Goal: Transaction & Acquisition: Purchase product/service

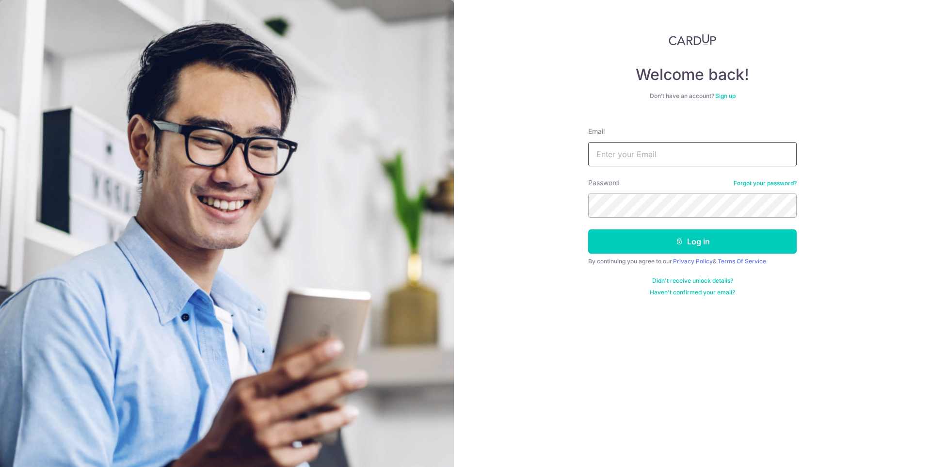
click at [641, 150] on input "Email" at bounding box center [692, 154] width 209 height 24
type input "lcpteck@gmail.com"
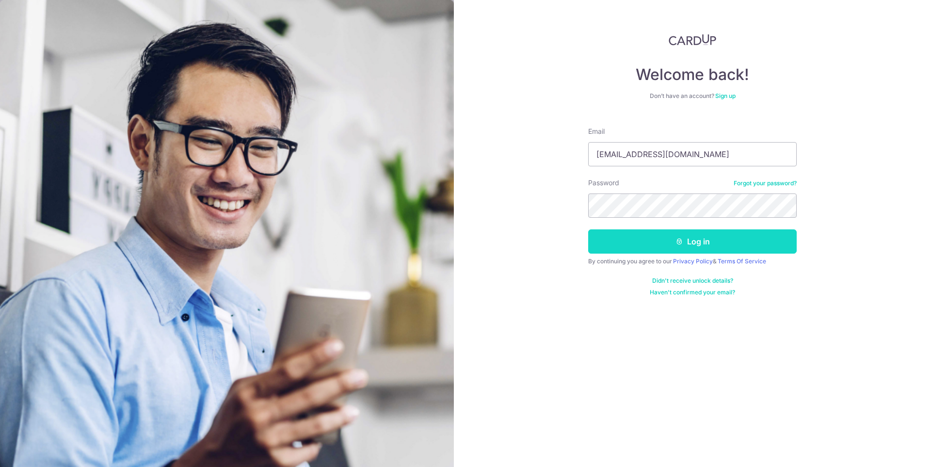
click at [700, 232] on button "Log in" at bounding box center [692, 241] width 209 height 24
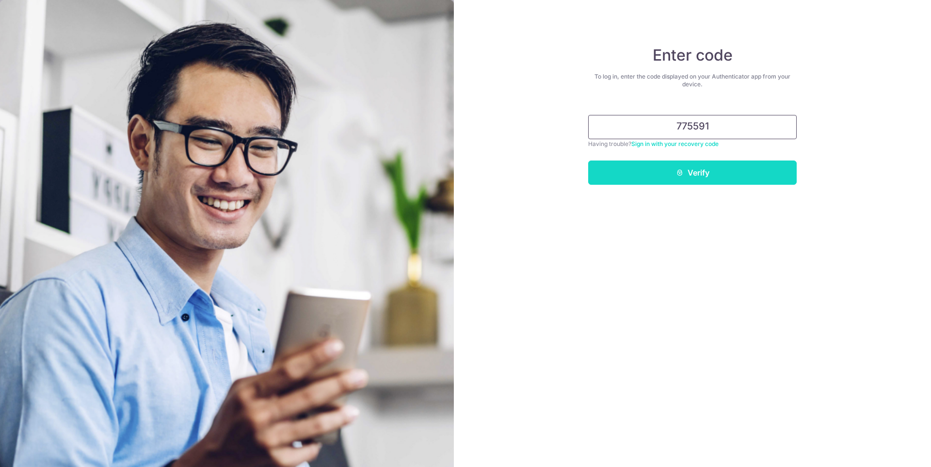
type input "775591"
click at [735, 174] on button "Verify" at bounding box center [692, 173] width 209 height 24
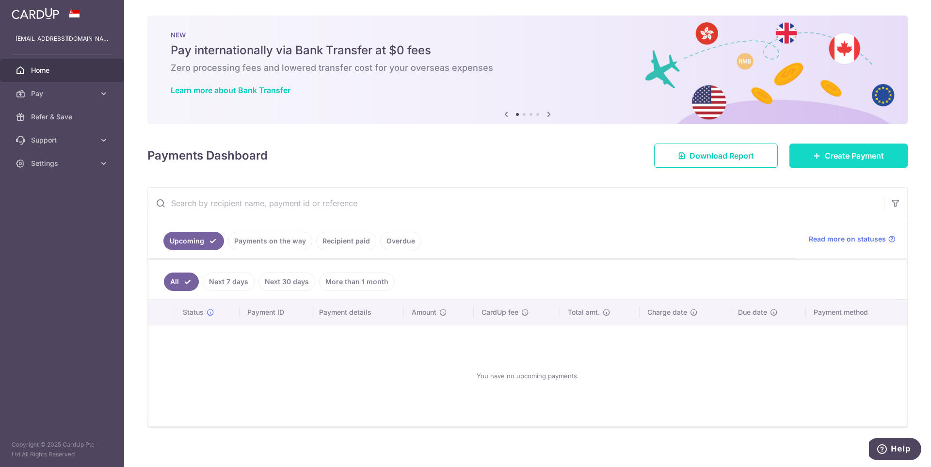
click at [850, 159] on span "Create Payment" at bounding box center [854, 156] width 59 height 12
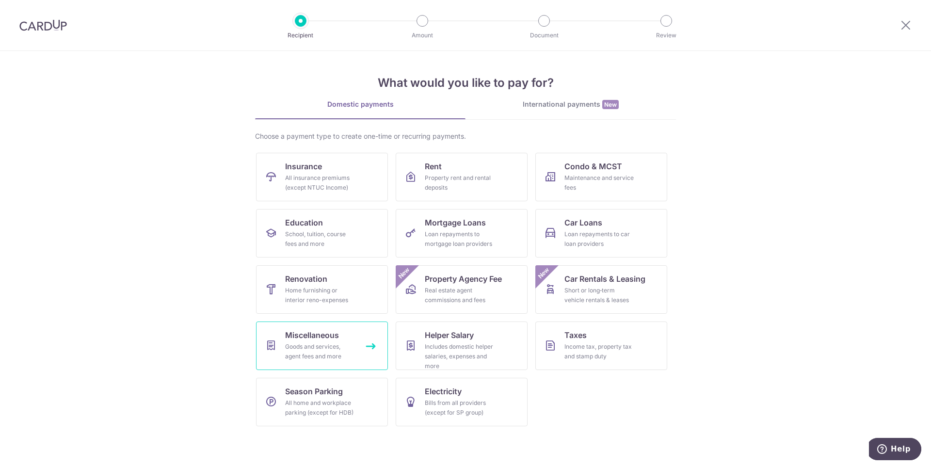
click at [318, 334] on span "Miscellaneous" at bounding box center [312, 335] width 54 height 12
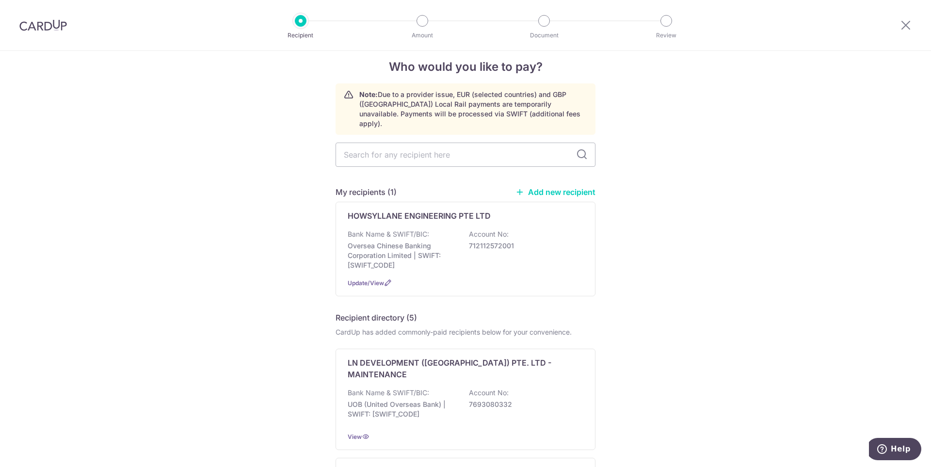
scroll to position [8, 0]
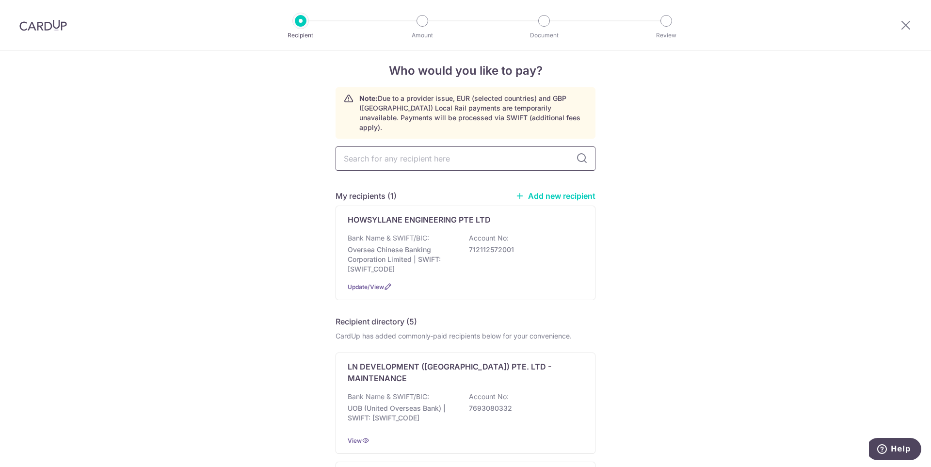
click at [443, 151] on input "text" at bounding box center [466, 158] width 260 height 24
type input "orange"
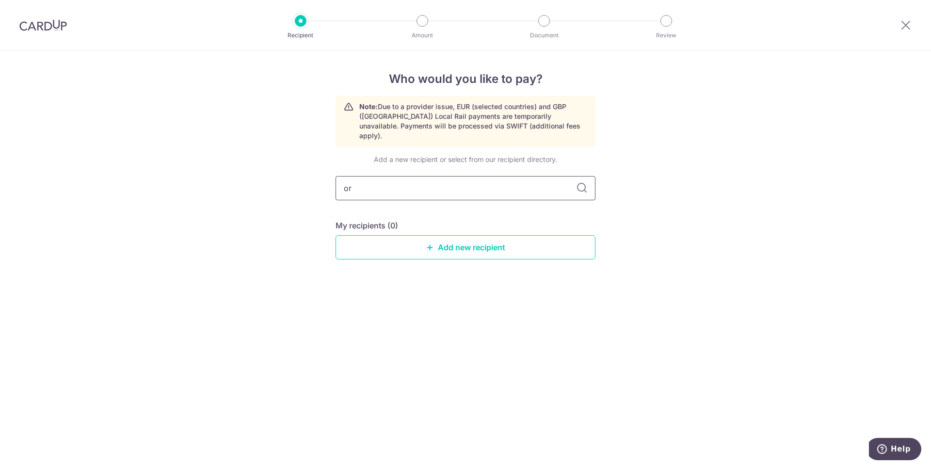
type input "o"
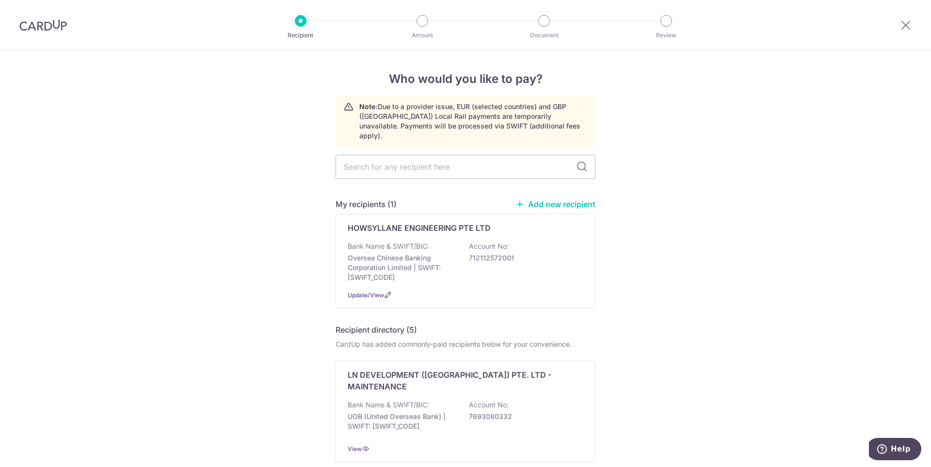
click at [564, 199] on link "Add new recipient" at bounding box center [555, 204] width 80 height 10
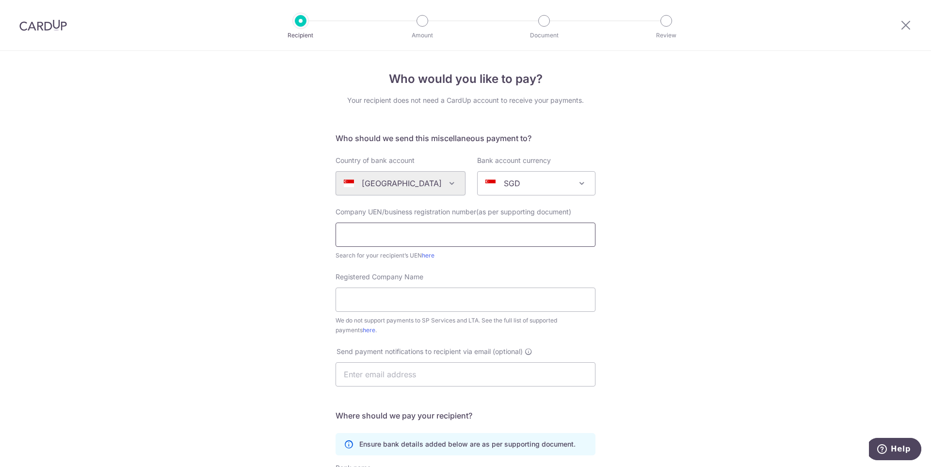
click at [433, 232] on input "text" at bounding box center [466, 235] width 260 height 24
paste input "199204659ECLE"
click at [675, 272] on div "Who would you like to pay? Your recipient does not need a CardUp account to rec…" at bounding box center [465, 351] width 931 height 601
click at [425, 256] on link "here" at bounding box center [428, 255] width 13 height 7
click at [418, 230] on input "199204659ECLE" at bounding box center [466, 235] width 260 height 24
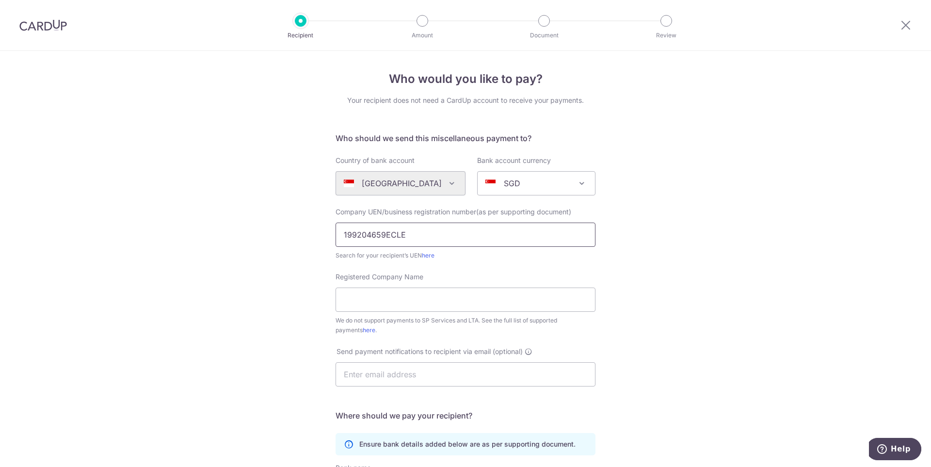
click at [404, 229] on input "199204659ECLE" at bounding box center [466, 235] width 260 height 24
type input "199204659E"
click at [669, 225] on div "Who would you like to pay? Your recipient does not need a CardUp account to rec…" at bounding box center [465, 351] width 931 height 601
click at [444, 298] on input "Registered Company Name" at bounding box center [466, 300] width 260 height 24
paste input "ORANGE VALLEY NURSING HOMES PTE. LTD."
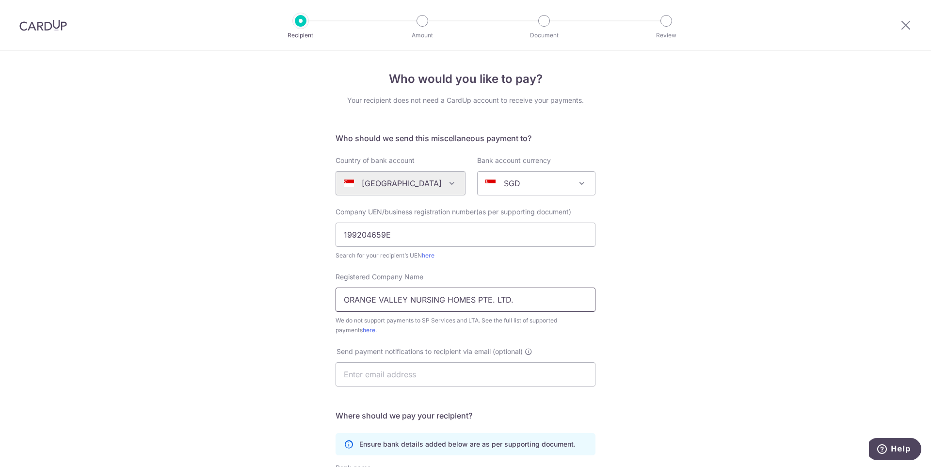
drag, startPoint x: 523, startPoint y: 293, endPoint x: 293, endPoint y: 290, distance: 229.9
click at [294, 290] on div "Who would you like to pay? Your recipient does not need a CardUp account to rec…" at bounding box center [465, 351] width 931 height 601
paste input "range Valley Nursing Homes Pte Ltd"
type input "Orange Valley Nursing Homes Pte Ltd"
click at [649, 328] on div "Who would you like to pay? Your recipient does not need a CardUp account to rec…" at bounding box center [465, 351] width 931 height 601
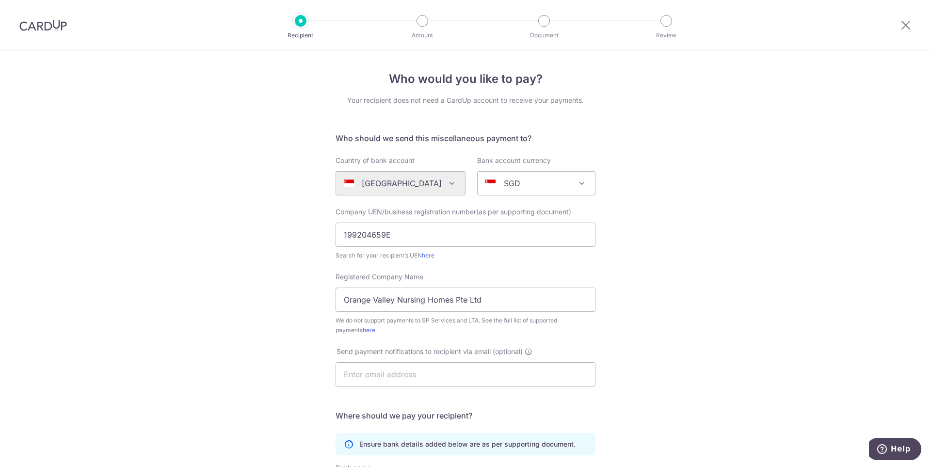
click at [739, 303] on div "Who would you like to pay? Your recipient does not need a CardUp account to rec…" at bounding box center [465, 351] width 931 height 601
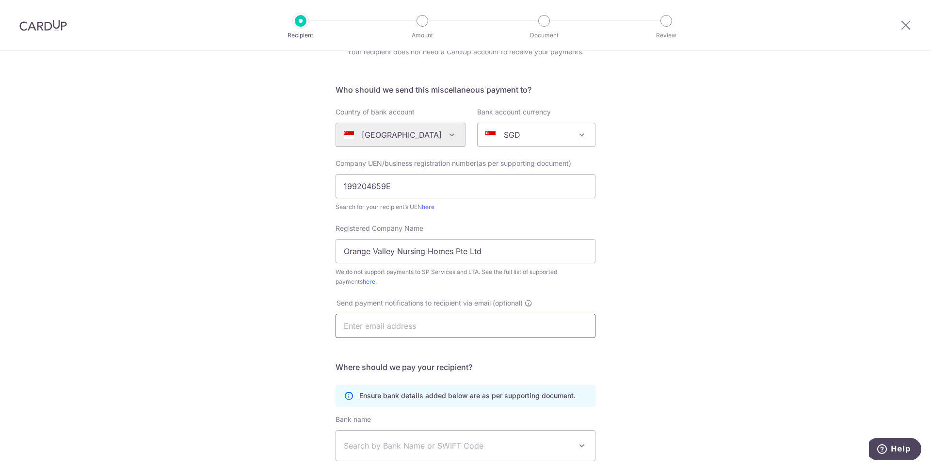
click at [486, 331] on input "text" at bounding box center [466, 326] width 260 height 24
type input "l"
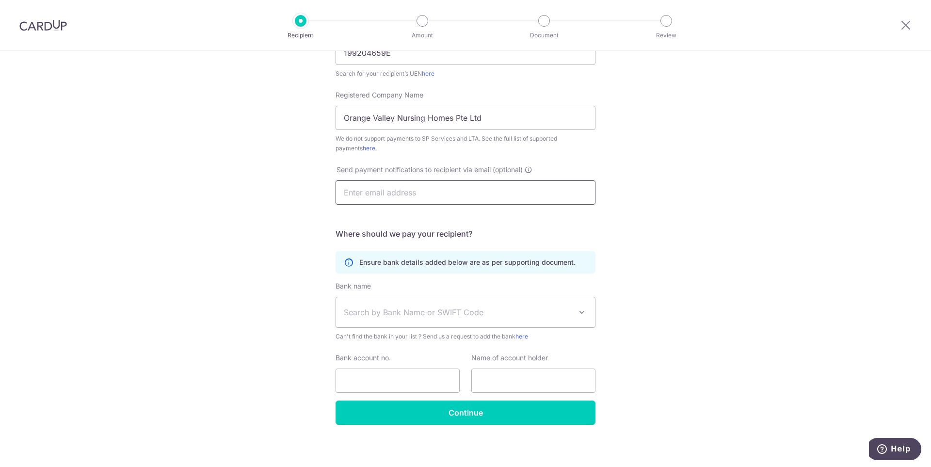
scroll to position [185, 0]
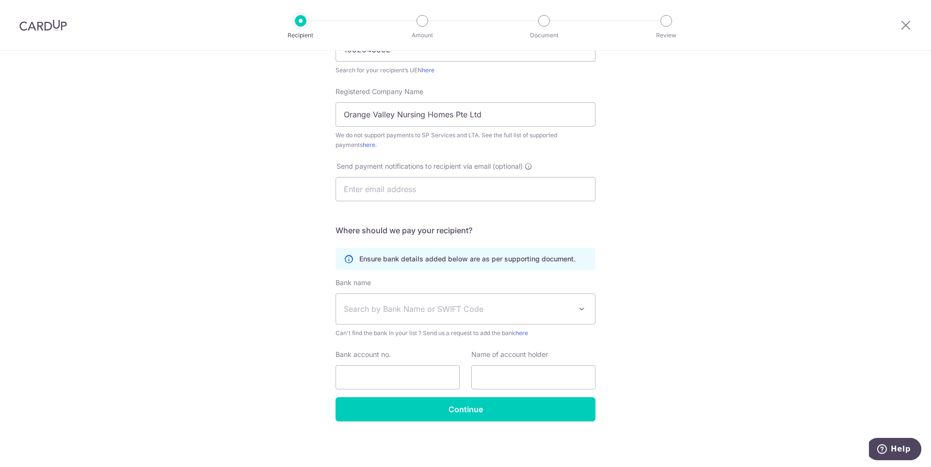
click at [683, 298] on div "Who would you like to pay? Your recipient does not need a CardUp account to rec…" at bounding box center [465, 166] width 931 height 601
click at [404, 313] on span "Search by Bank Name or SWIFT Code" at bounding box center [458, 309] width 228 height 12
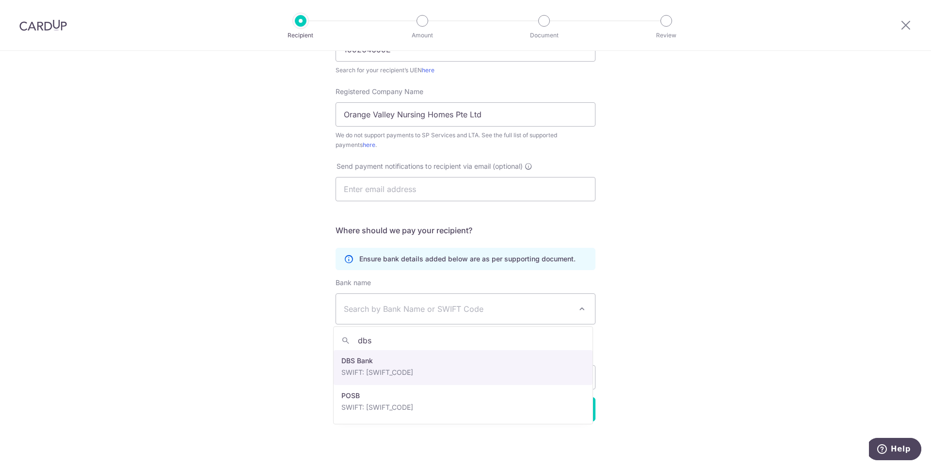
type input "dbs"
select select "6"
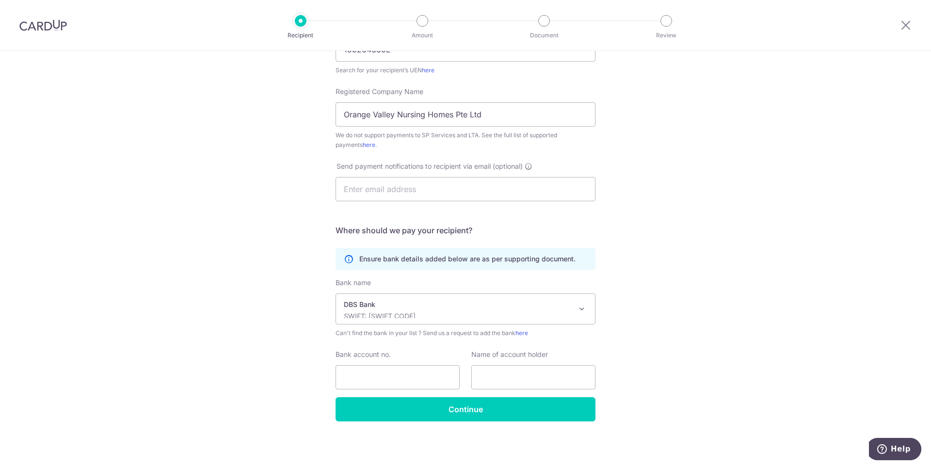
click at [681, 338] on div "Who would you like to pay? Your recipient does not need a CardUp account to rec…" at bounding box center [465, 166] width 931 height 601
click at [531, 371] on input "text" at bounding box center [533, 377] width 124 height 24
paste input "003-917627-9"
drag, startPoint x: 565, startPoint y: 377, endPoint x: 446, endPoint y: 378, distance: 119.8
click at [446, 378] on div "Bank account no. Name of account holder 003-917627-9" at bounding box center [466, 370] width 272 height 40
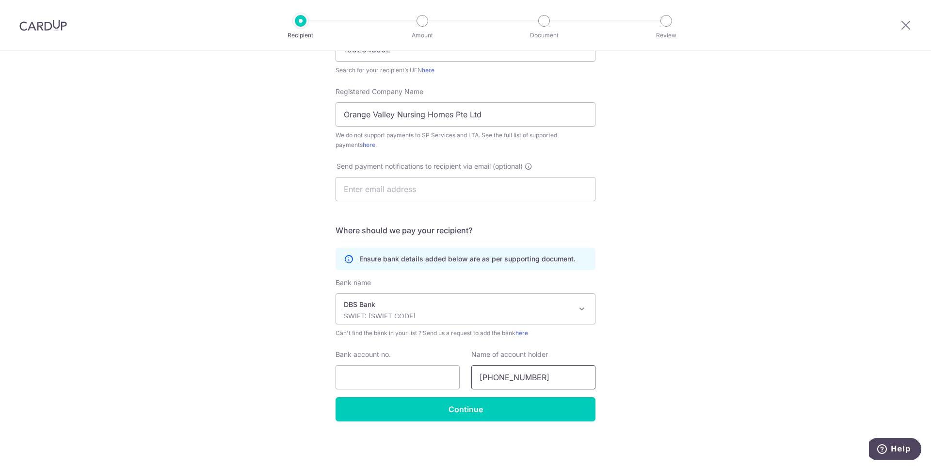
type input "003-917627-9"
click at [363, 375] on input "Bank account no." at bounding box center [398, 377] width 124 height 24
paste input "003-917627-9"
type input "003-917627-9"
drag, startPoint x: 551, startPoint y: 378, endPoint x: 438, endPoint y: 377, distance: 112.5
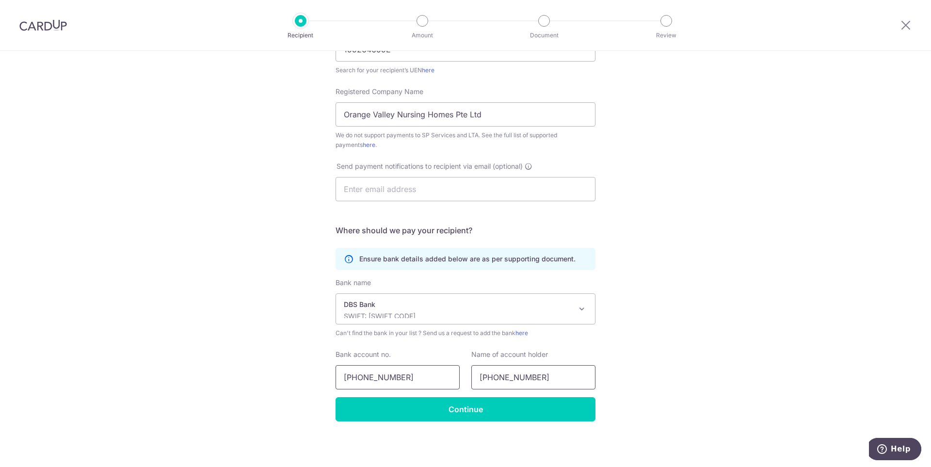
click at [443, 376] on div "Bank account no. 003-917627-9 Name of account holder 003-917627-9" at bounding box center [466, 370] width 272 height 40
click at [697, 371] on div "Who would you like to pay? Your recipient does not need a CardUp account to rec…" at bounding box center [465, 166] width 931 height 601
click at [432, 358] on div "Bank account no. 003-917627-9" at bounding box center [398, 370] width 124 height 40
click at [431, 367] on input "003-917627-9" at bounding box center [398, 377] width 124 height 24
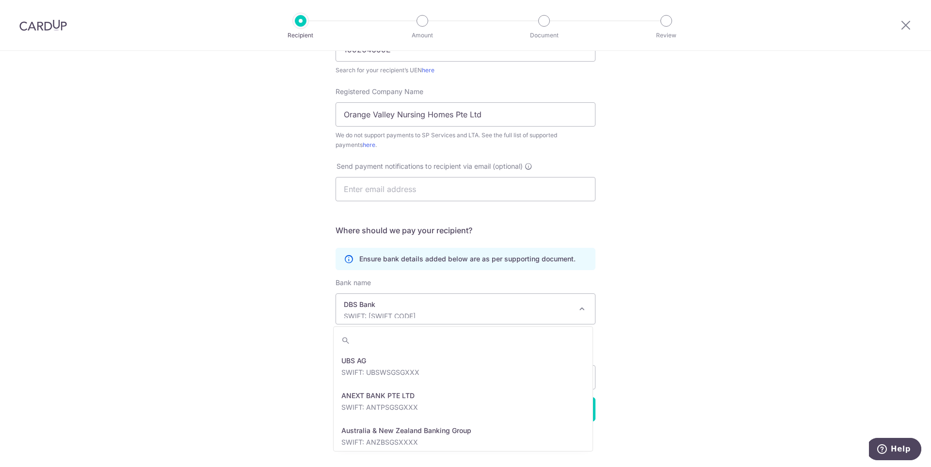
click at [419, 315] on p "SWIFT: DBSSSGSGXXX" at bounding box center [458, 316] width 228 height 10
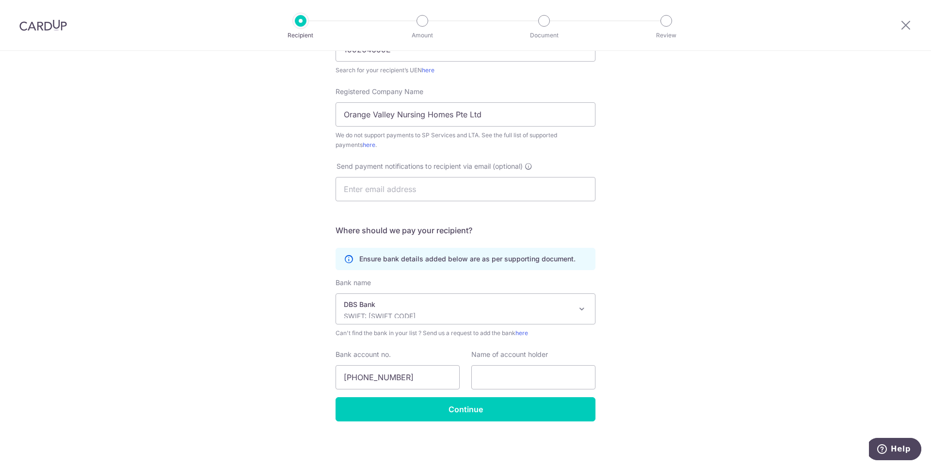
click at [673, 354] on div "Who would you like to pay? Your recipient does not need a CardUp account to rec…" at bounding box center [465, 166] width 931 height 601
click at [516, 375] on input "text" at bounding box center [533, 377] width 124 height 24
paste input "Orange Valley Nursing Homes Pte Ltd”"
type input "Orange Valley Nursing Homes Pte Ltd"
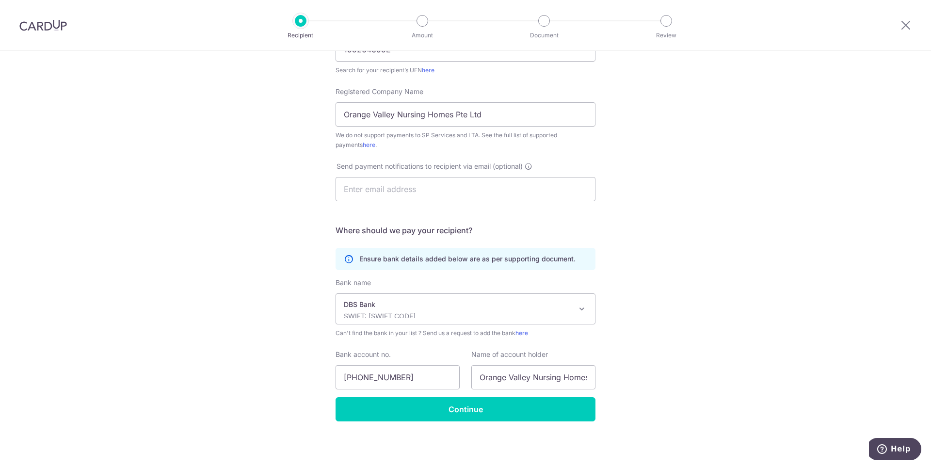
click at [666, 312] on div "Who would you like to pay? Your recipient does not need a CardUp account to rec…" at bounding box center [465, 166] width 931 height 601
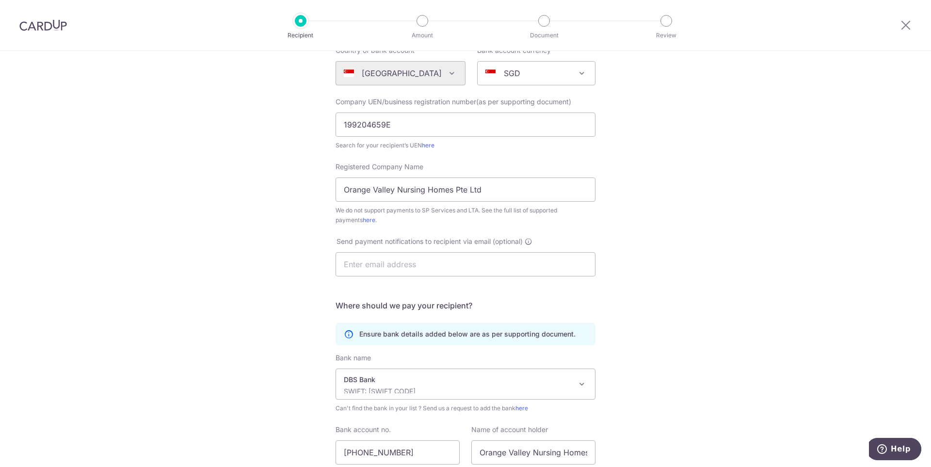
scroll to position [185, 0]
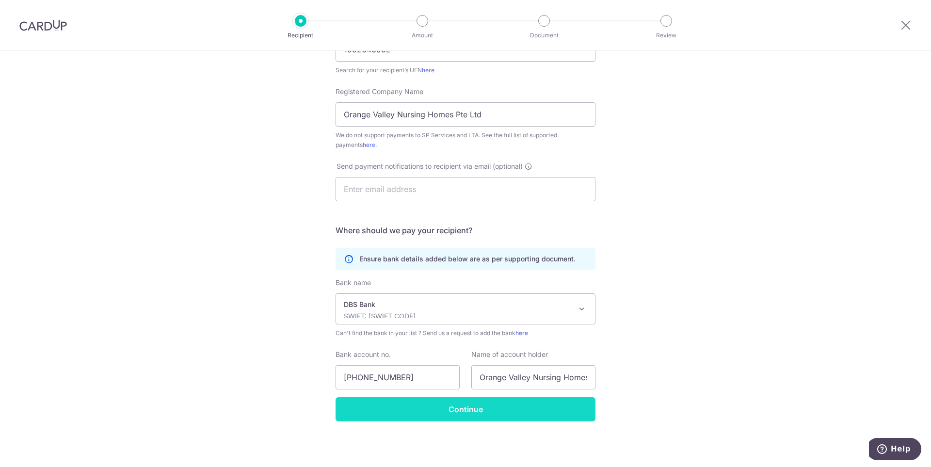
click at [461, 410] on input "Continue" at bounding box center [466, 409] width 260 height 24
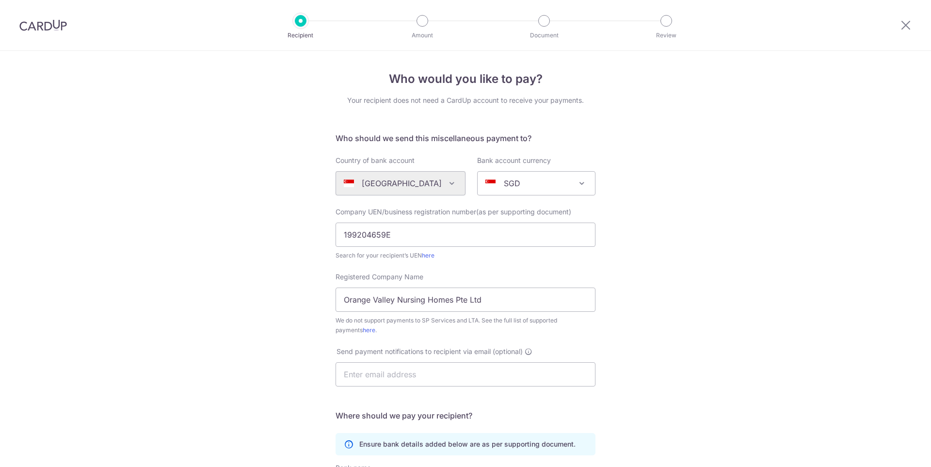
scroll to position [209, 0]
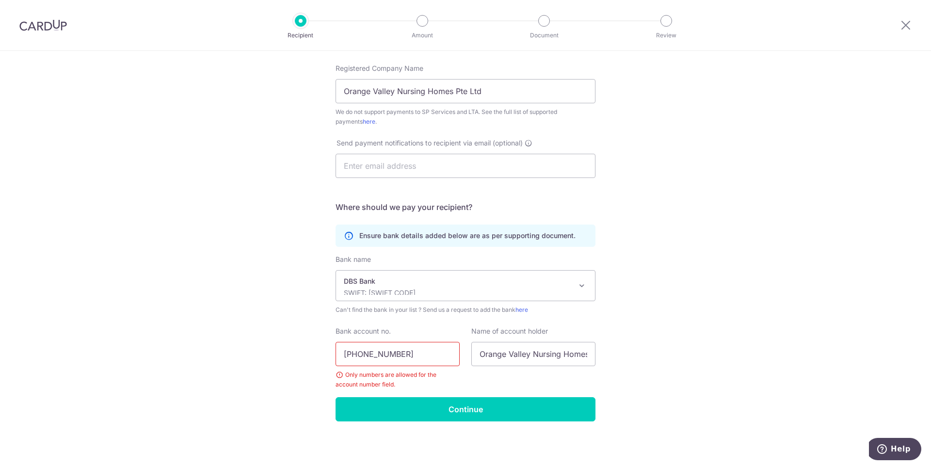
drag, startPoint x: 362, startPoint y: 353, endPoint x: 374, endPoint y: 352, distance: 12.1
click at [362, 354] on input "[PHONE_NUMBER]" at bounding box center [398, 354] width 124 height 24
click at [386, 356] on input "003917627-9" at bounding box center [398, 354] width 124 height 24
type input "0039176279"
click at [499, 409] on input "Continue" at bounding box center [466, 409] width 260 height 24
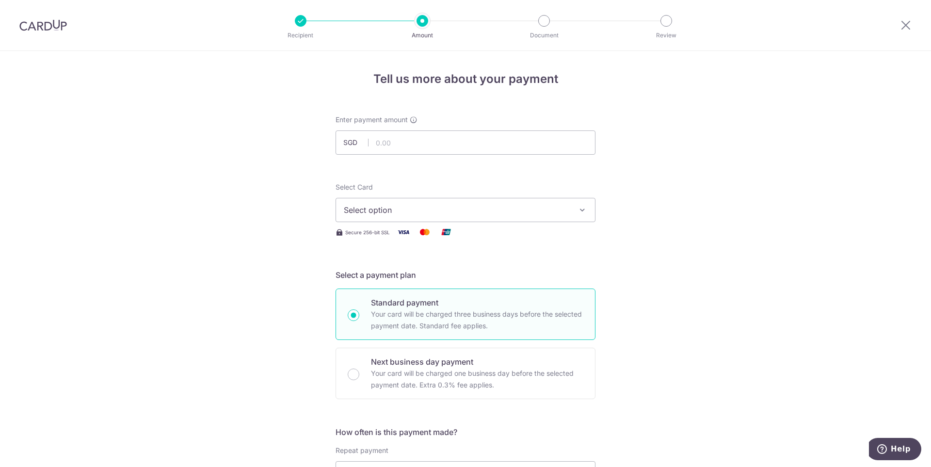
click at [434, 211] on span "Select option" at bounding box center [457, 210] width 226 height 12
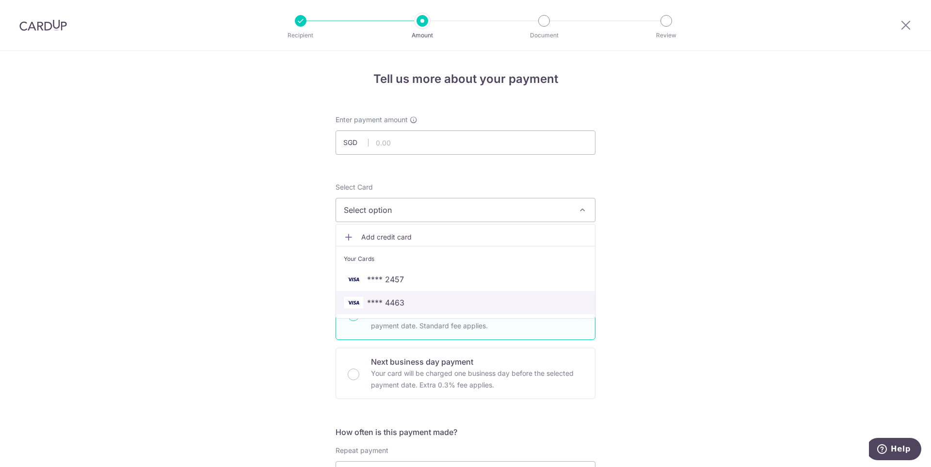
click at [398, 303] on span "**** 4463" at bounding box center [385, 303] width 37 height 12
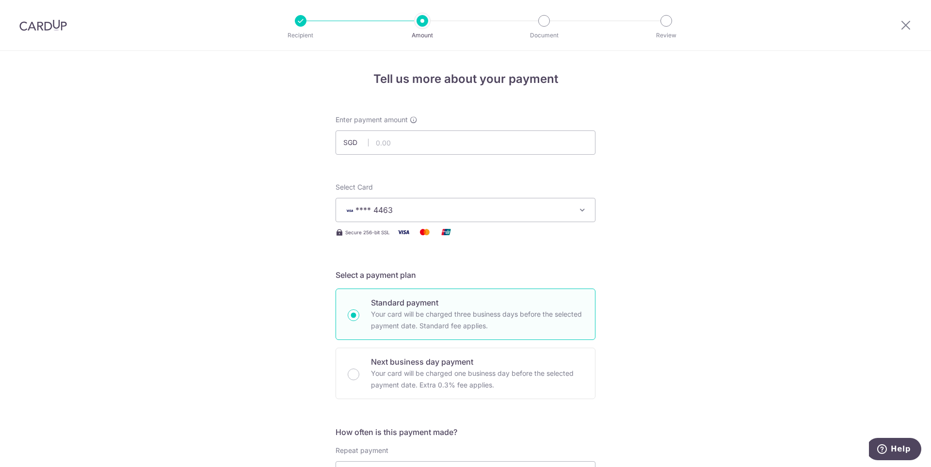
click at [459, 151] on input "text" at bounding box center [466, 142] width 260 height 24
paste input "1,965.78"
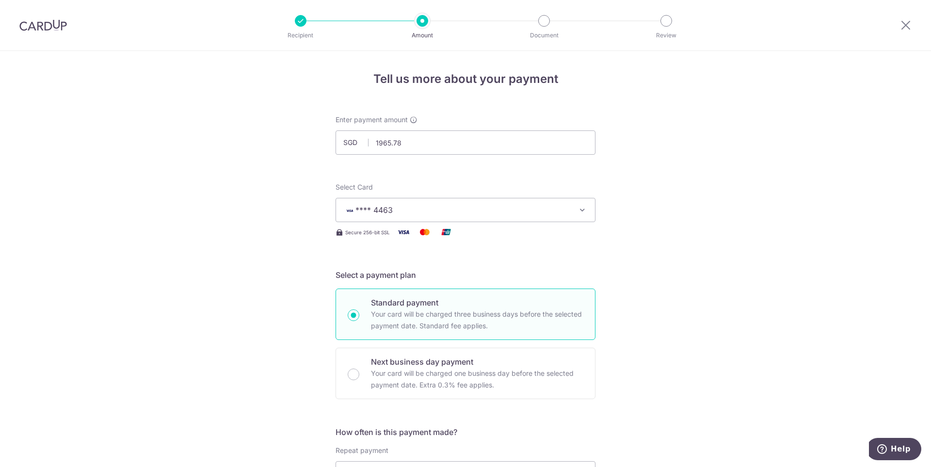
type input "1,965.78"
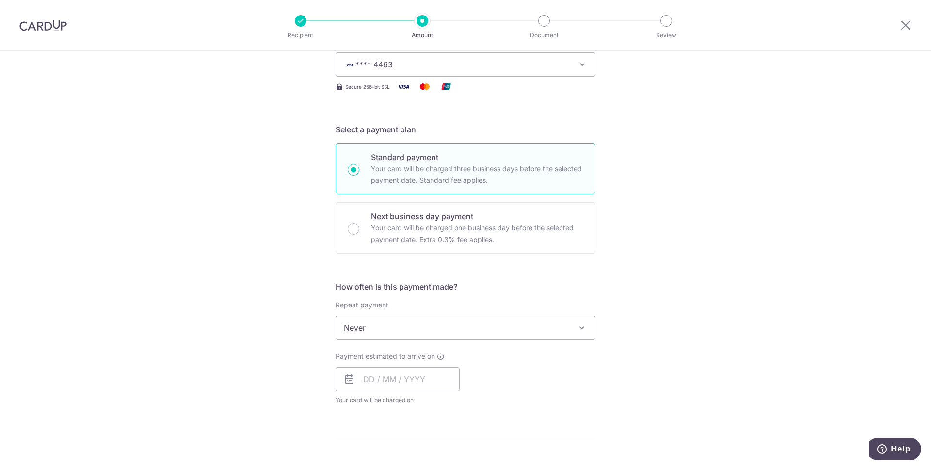
scroll to position [194, 0]
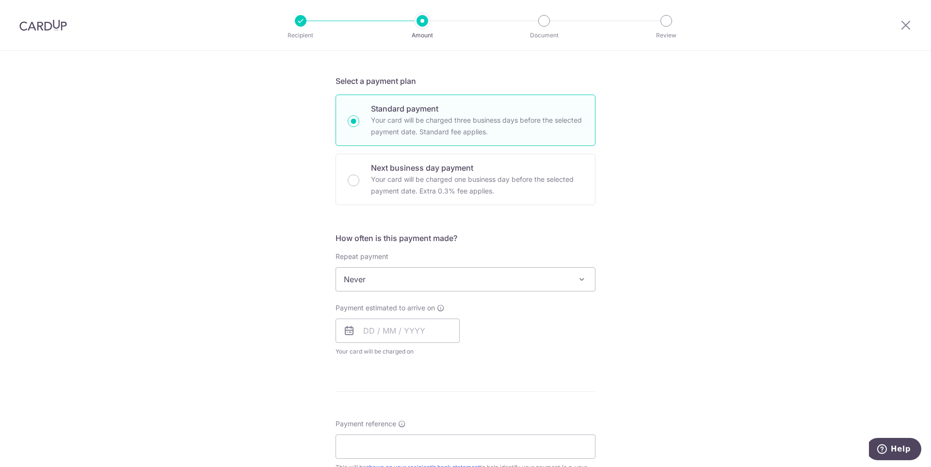
click at [491, 280] on span "Never" at bounding box center [465, 279] width 259 height 23
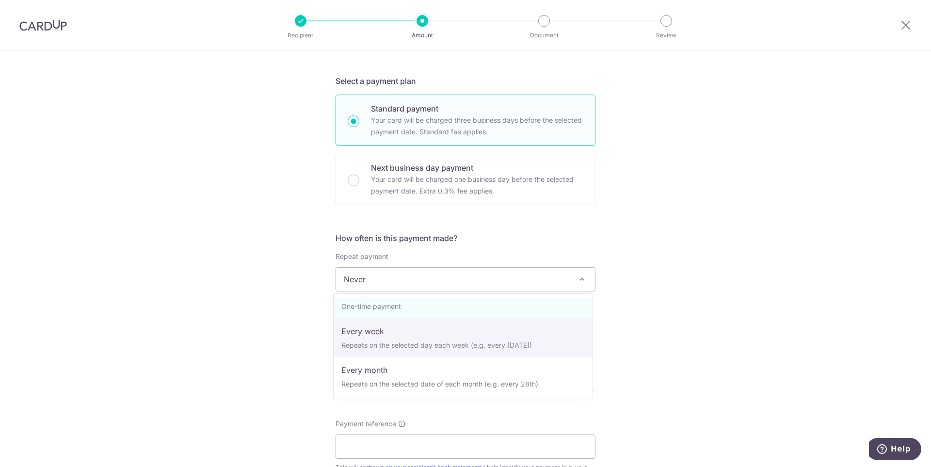
scroll to position [0, 0]
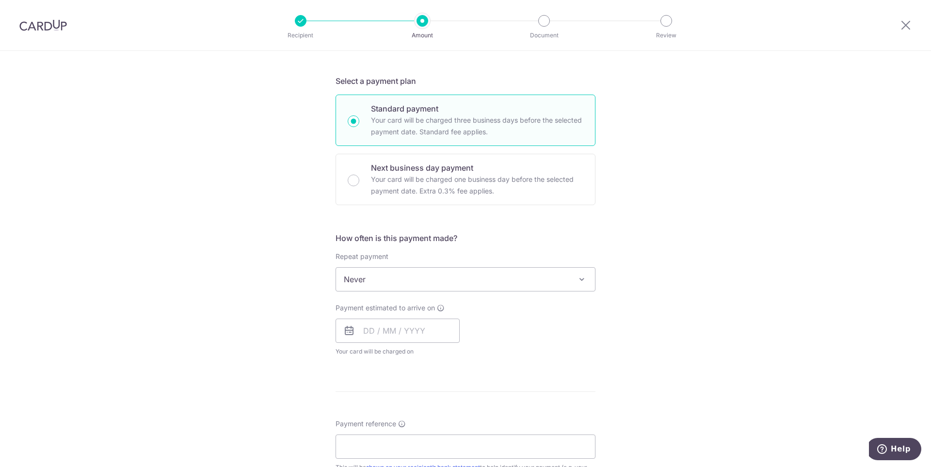
click at [668, 307] on div "Tell us more about your payment Enter payment amount SGD 1,965.78 1965.78 Recip…" at bounding box center [465, 295] width 931 height 877
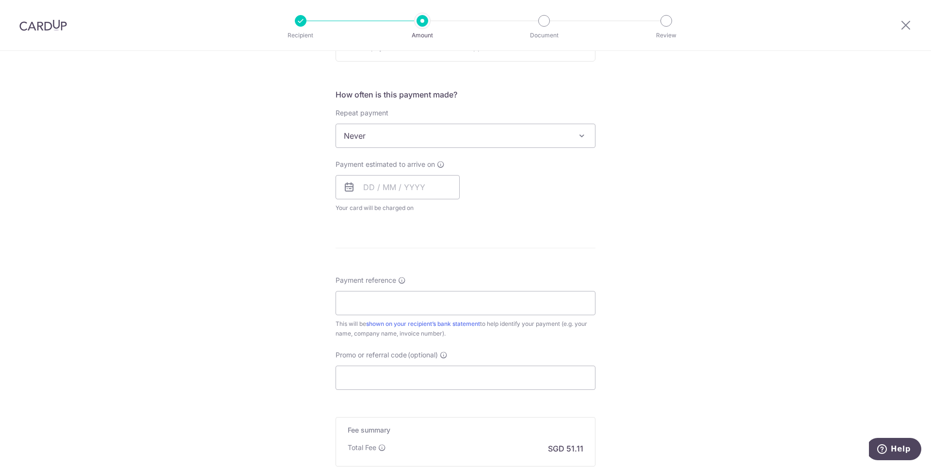
scroll to position [339, 0]
click at [419, 374] on input "Promo or referral code (optional)" at bounding box center [466, 376] width 260 height 24
paste input "3HOME25R"
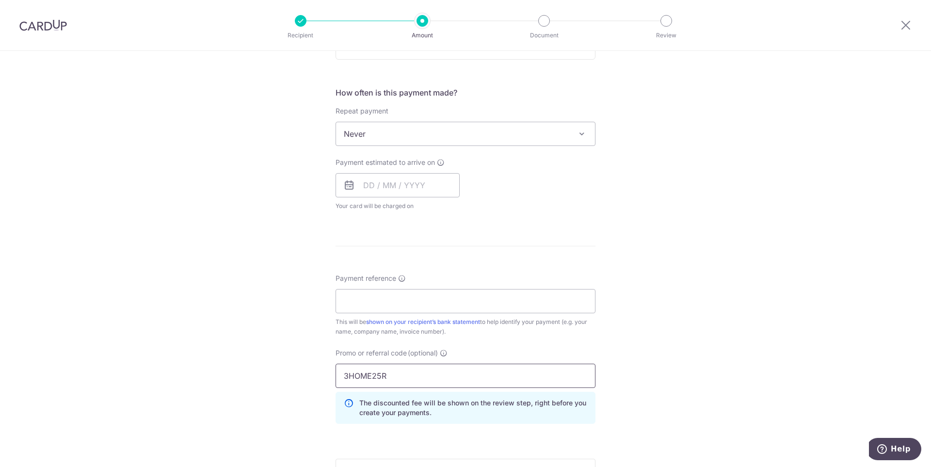
type input "3HOME25R"
click at [692, 354] on div "Tell us more about your payment Enter payment amount SGD 1,965.78 1965.78 Recip…" at bounding box center [465, 171] width 931 height 921
click at [387, 301] on input "Payment reference" at bounding box center [466, 301] width 260 height 24
paste input "C1003338"
click at [399, 302] on input "C1003338" at bounding box center [466, 301] width 260 height 24
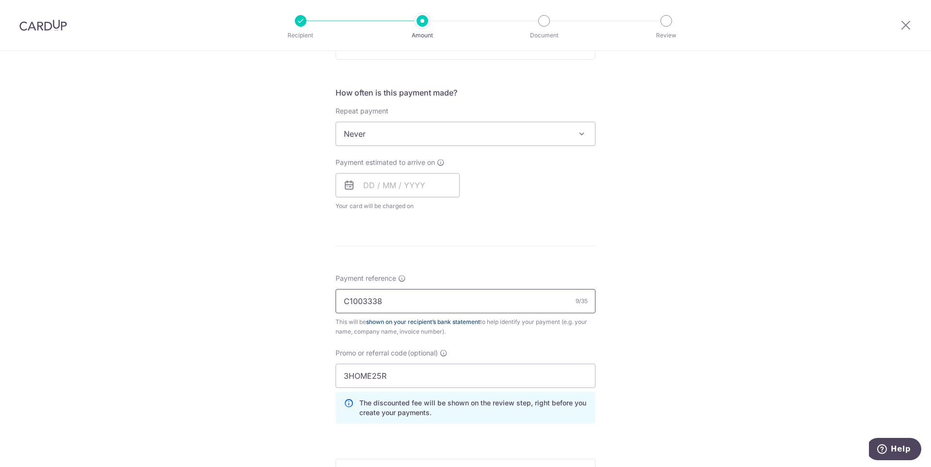
paste input "199204659ECLE"
type input "199204659ECLE / C1003338"
click at [746, 269] on div "Tell us more about your payment Enter payment amount SGD 1,965.78 1965.78 Recip…" at bounding box center [465, 171] width 931 height 921
click at [697, 266] on div "Tell us more about your payment Enter payment amount SGD 1,965.78 1965.78 Recip…" at bounding box center [465, 171] width 931 height 921
click at [679, 294] on div "Tell us more about your payment Enter payment amount SGD 1,965.78 1965.78 Recip…" at bounding box center [465, 171] width 931 height 921
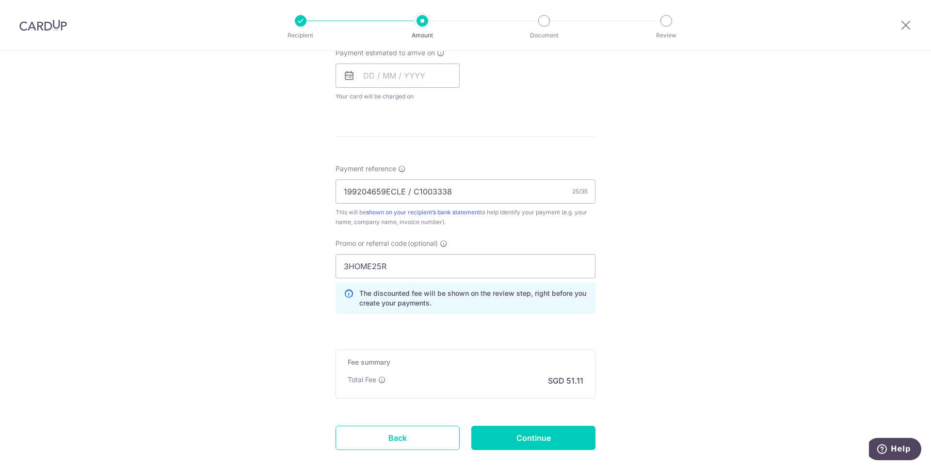
scroll to position [485, 0]
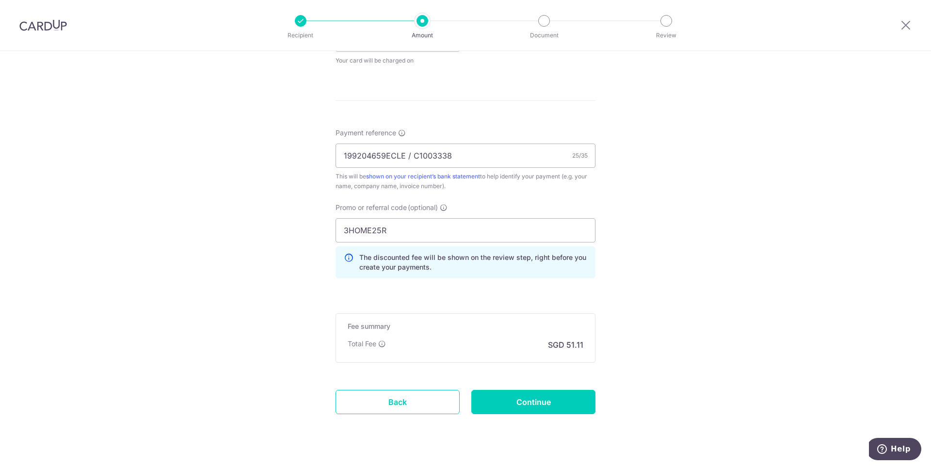
click at [664, 307] on div "Tell us more about your payment Enter payment amount SGD 1,965.78 1965.78 Recip…" at bounding box center [465, 26] width 931 height 921
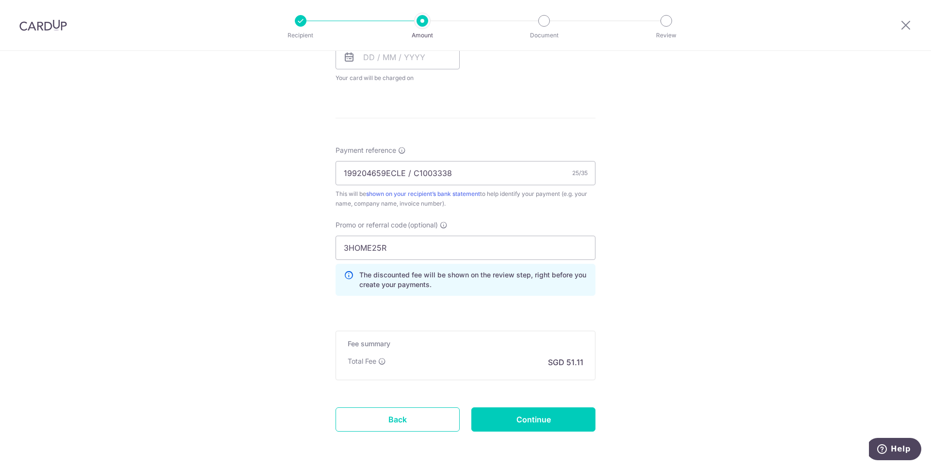
scroll to position [505, 0]
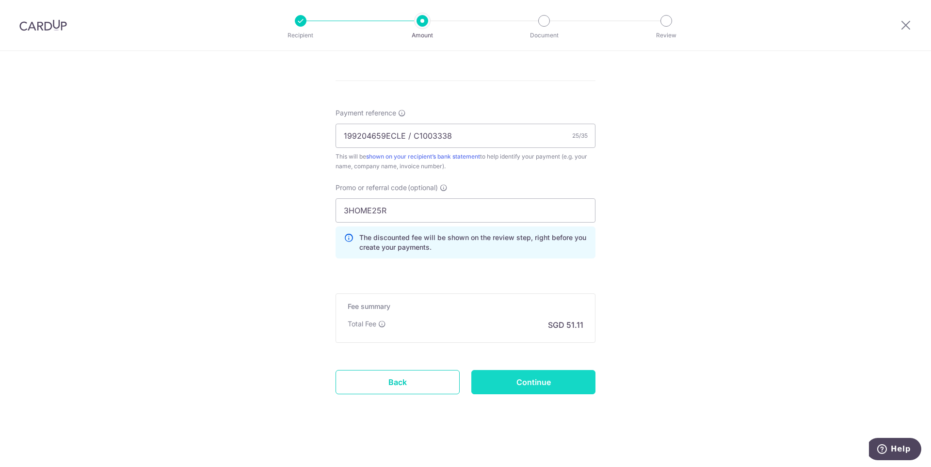
click at [550, 384] on input "Continue" at bounding box center [533, 382] width 124 height 24
type input "Create Schedule"
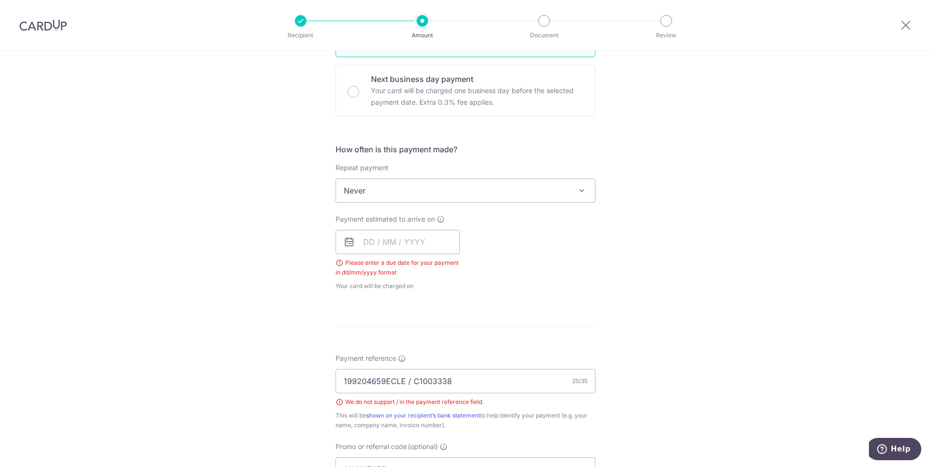
scroll to position [291, 0]
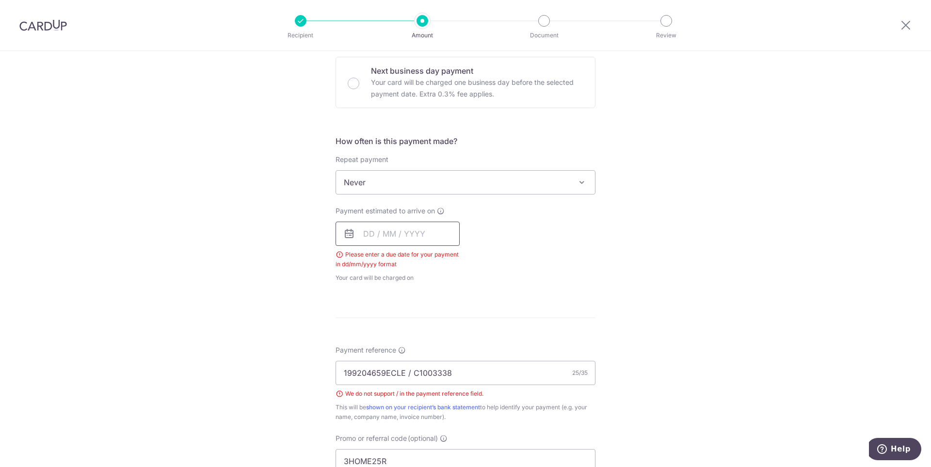
click at [390, 232] on input "text" at bounding box center [398, 234] width 124 height 24
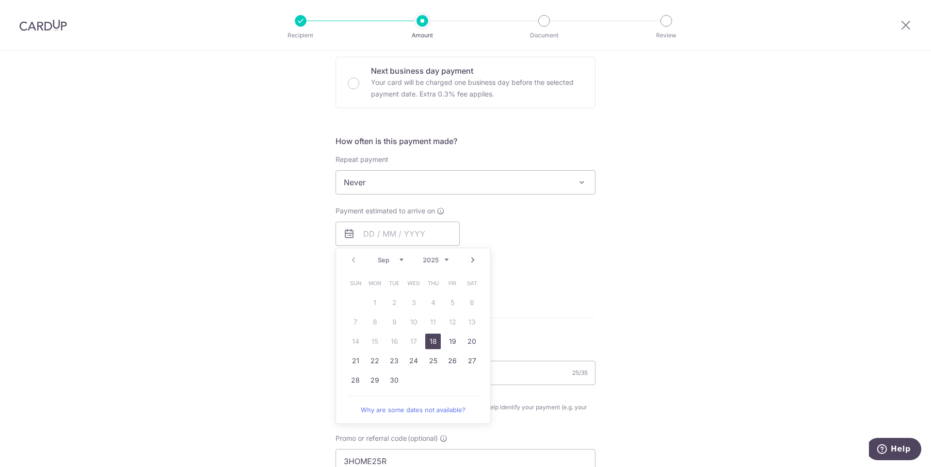
click at [435, 341] on link "18" at bounding box center [433, 342] width 16 height 16
type input "[DATE]"
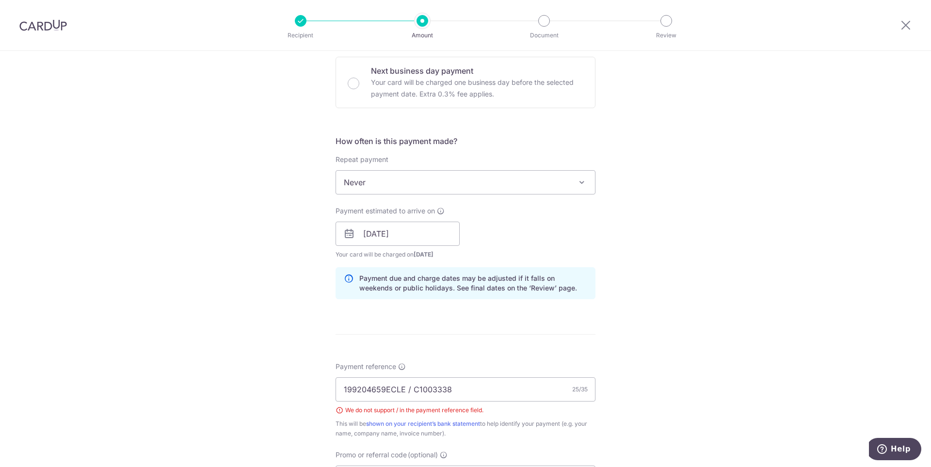
click at [632, 269] on div "Tell us more about your payment Enter payment amount SGD 1,965.78 1965.78 Selec…" at bounding box center [465, 254] width 931 height 988
click at [654, 285] on div "Tell us more about your payment Enter payment amount SGD 1,965.78 1965.78 Selec…" at bounding box center [465, 254] width 931 height 988
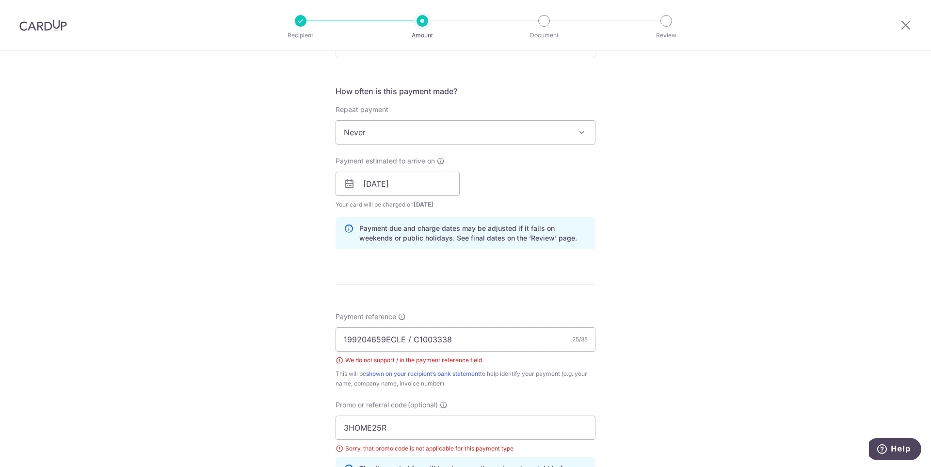
scroll to position [436, 0]
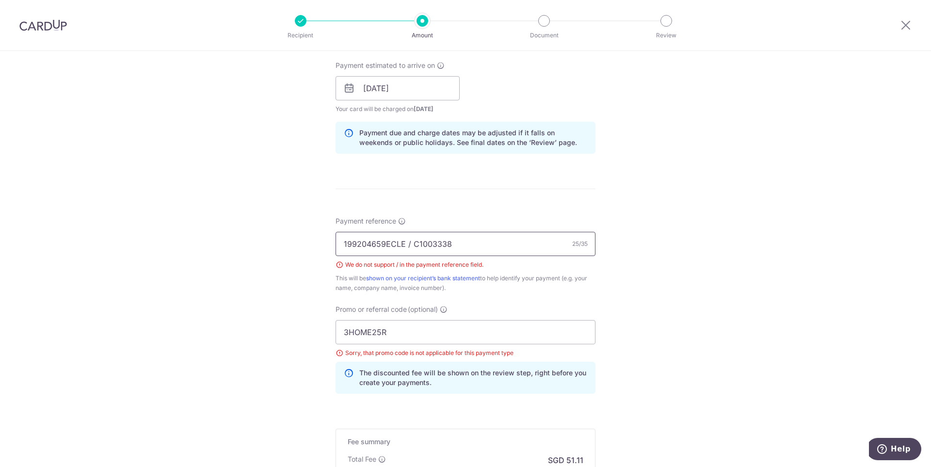
click at [410, 244] on input "199204659ECLE / C1003338" at bounding box center [466, 244] width 260 height 24
type input "199204659ECLE C1003338"
click at [693, 269] on div "Tell us more about your payment Enter payment amount SGD 1,965.78 1965.78 Selec…" at bounding box center [465, 108] width 931 height 988
click at [556, 298] on div "Payment reference 199204659ECLE C1003338 23/35 We do not support / in the payme…" at bounding box center [466, 308] width 260 height 185
drag, startPoint x: 398, startPoint y: 332, endPoint x: 287, endPoint y: 324, distance: 111.8
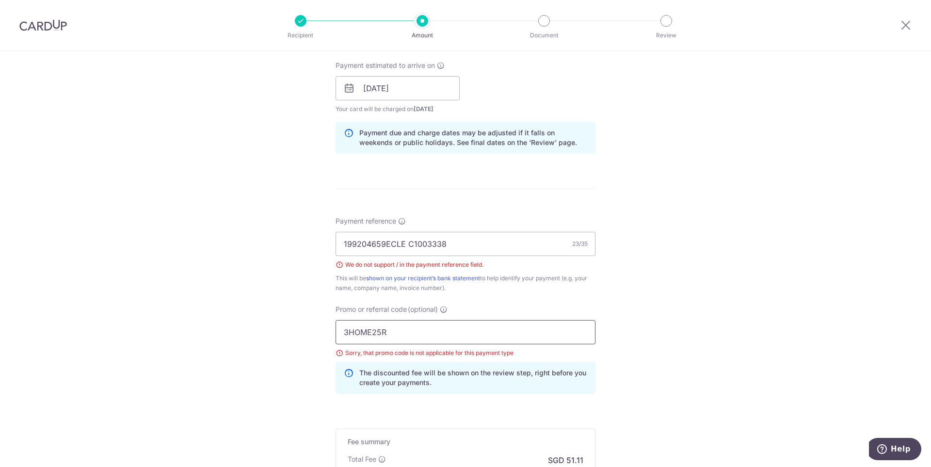
click at [280, 322] on div "Tell us more about your payment Enter payment amount SGD 1,965.78 1965.78 Selec…" at bounding box center [465, 108] width 931 height 988
paste input "OFF225"
type input "OFF225"
click at [659, 345] on div "Tell us more about your payment Enter payment amount SGD 1,965.78 1965.78 Selec…" at bounding box center [465, 108] width 931 height 988
click at [629, 371] on div "Tell us more about your payment Enter payment amount SGD 1,965.78 1965.78 Selec…" at bounding box center [465, 108] width 931 height 988
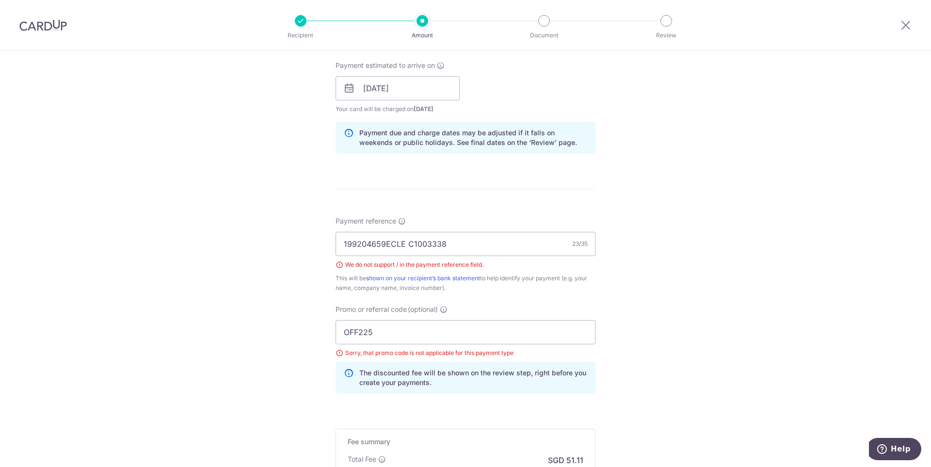
click at [686, 334] on div "Tell us more about your payment Enter payment amount SGD 1,965.78 1965.78 Selec…" at bounding box center [465, 108] width 931 height 988
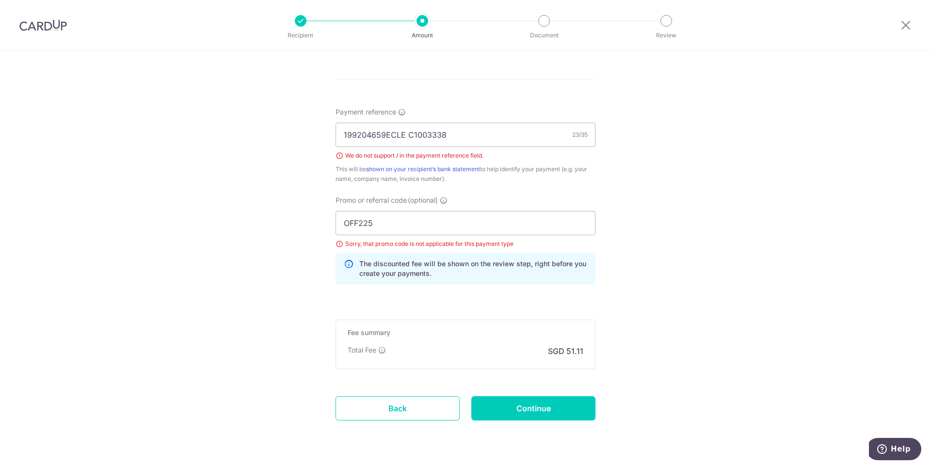
scroll to position [572, 0]
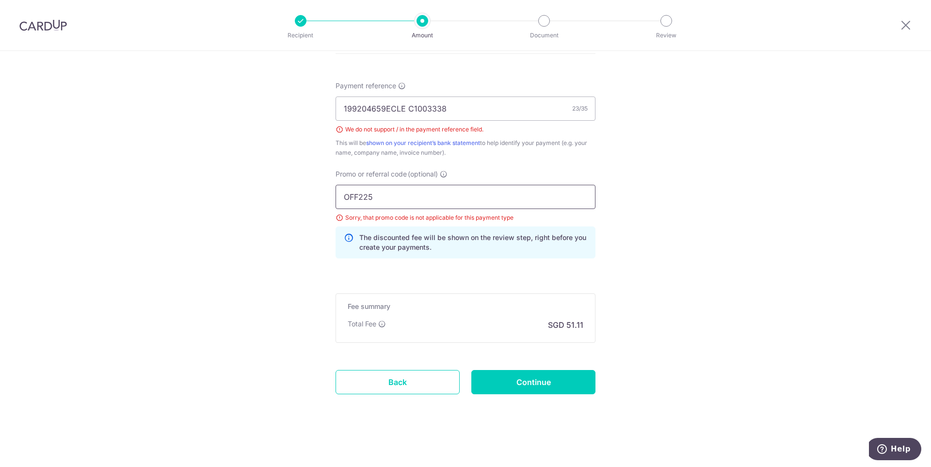
click at [463, 190] on input "OFF225" at bounding box center [466, 197] width 260 height 24
click at [540, 382] on input "Continue" at bounding box center [533, 382] width 124 height 24
type input "Create Schedule"
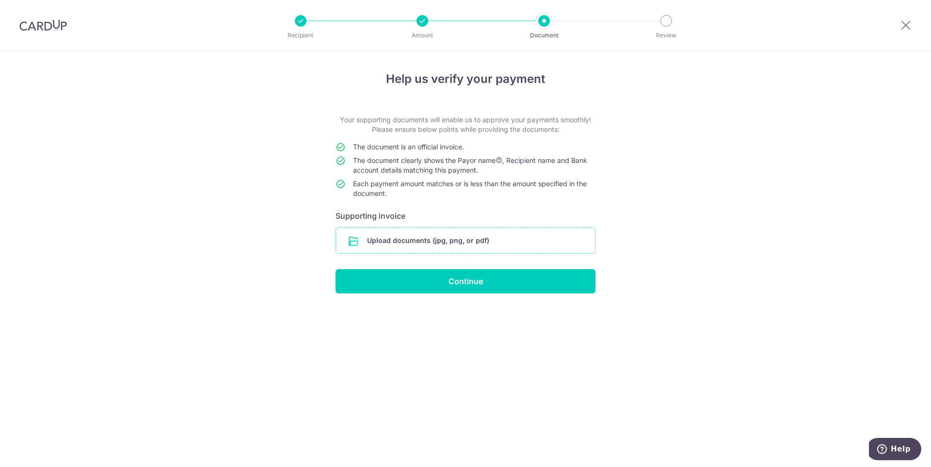
click at [434, 237] on input "file" at bounding box center [465, 240] width 259 height 25
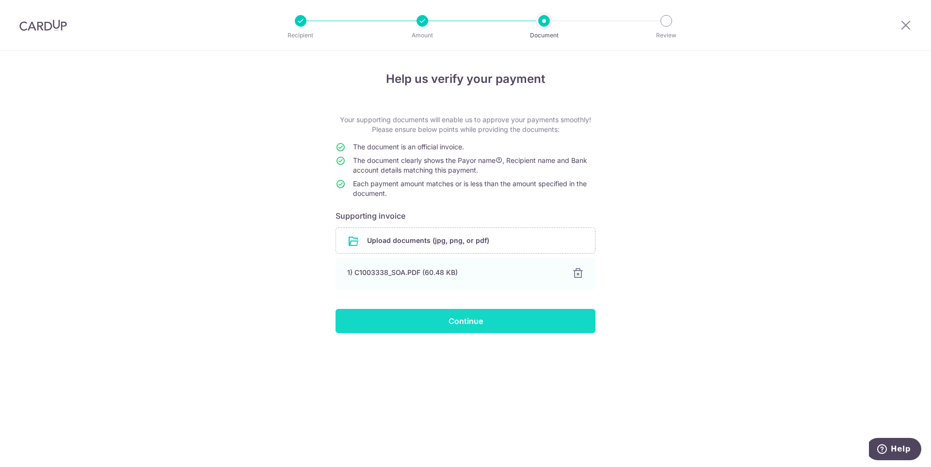
click at [461, 322] on input "Continue" at bounding box center [466, 321] width 260 height 24
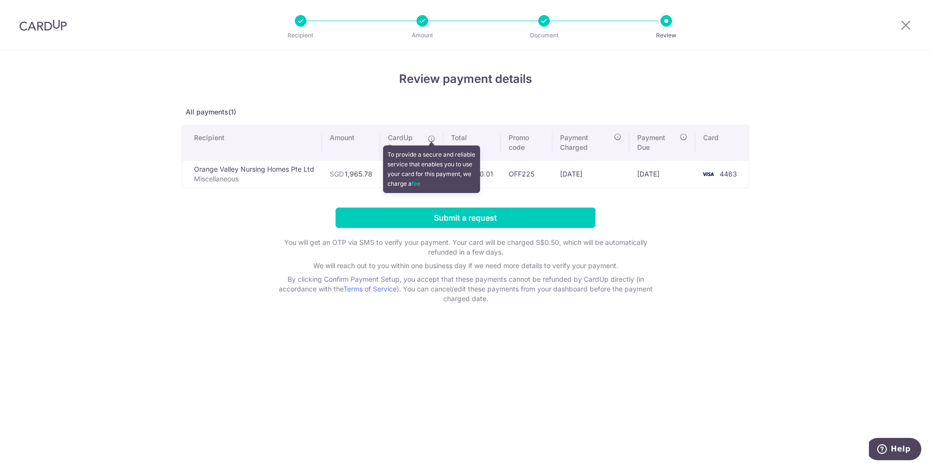
click at [432, 138] on icon at bounding box center [432, 139] width 8 height 8
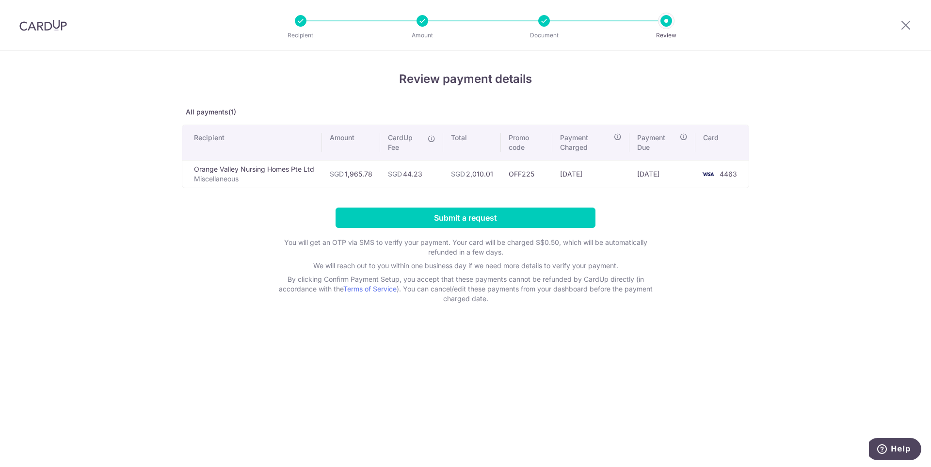
click at [780, 268] on div "Review payment details All payments(1) Recipient Amount CardUp Fee Total Promo …" at bounding box center [465, 259] width 931 height 416
click at [463, 221] on input "Submit a request" at bounding box center [466, 218] width 260 height 20
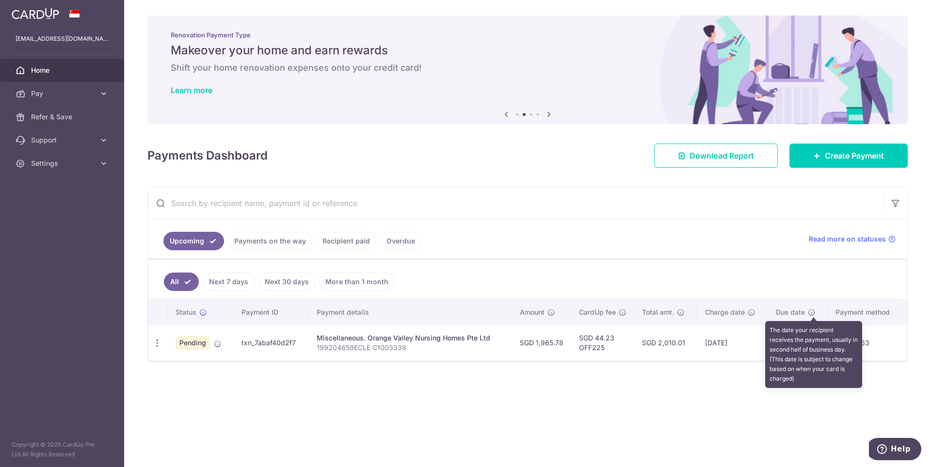
click at [814, 313] on icon at bounding box center [812, 312] width 8 height 8
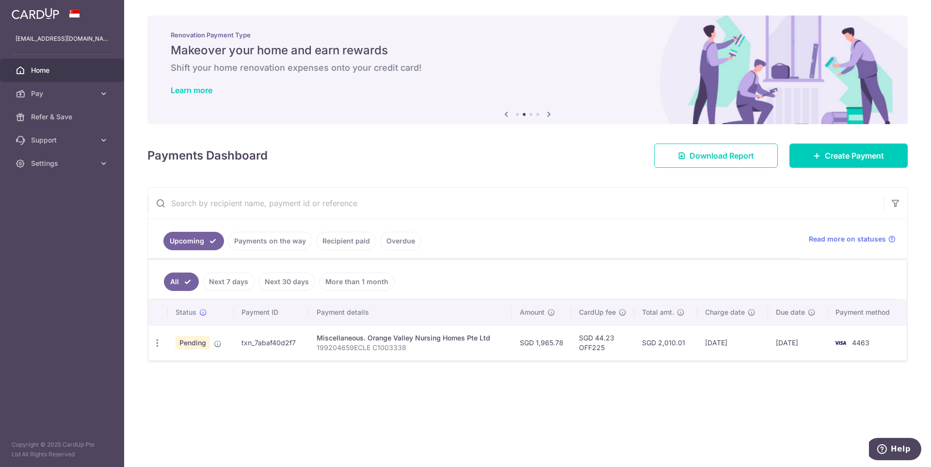
click at [700, 392] on div "× Pause Schedule Pause all future payments in this series Pause just this one p…" at bounding box center [527, 233] width 807 height 467
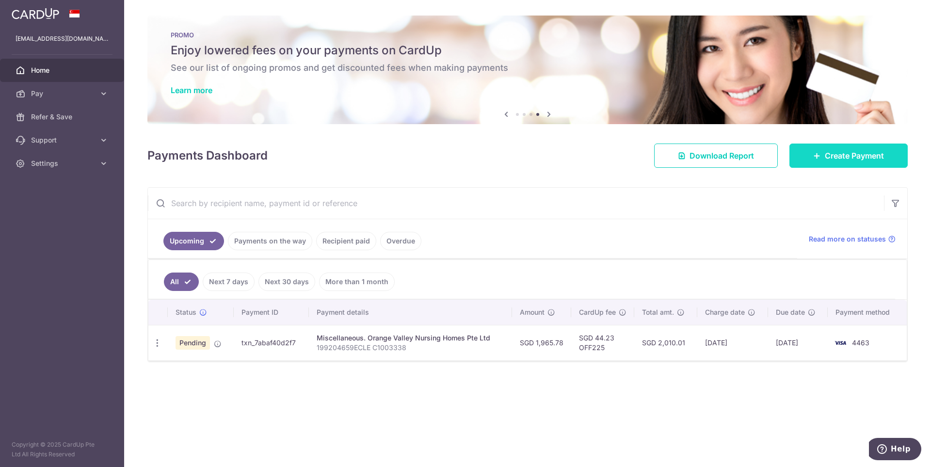
click at [834, 153] on span "Create Payment" at bounding box center [854, 156] width 59 height 12
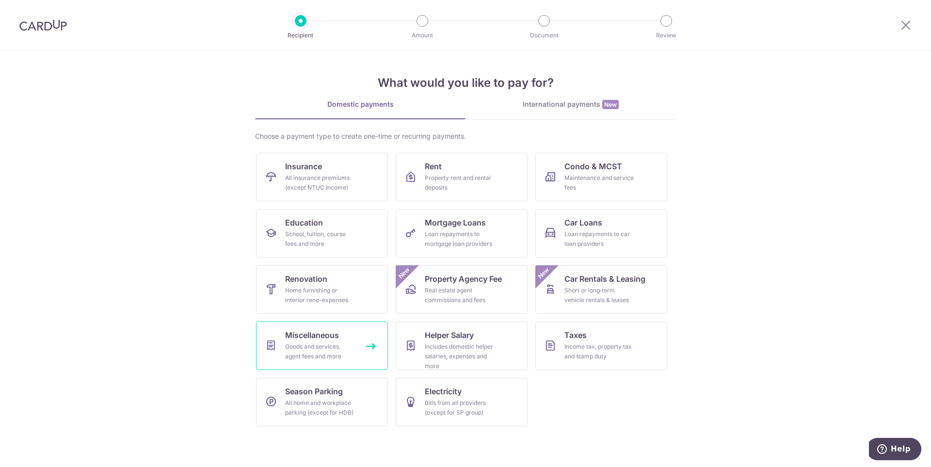
click at [323, 367] on link "Miscellaneous Goods and services, agent fees and more" at bounding box center [322, 346] width 132 height 48
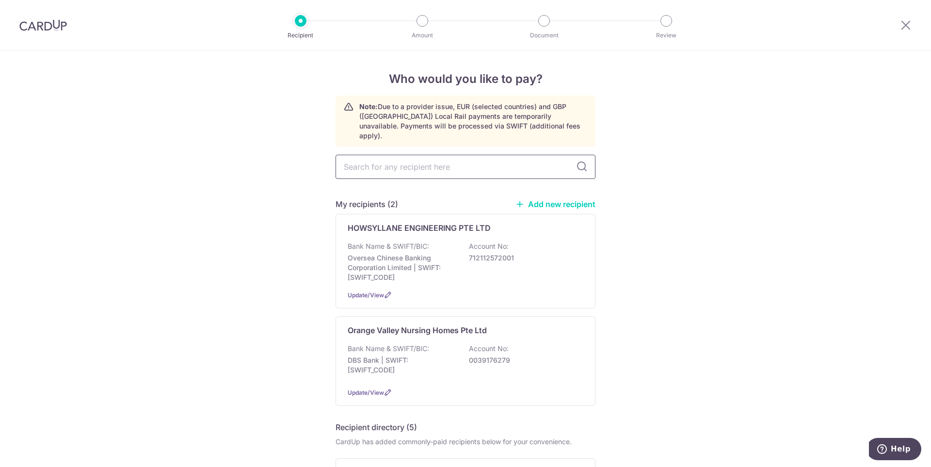
click at [452, 164] on input "text" at bounding box center [466, 167] width 260 height 24
click at [549, 199] on link "Add new recipient" at bounding box center [555, 204] width 80 height 10
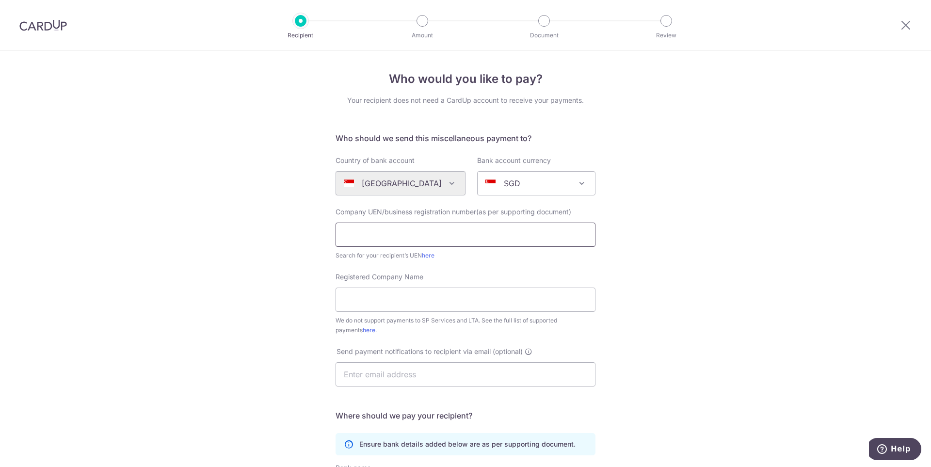
click at [415, 239] on input "text" at bounding box center [466, 235] width 260 height 24
click at [457, 302] on input "Registered Company Name" at bounding box center [466, 300] width 260 height 24
paste input "OFF225"
drag, startPoint x: 399, startPoint y: 299, endPoint x: 307, endPoint y: 299, distance: 91.7
click at [307, 299] on div "Who would you like to pay? Your recipient does not need a CardUp account to rec…" at bounding box center [465, 351] width 931 height 601
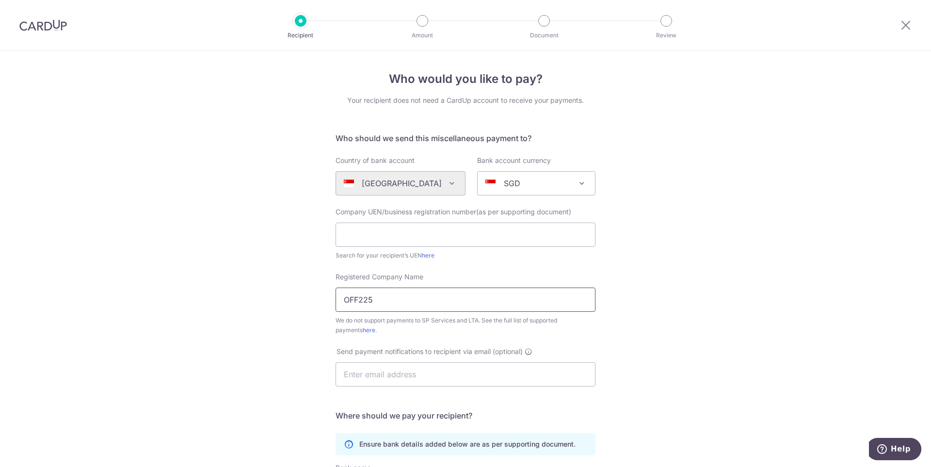
paste input "range Valley 3-T Rehab Pte Ltd"
type input "Orange Valley 3-T Rehab Pte Ltd"
click at [684, 330] on div "Who would you like to pay? Your recipient does not need a CardUp account to rec…" at bounding box center [465, 351] width 931 height 601
drag, startPoint x: 393, startPoint y: 226, endPoint x: 396, endPoint y: 235, distance: 9.1
click at [393, 227] on input "text" at bounding box center [466, 235] width 260 height 24
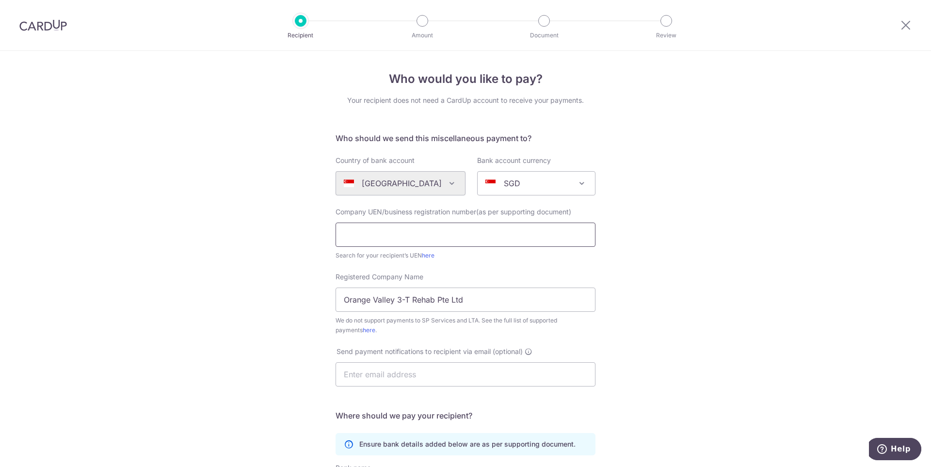
paste input "200707333M"
type input "200707333M"
click at [692, 311] on div "Who would you like to pay? Your recipient does not need a CardUp account to rec…" at bounding box center [465, 351] width 931 height 601
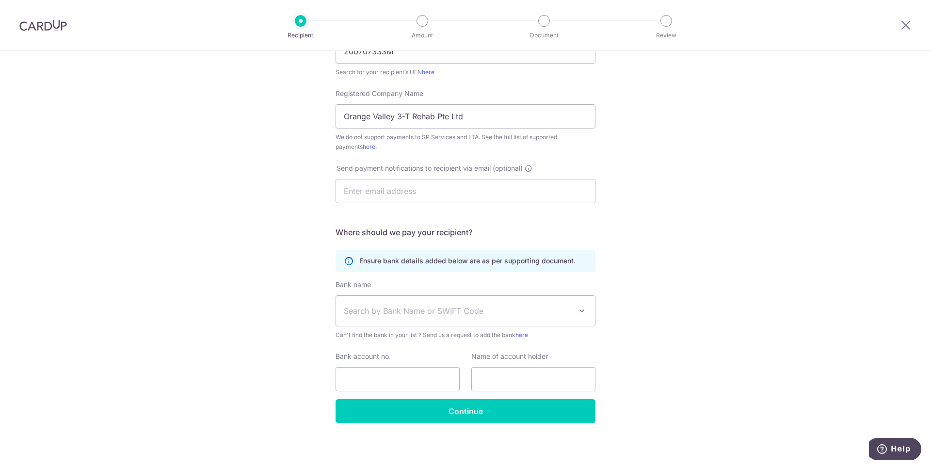
scroll to position [185, 0]
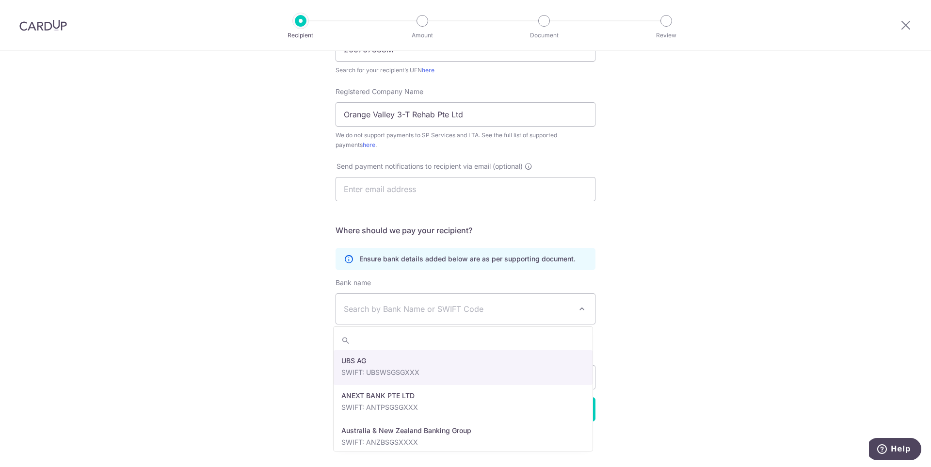
click at [516, 310] on span "Search by Bank Name or SWIFT Code" at bounding box center [458, 309] width 228 height 12
type input "dbs"
select select "6"
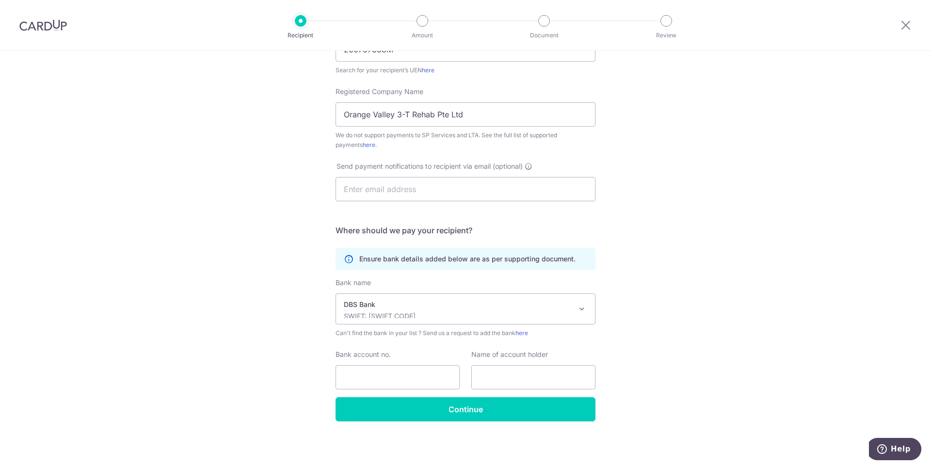
click at [712, 334] on div "Who would you like to pay? Your recipient does not need a CardUp account to rec…" at bounding box center [465, 166] width 931 height 601
click at [364, 368] on input "Bank account no." at bounding box center [398, 377] width 124 height 24
paste input "003-925870-4"
type input "0039258704"
click at [517, 373] on input "text" at bounding box center [533, 377] width 124 height 24
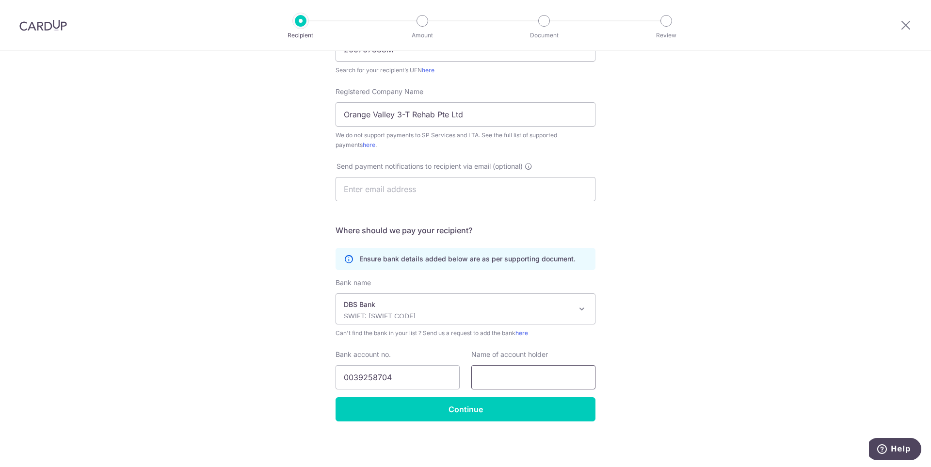
paste input "ORANGE VALLEY 3-T REHAB PTE LTD"
type input "ORANGE VALLEY 3-T REHAB PTE LTD"
click at [669, 367] on div "Who would you like to pay? Your recipient does not need a CardUp account to rec…" at bounding box center [465, 166] width 931 height 601
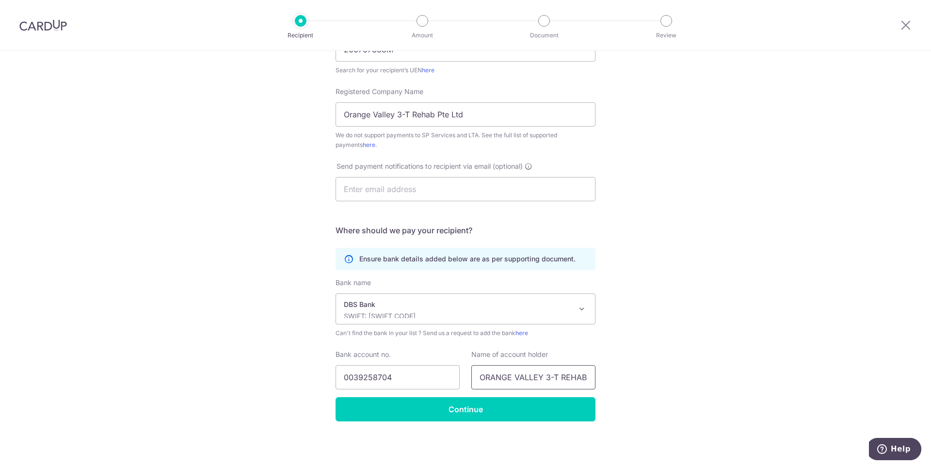
click at [568, 377] on input "ORANGE VALLEY 3-T REHAB PTE LTD" at bounding box center [533, 377] width 124 height 24
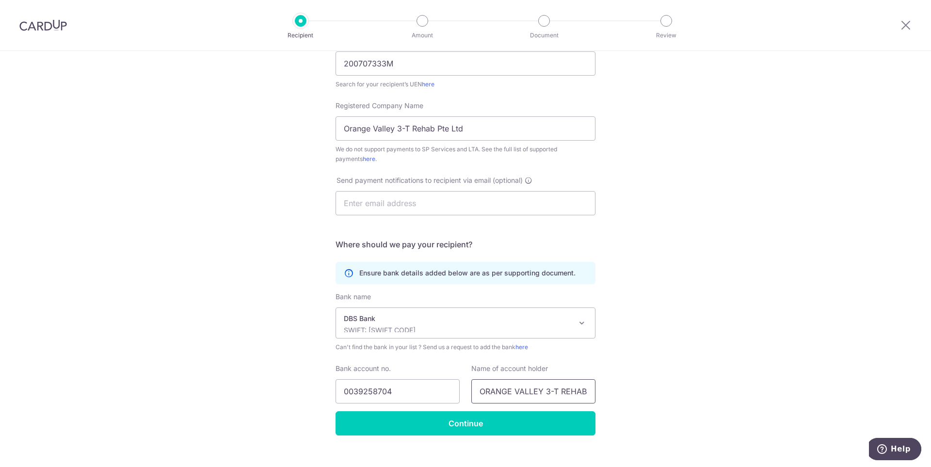
scroll to position [185, 0]
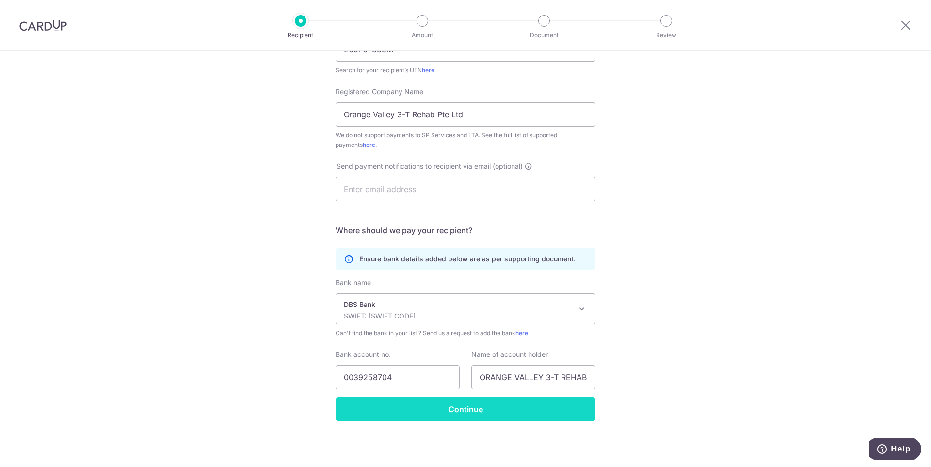
click at [468, 402] on input "Continue" at bounding box center [466, 409] width 260 height 24
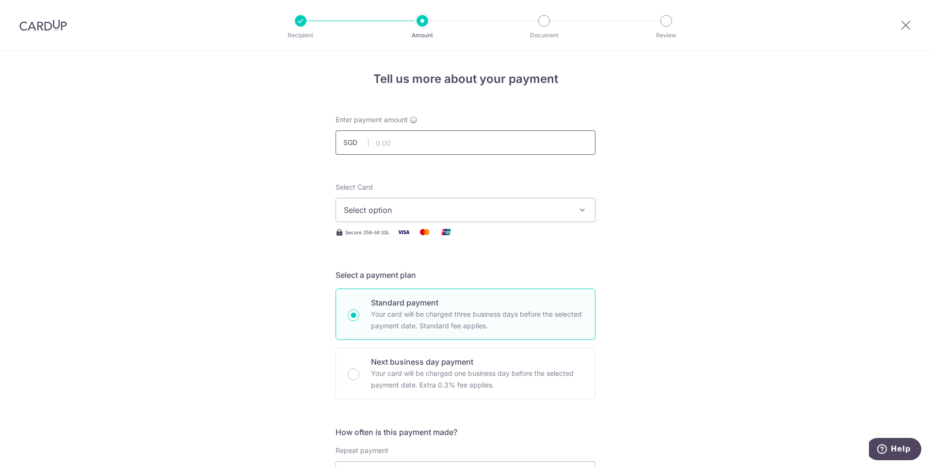
click at [446, 137] on input "text" at bounding box center [466, 142] width 260 height 24
paste input "333.54"
type input "333.54"
click at [447, 209] on span "Select option" at bounding box center [457, 210] width 226 height 12
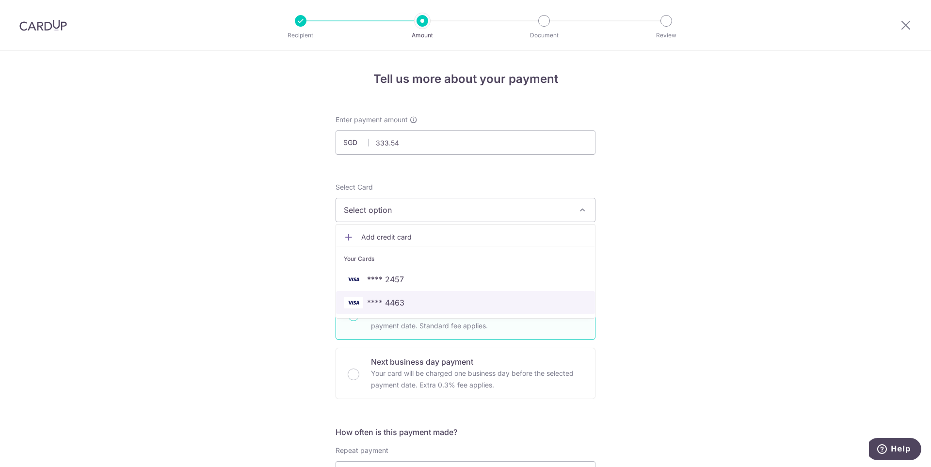
click at [388, 299] on span "**** 4463" at bounding box center [385, 303] width 37 height 12
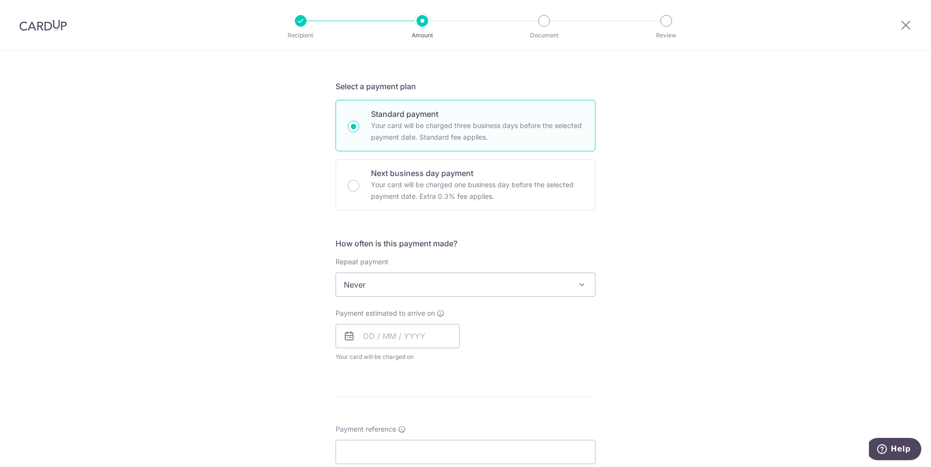
scroll to position [291, 0]
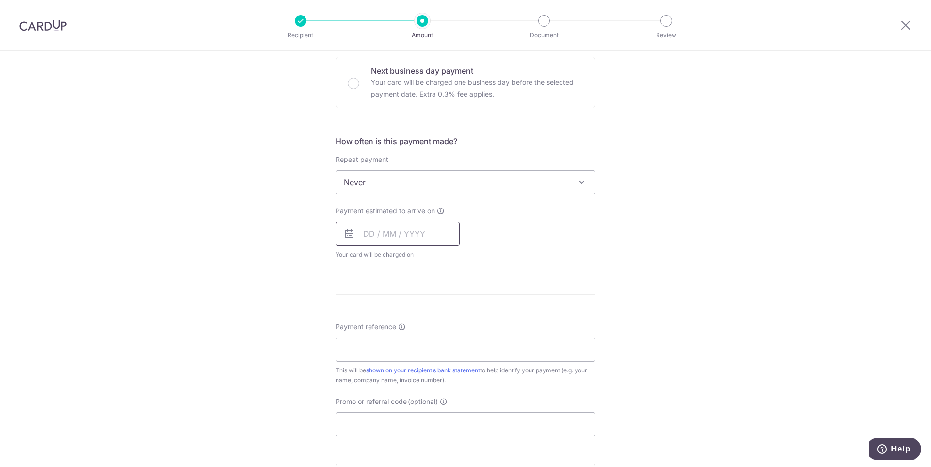
click at [401, 235] on input "text" at bounding box center [398, 234] width 124 height 24
click at [431, 340] on link "18" at bounding box center [433, 342] width 16 height 16
type input "[DATE]"
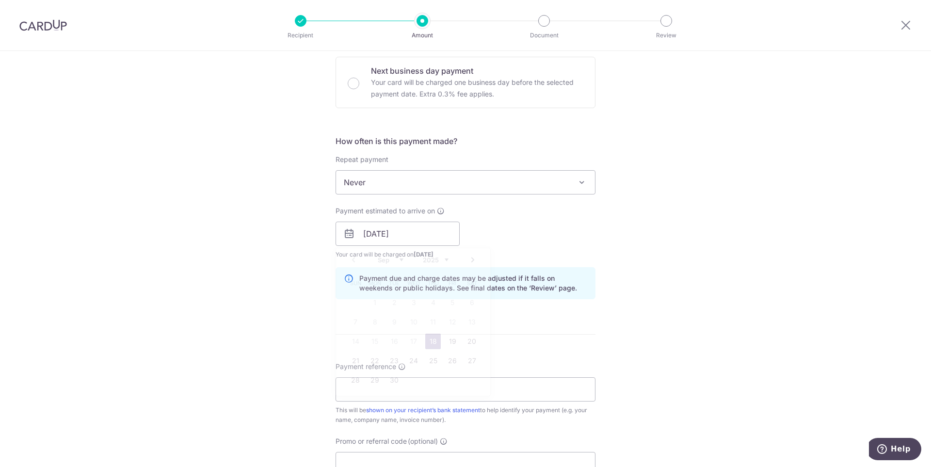
click at [597, 271] on div "Tell us more about your payment Enter payment amount SGD 333.54 333.54 Recipien…" at bounding box center [465, 218] width 931 height 917
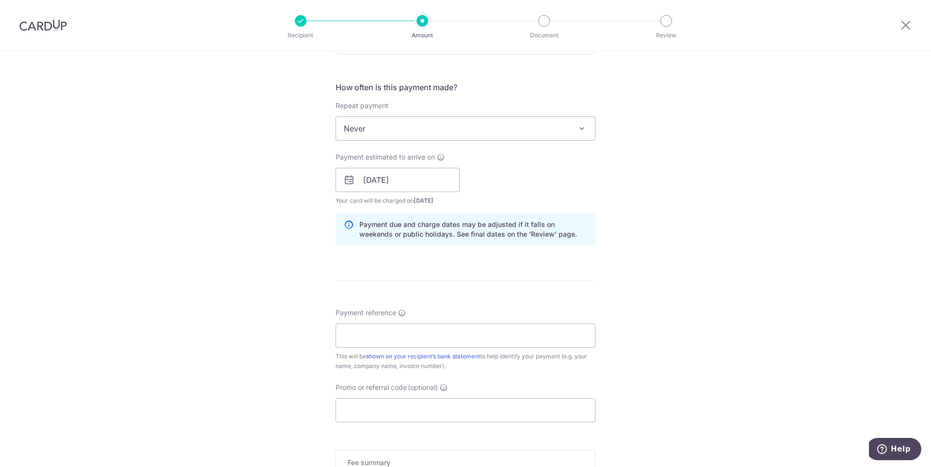
scroll to position [436, 0]
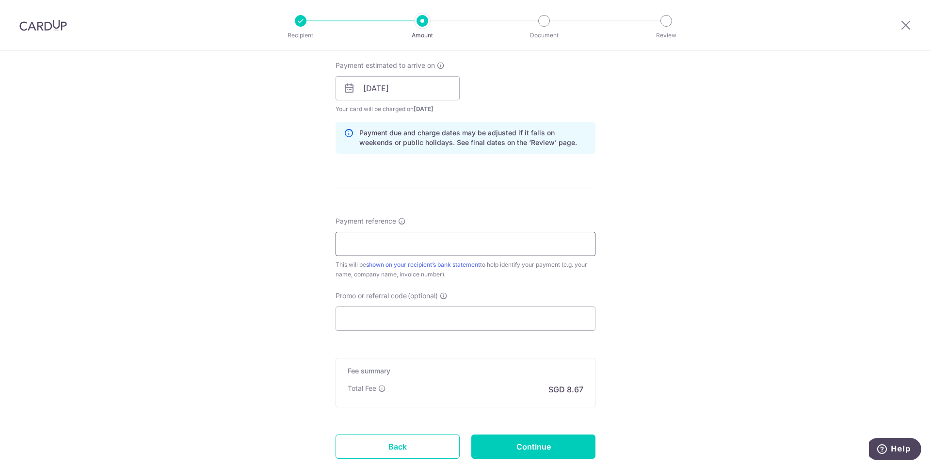
click at [402, 249] on input "Payment reference" at bounding box center [466, 244] width 260 height 24
paste input "12W0/184"
paste input "C1003338"
paste input "WONG CHIN TIANG"
type input "12W0/184 C1003338 WONG CHIN TIANG"
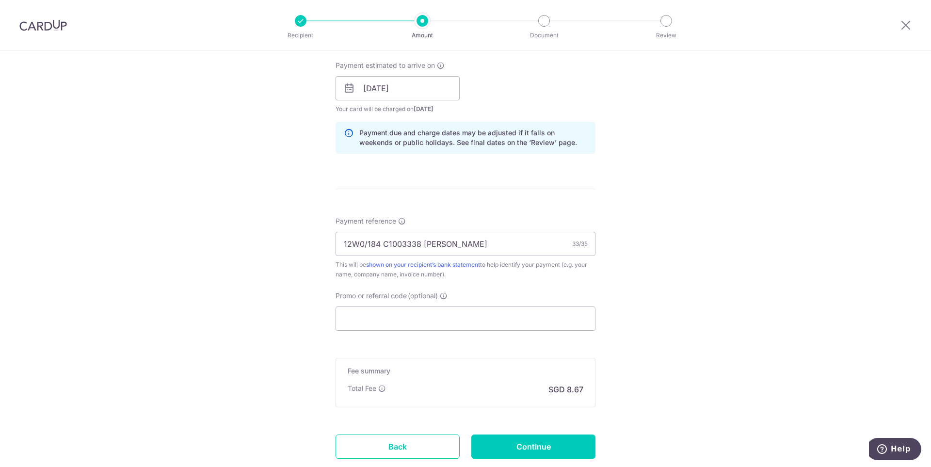
click at [731, 264] on div "Tell us more about your payment Enter payment amount SGD 333.54 333.54 Recipien…" at bounding box center [465, 72] width 931 height 917
click at [694, 274] on div "Tell us more about your payment Enter payment amount SGD 333.54 333.54 Recipien…" at bounding box center [465, 72] width 931 height 917
click at [451, 322] on input "Promo or referral code (optional)" at bounding box center [466, 318] width 260 height 24
paste input "OFF225"
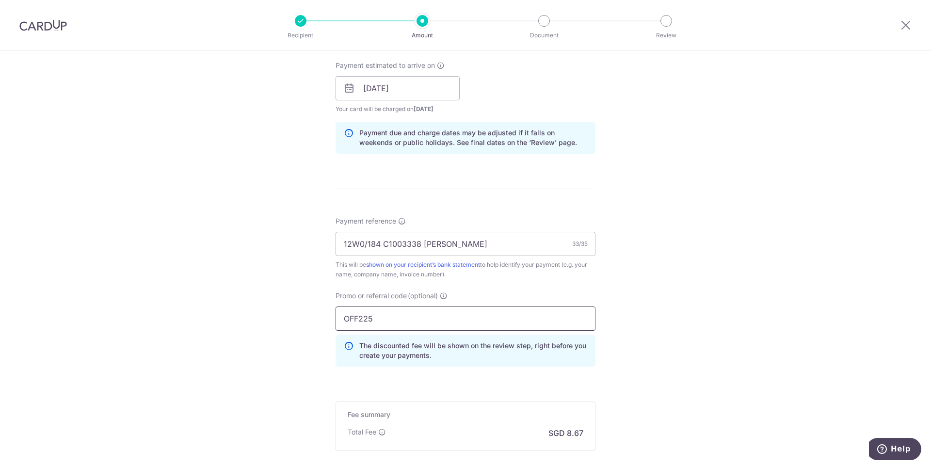
type input "OFF225"
click at [709, 316] on div "Tell us more about your payment Enter payment amount SGD 333.54 333.54 Recipien…" at bounding box center [465, 94] width 931 height 961
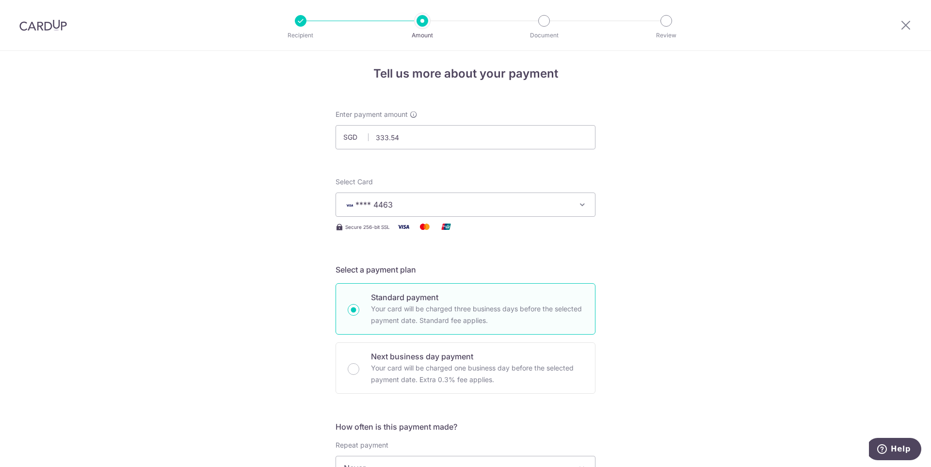
scroll to position [0, 0]
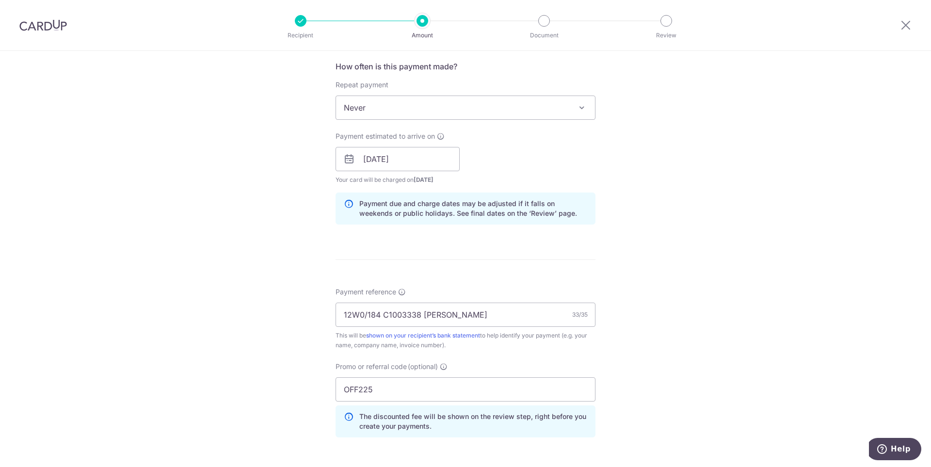
scroll to position [388, 0]
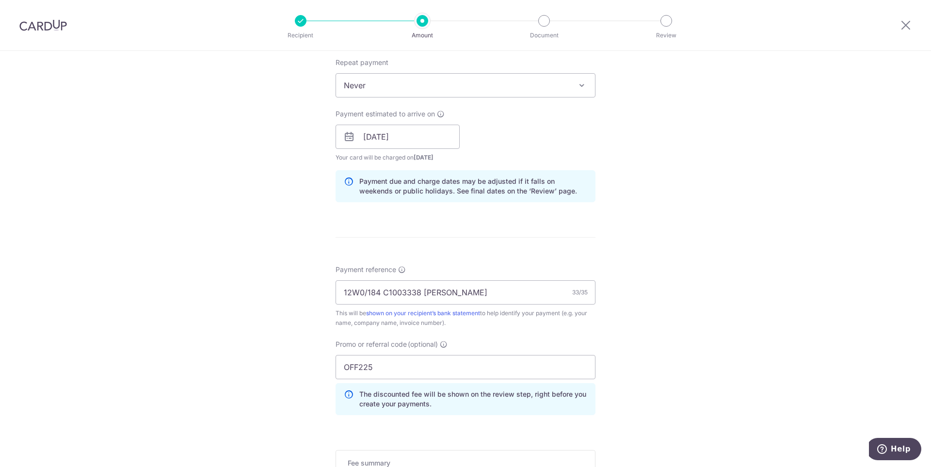
click at [579, 81] on span at bounding box center [582, 86] width 12 height 12
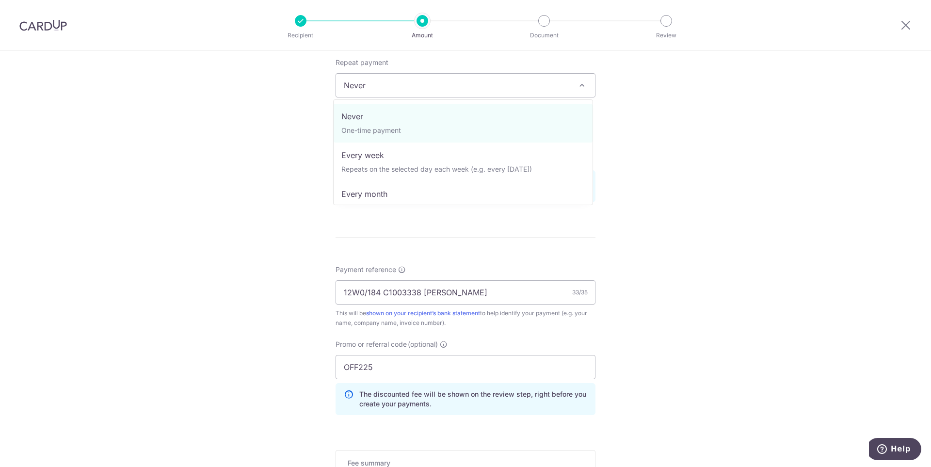
click at [579, 81] on span at bounding box center [582, 86] width 12 height 12
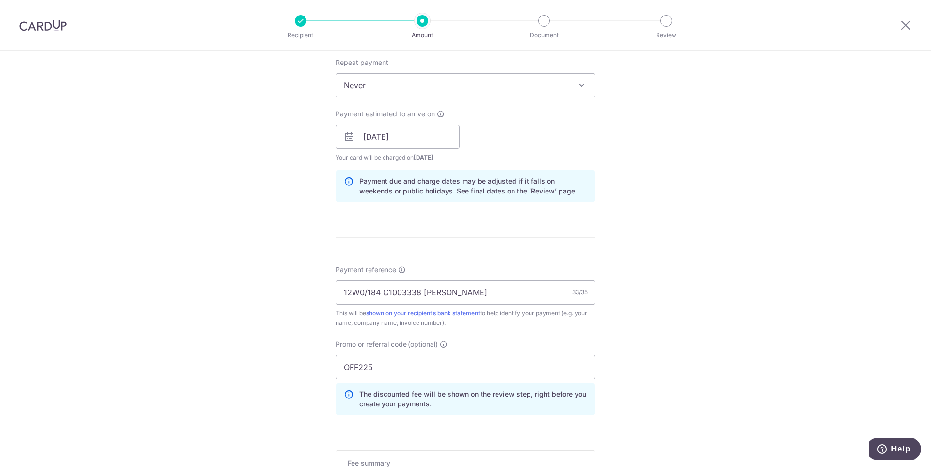
click at [714, 169] on div "Tell us more about your payment Enter payment amount SGD 333.54 333.54 Recipien…" at bounding box center [465, 143] width 931 height 961
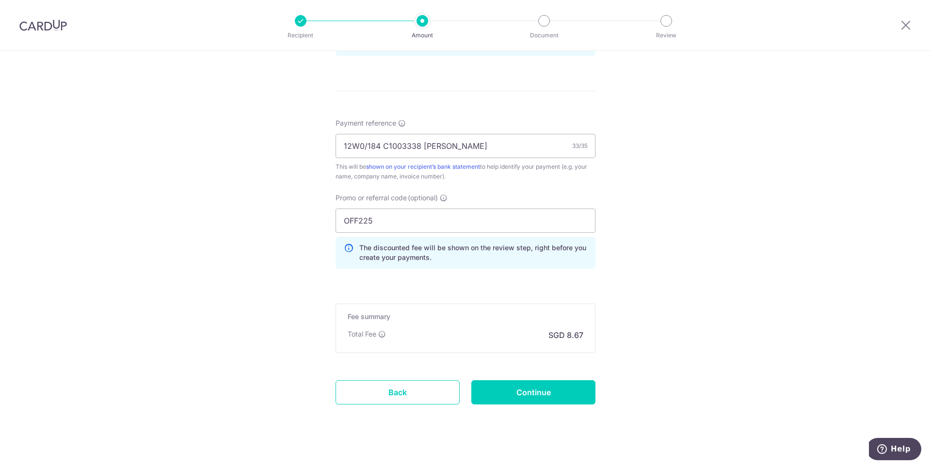
scroll to position [545, 0]
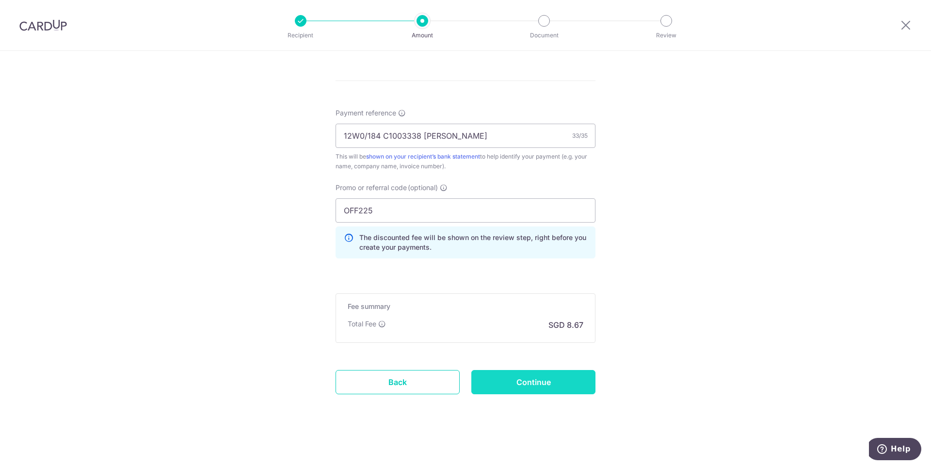
click at [532, 385] on input "Continue" at bounding box center [533, 382] width 124 height 24
type input "Create Schedule"
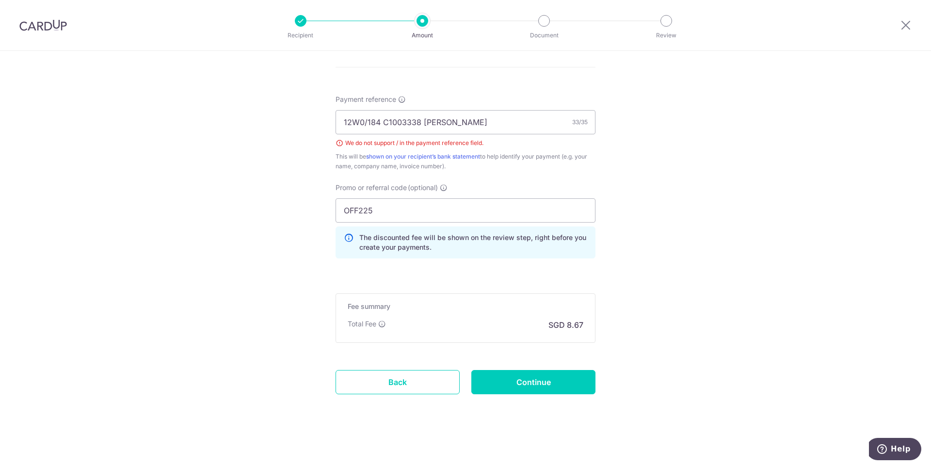
scroll to position [510, 0]
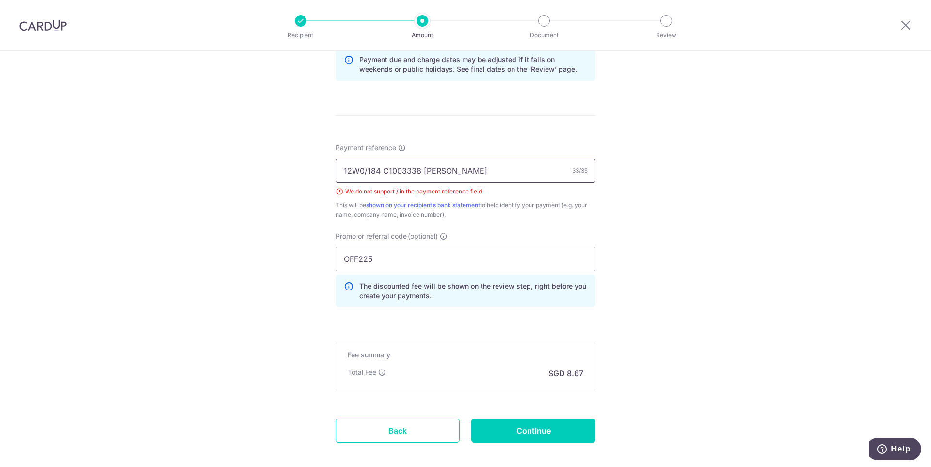
click at [365, 167] on input "12W0/184 C1003338 [PERSON_NAME]" at bounding box center [466, 171] width 260 height 24
click at [690, 241] on div "Tell us more about your payment Enter payment amount SGD 333.54 333.54 Select C…" at bounding box center [465, 28] width 931 height 974
drag, startPoint x: 378, startPoint y: 169, endPoint x: 322, endPoint y: 164, distance: 55.5
click at [322, 164] on div "Tell us more about your payment Enter payment amount SGD 333.54 333.54 Select C…" at bounding box center [465, 28] width 931 height 974
type input "C1003338 [PERSON_NAME]"
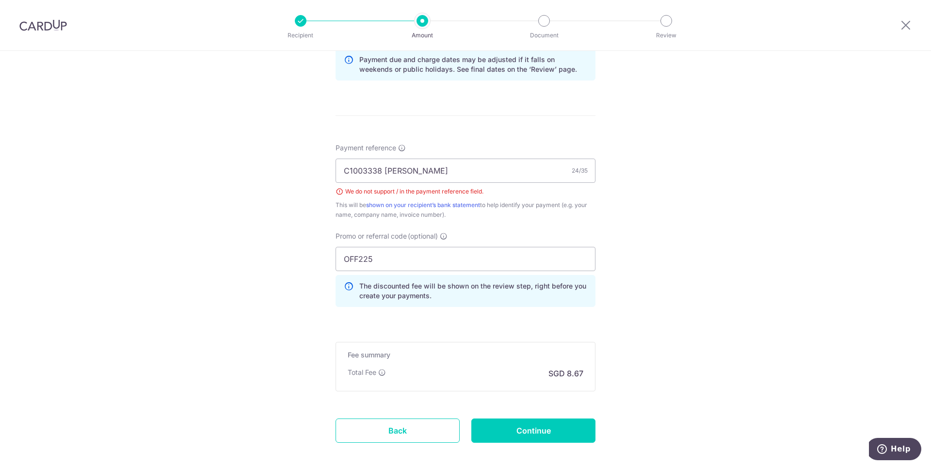
click at [724, 250] on div "Tell us more about your payment Enter payment amount SGD 333.54 333.54 Select C…" at bounding box center [465, 28] width 931 height 974
click at [709, 261] on div "Tell us more about your payment Enter payment amount SGD 333.54 333.54 Select C…" at bounding box center [465, 28] width 931 height 974
click at [544, 432] on input "Continue" at bounding box center [533, 430] width 124 height 24
type input "Create Schedule"
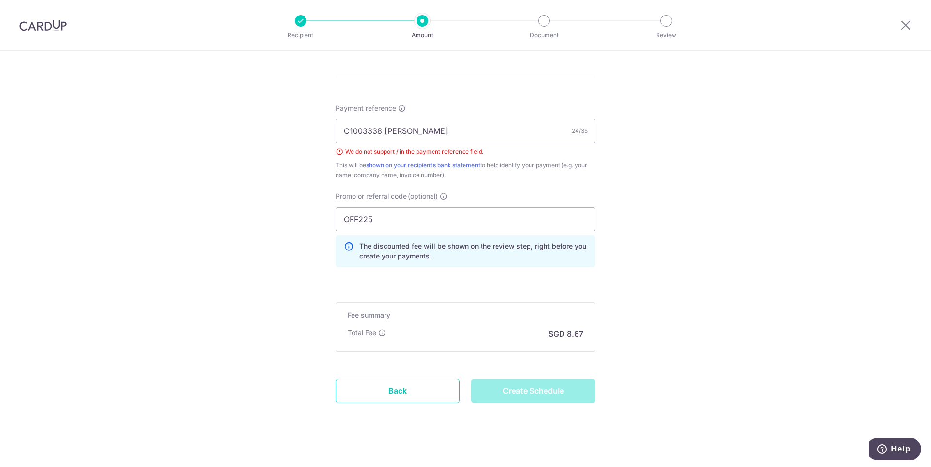
scroll to position [558, 0]
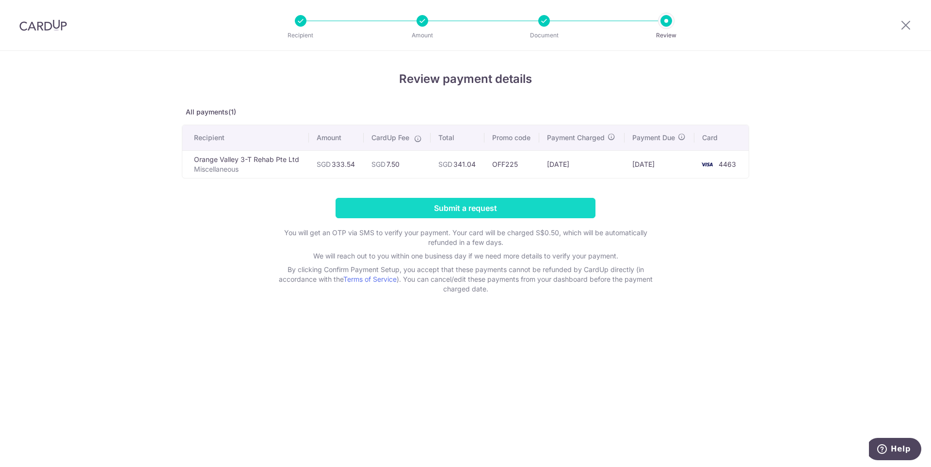
click at [476, 206] on input "Submit a request" at bounding box center [466, 208] width 260 height 20
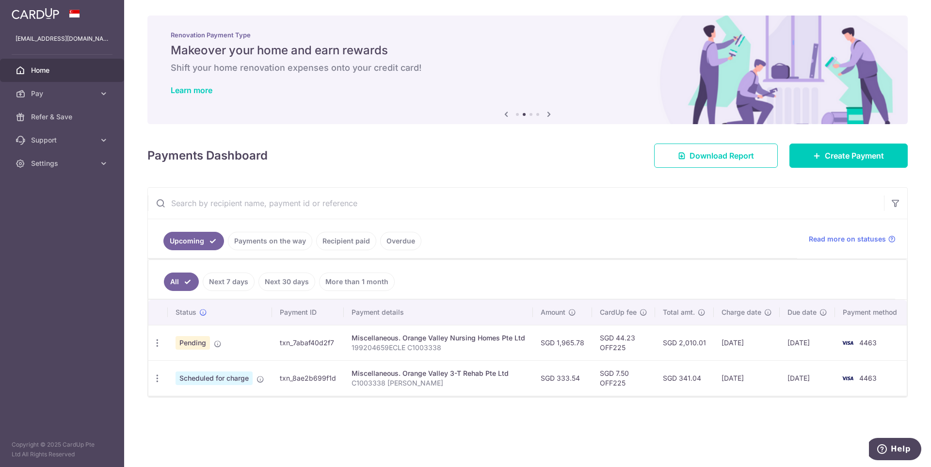
click at [38, 68] on span "Home" at bounding box center [63, 70] width 64 height 10
click at [58, 74] on span "Home" at bounding box center [63, 70] width 64 height 10
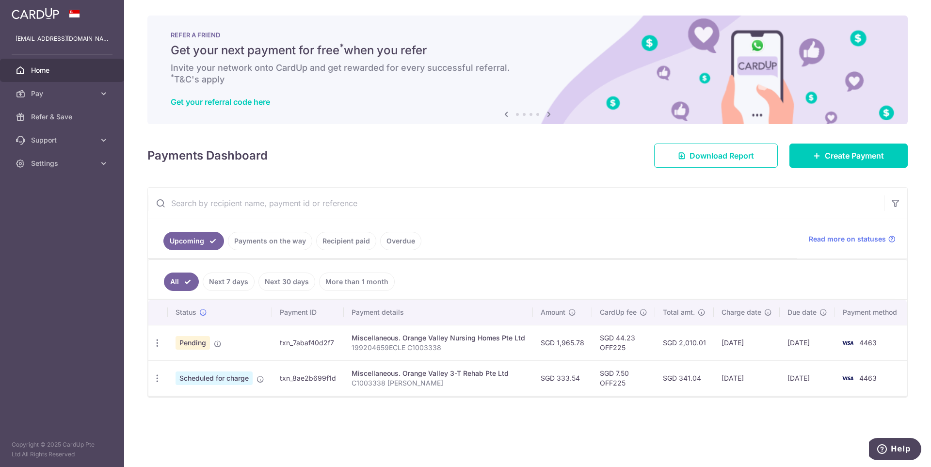
click at [51, 71] on span "Home" at bounding box center [63, 70] width 64 height 10
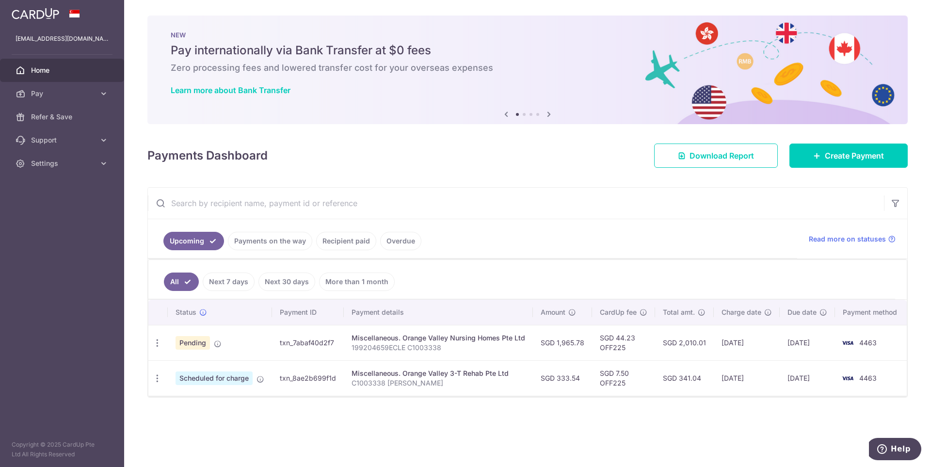
click at [636, 417] on div "× Pause Schedule Pause all future payments in this series Pause just this one p…" at bounding box center [527, 233] width 807 height 467
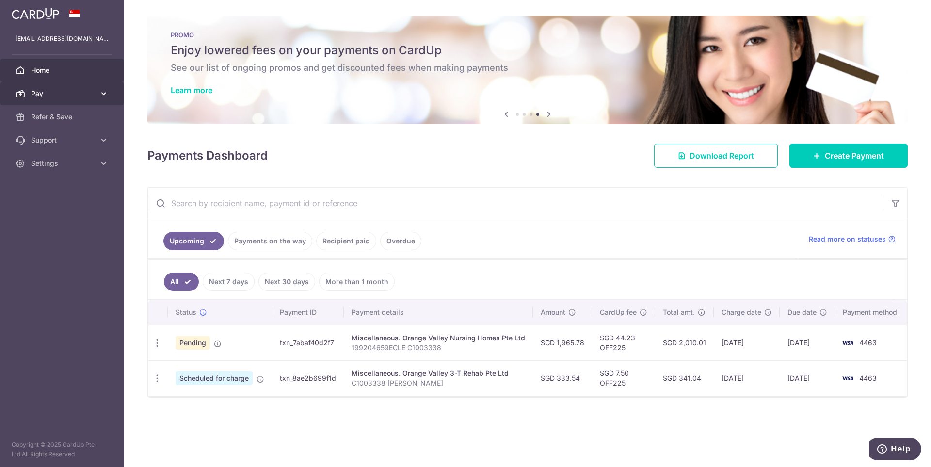
click at [67, 95] on span "Pay" at bounding box center [63, 94] width 64 height 10
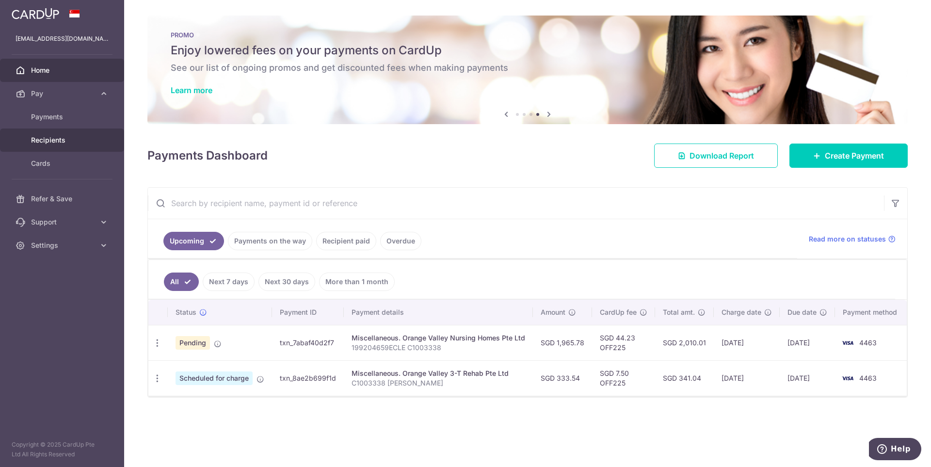
click at [55, 140] on span "Recipients" at bounding box center [63, 140] width 64 height 10
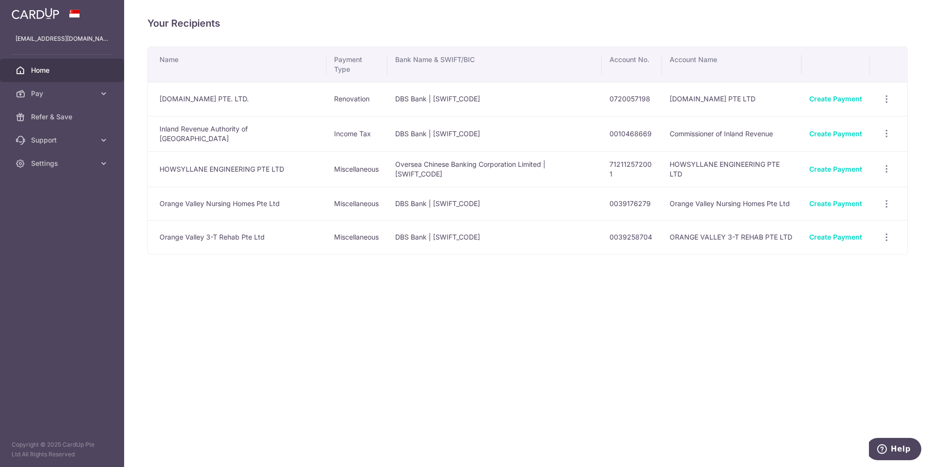
click at [65, 71] on span "Home" at bounding box center [63, 70] width 64 height 10
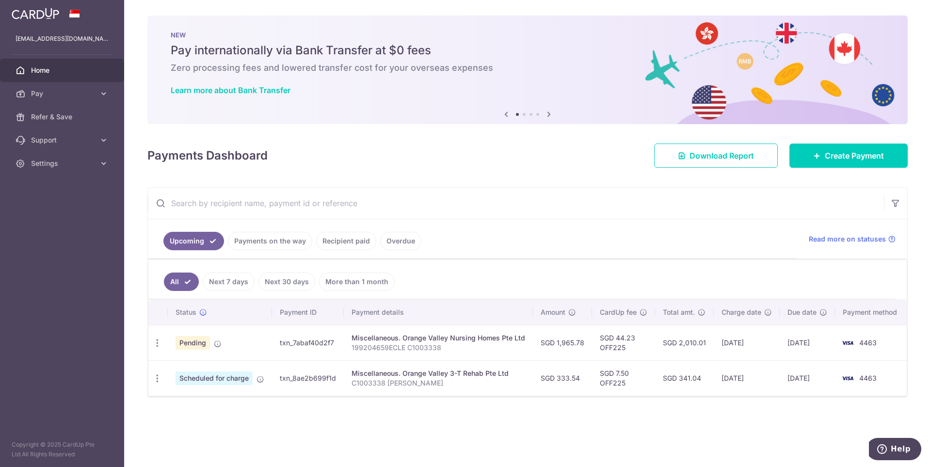
click at [490, 439] on div "× Pause Schedule Pause all future payments in this series Pause just this one p…" at bounding box center [527, 233] width 807 height 467
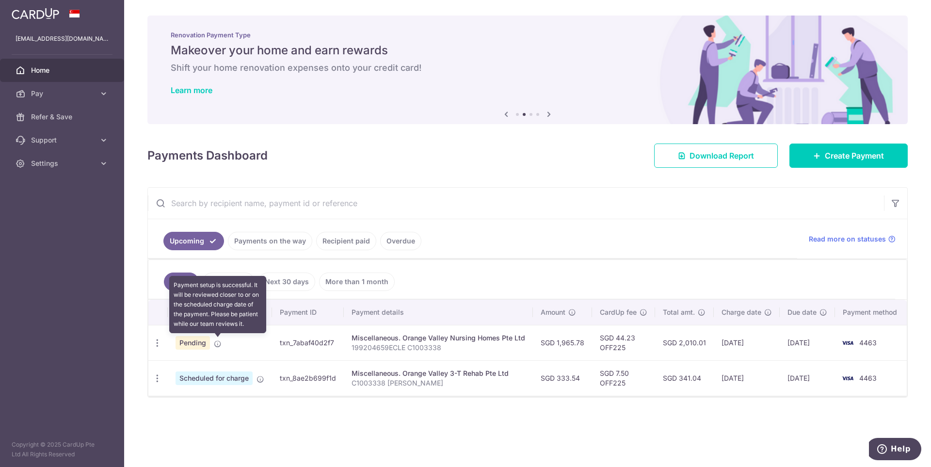
click at [216, 343] on icon at bounding box center [218, 344] width 8 height 8
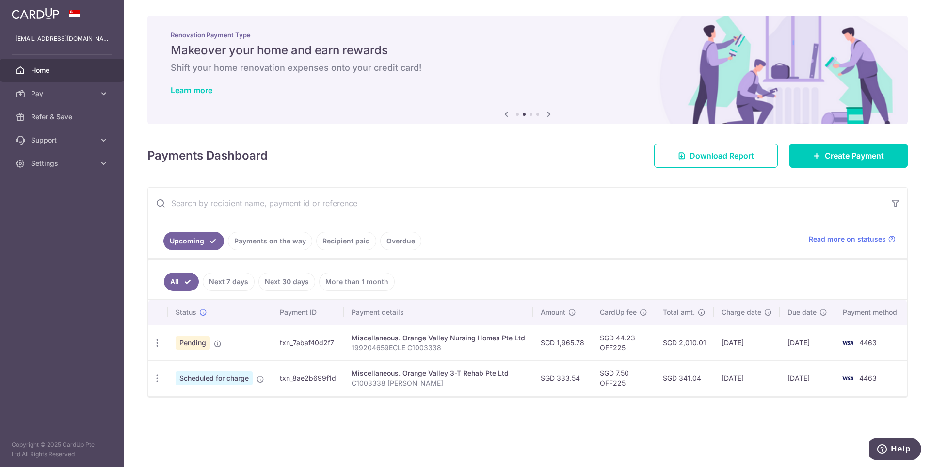
click at [280, 243] on link "Payments on the way" at bounding box center [270, 241] width 84 height 18
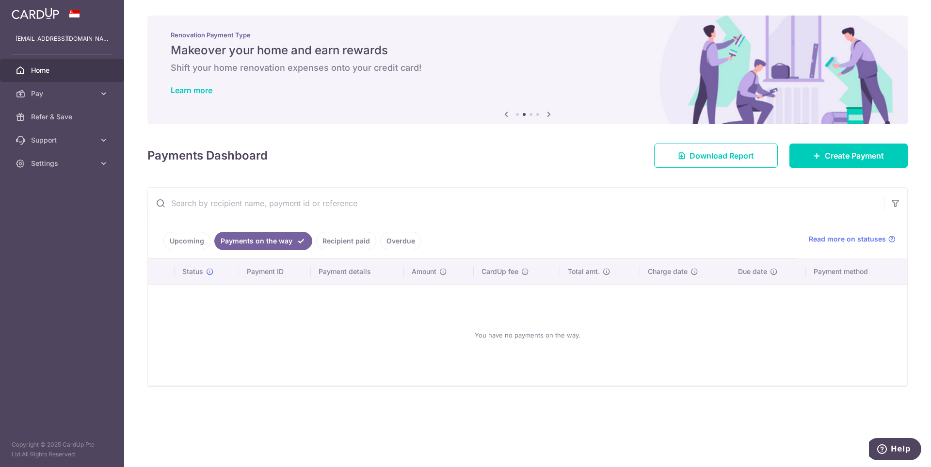
click at [333, 239] on link "Recipient paid" at bounding box center [346, 241] width 60 height 18
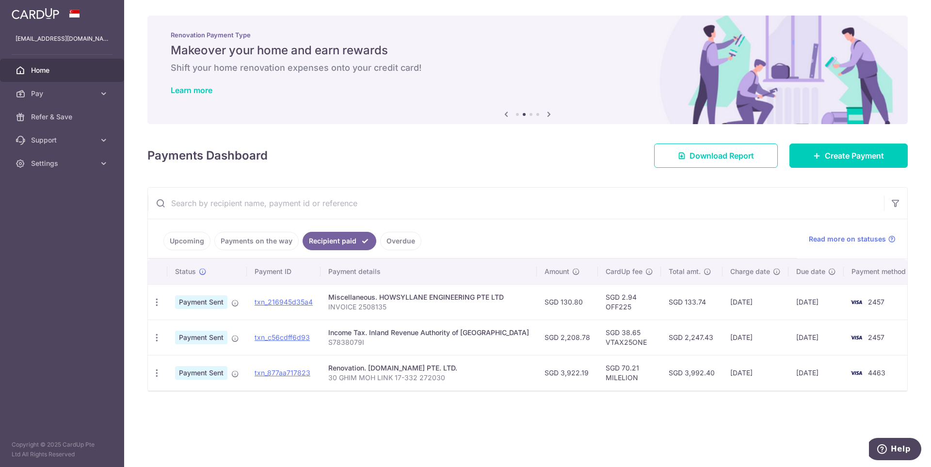
click at [394, 242] on link "Overdue" at bounding box center [400, 241] width 41 height 18
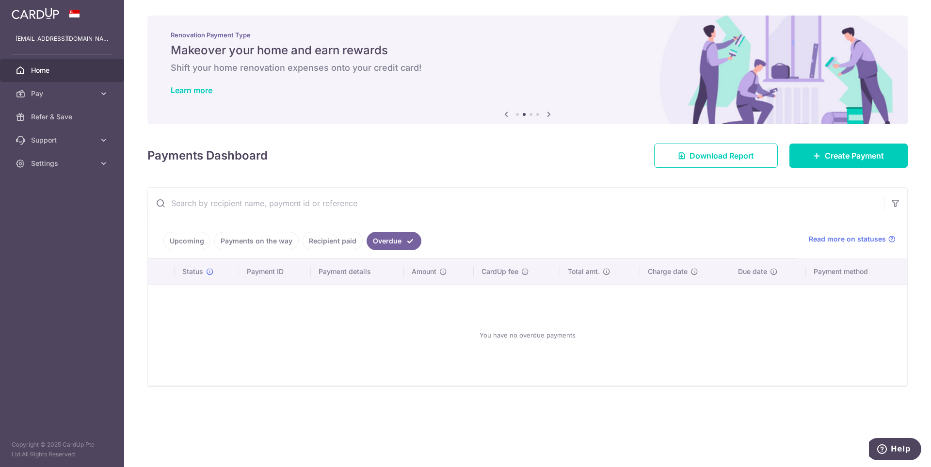
click at [340, 242] on link "Recipient paid" at bounding box center [333, 241] width 60 height 18
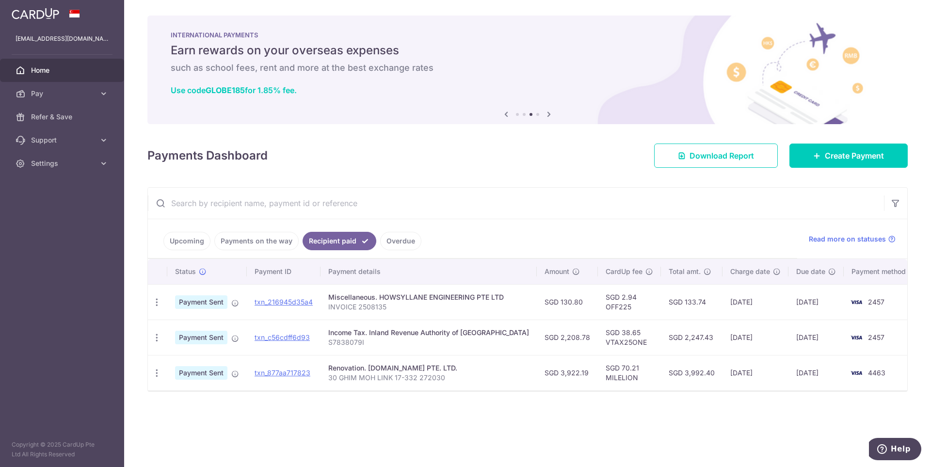
click at [196, 241] on link "Upcoming" at bounding box center [186, 241] width 47 height 18
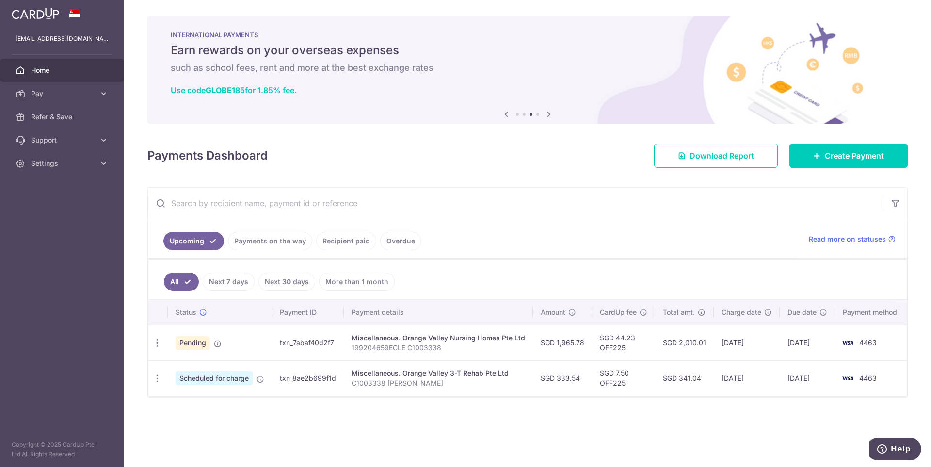
click at [48, 72] on span "Home" at bounding box center [63, 70] width 64 height 10
click at [848, 156] on span "Create Payment" at bounding box center [854, 156] width 59 height 12
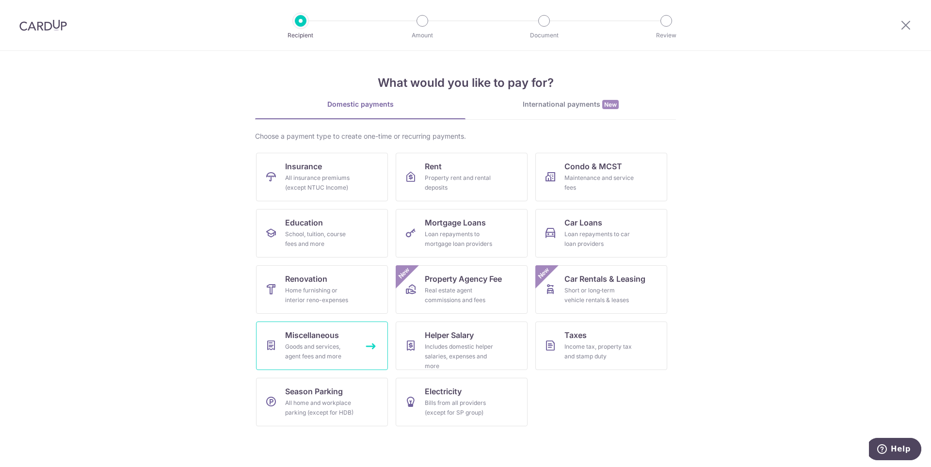
click at [322, 337] on span "Miscellaneous" at bounding box center [312, 335] width 54 height 12
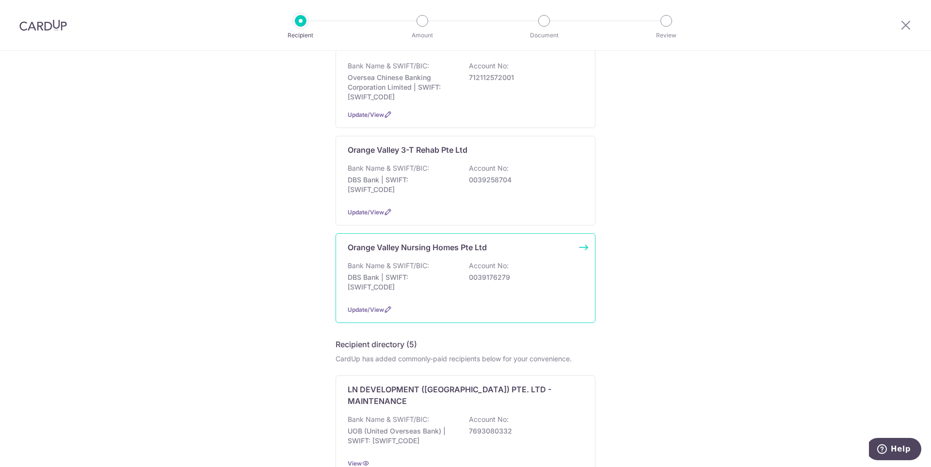
scroll to position [194, 0]
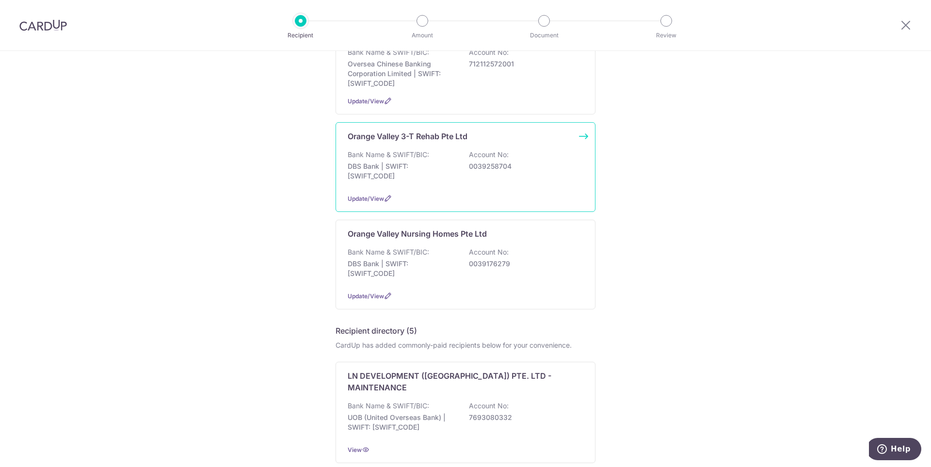
click at [580, 126] on div "Orange Valley 3-T Rehab Pte Ltd Bank Name & SWIFT/BIC: DBS Bank | SWIFT: DBSSSG…" at bounding box center [466, 167] width 260 height 90
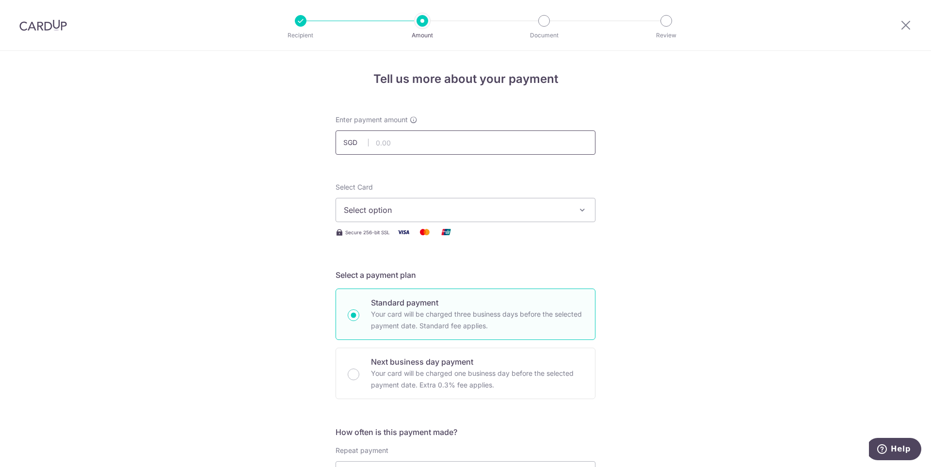
click at [440, 145] on input "text" at bounding box center [466, 142] width 260 height 24
paste input "222.36"
type input "222.36"
click at [487, 207] on span "Select option" at bounding box center [457, 210] width 226 height 12
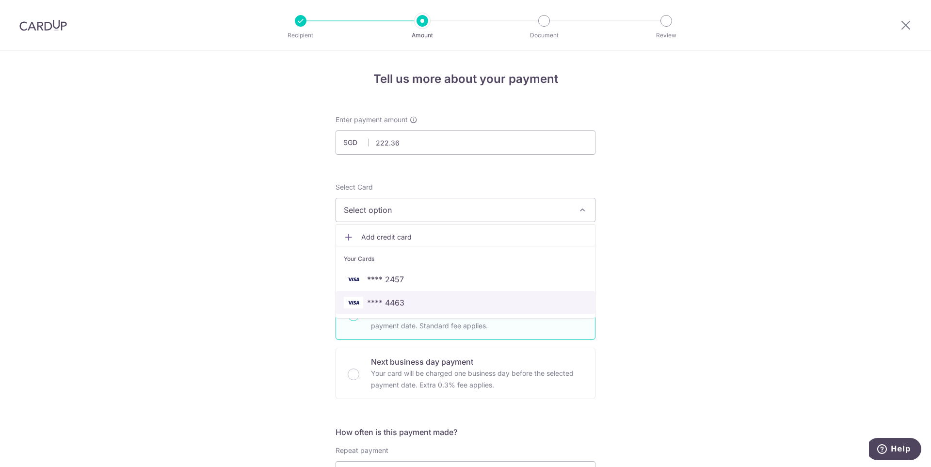
click at [393, 304] on span "**** 4463" at bounding box center [385, 303] width 37 height 12
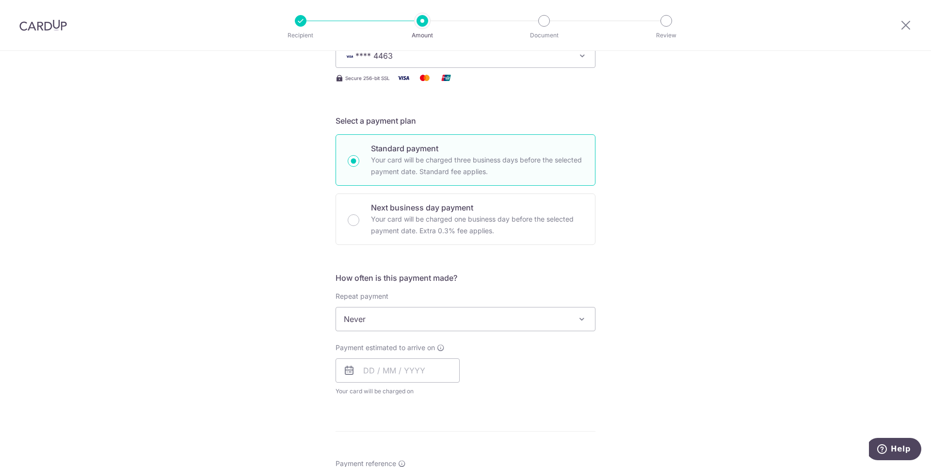
scroll to position [291, 0]
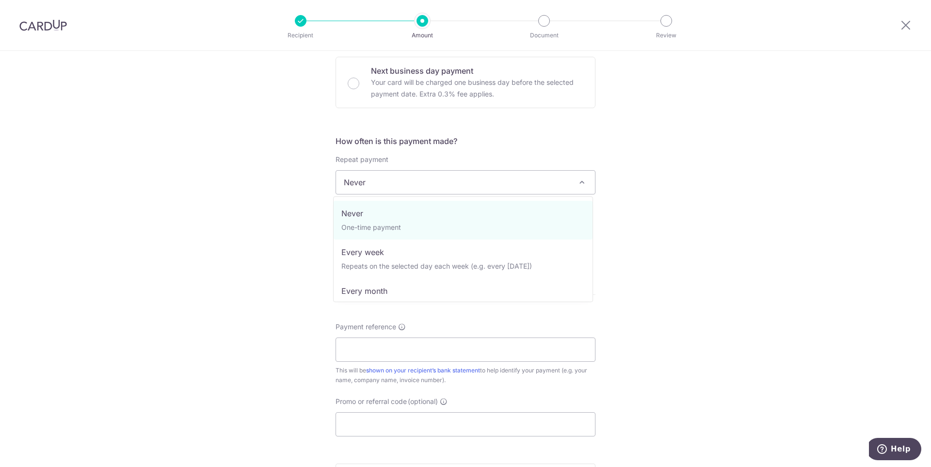
click at [420, 180] on span "Never" at bounding box center [465, 182] width 259 height 23
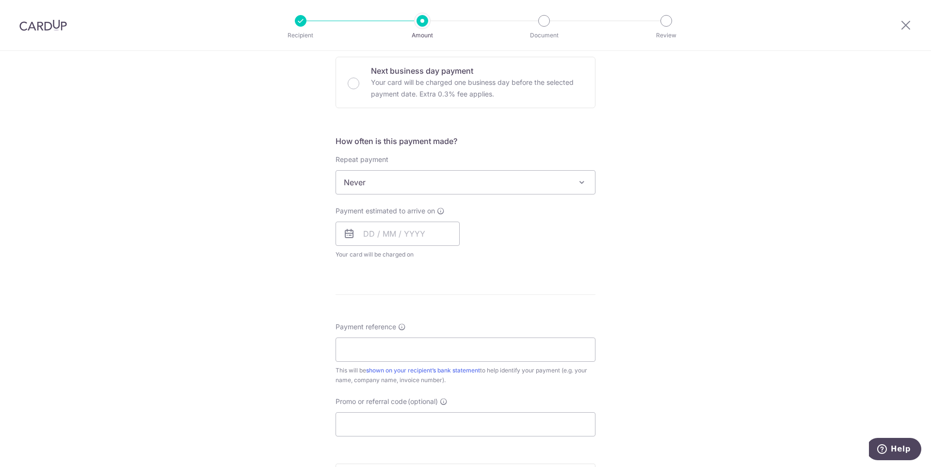
click at [619, 241] on div "Tell us more about your payment Enter payment amount SGD 222.36 222.36 Select C…" at bounding box center [465, 198] width 931 height 877
click at [401, 235] on input "text" at bounding box center [398, 234] width 124 height 24
click at [430, 341] on link "18" at bounding box center [433, 342] width 16 height 16
type input "[DATE]"
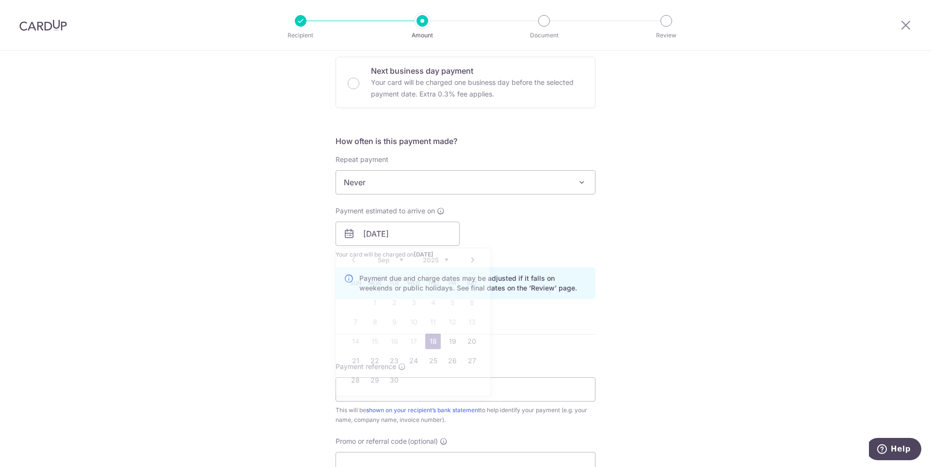
click at [595, 244] on div "Payment estimated to arrive on [DATE] Prev Next Sep Oct Nov [DATE] 2026 2027 20…" at bounding box center [466, 232] width 272 height 53
click at [426, 386] on input "Payment reference" at bounding box center [466, 389] width 260 height 24
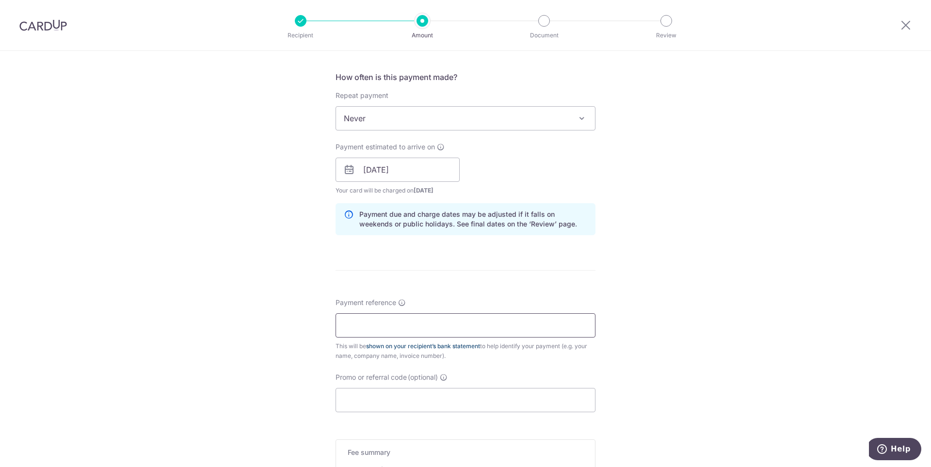
scroll to position [436, 0]
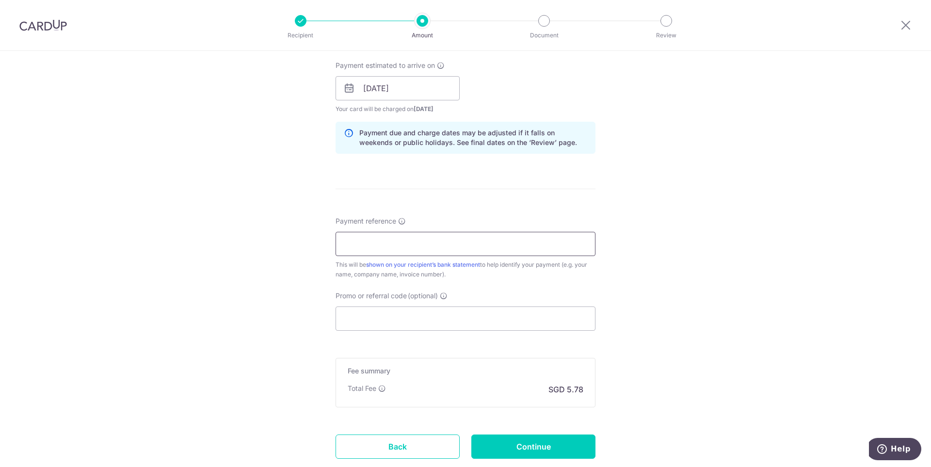
type input "C1003338 [PERSON_NAME]"
click at [682, 315] on div "Tell us more about your payment Enter payment amount SGD 222.36 222.36 Select C…" at bounding box center [465, 72] width 931 height 917
click at [417, 315] on input "Promo or referral code (optional)" at bounding box center [466, 318] width 260 height 24
paste input "OFF225"
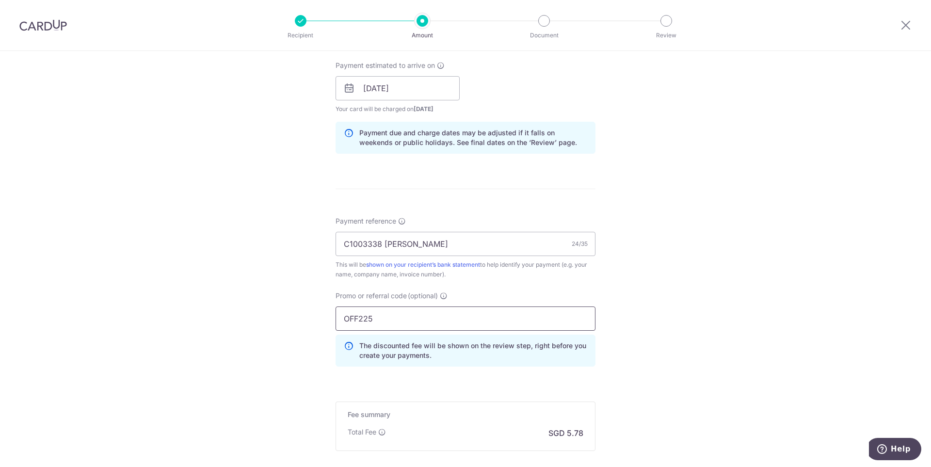
type input "OFF225"
click at [741, 328] on div "Tell us more about your payment Enter payment amount SGD 222.36 222.36 Select C…" at bounding box center [465, 94] width 931 height 961
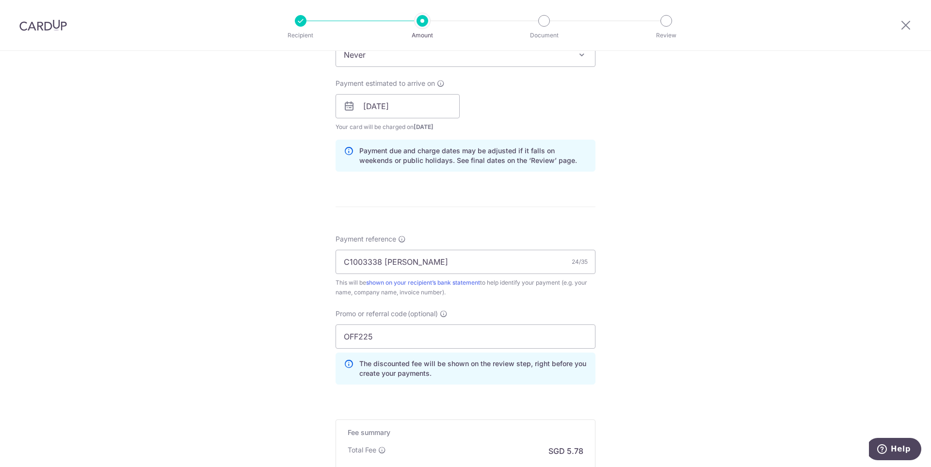
scroll to position [399, 0]
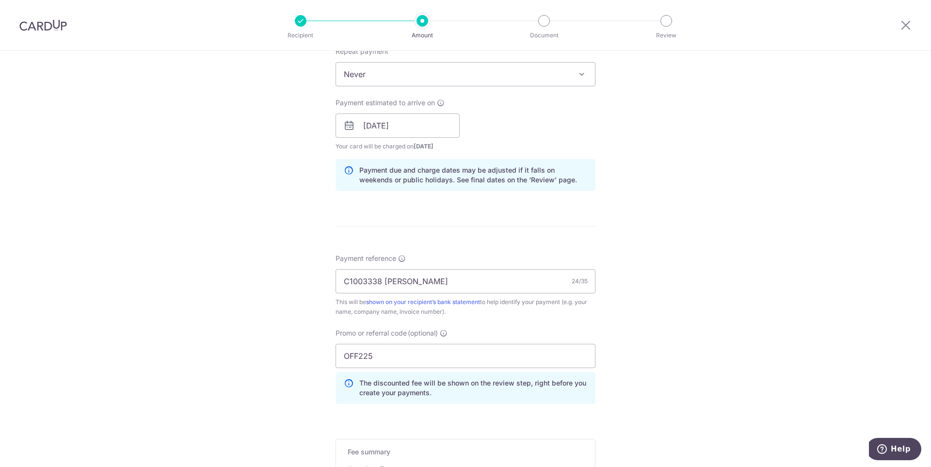
click at [688, 313] on div "Tell us more about your payment Enter payment amount SGD 222.36 222.36 Select C…" at bounding box center [465, 132] width 931 height 961
click at [511, 281] on input "C1003338 [PERSON_NAME]" at bounding box center [466, 281] width 260 height 24
click at [698, 306] on div "Tell us more about your payment Enter payment amount SGD 222.36 222.36 Select C…" at bounding box center [465, 132] width 931 height 961
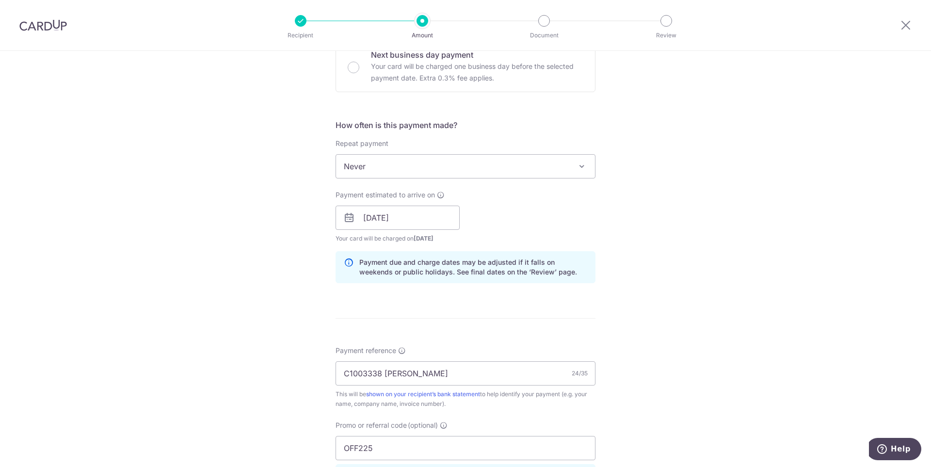
scroll to position [496, 0]
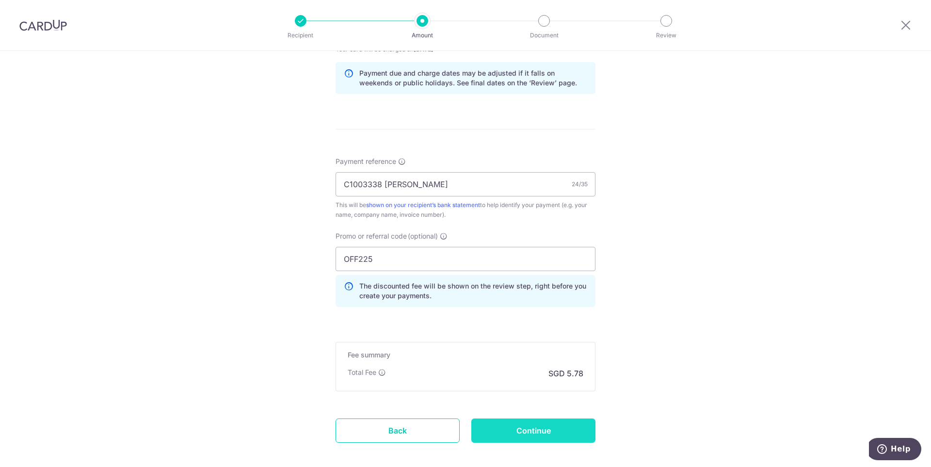
click at [531, 428] on input "Continue" at bounding box center [533, 430] width 124 height 24
type input "Create Schedule"
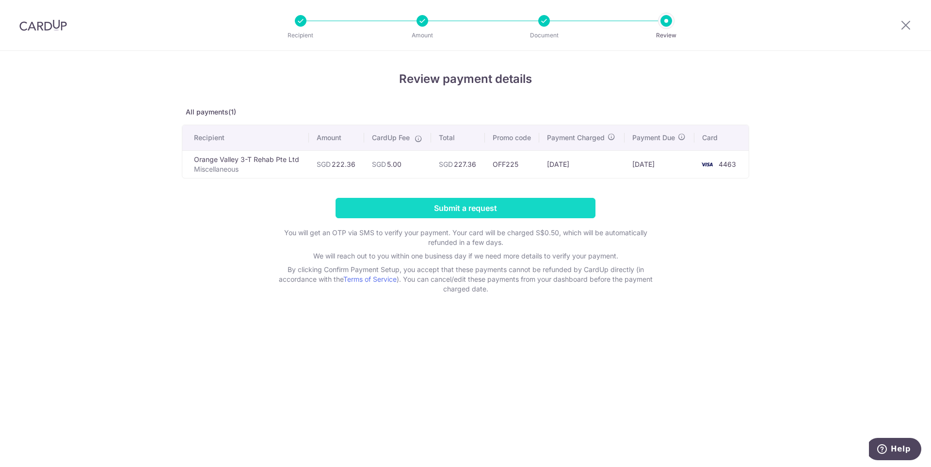
click at [471, 207] on input "Submit a request" at bounding box center [466, 208] width 260 height 20
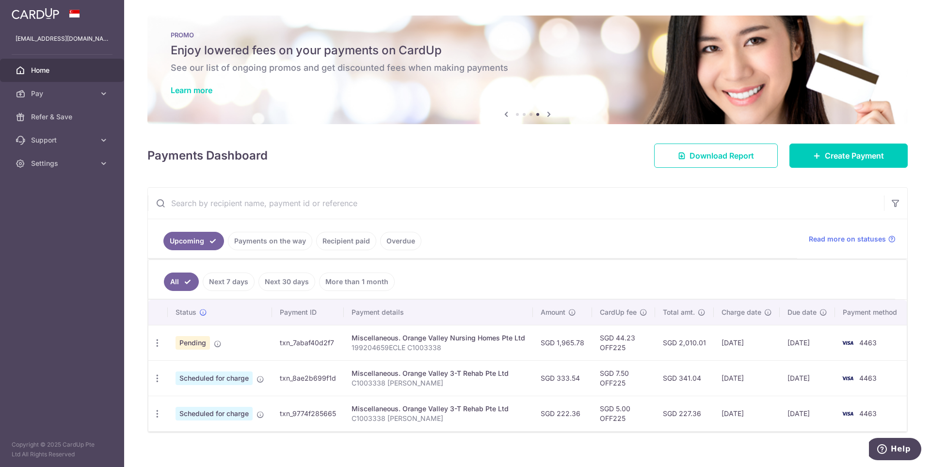
click at [50, 70] on span "Home" at bounding box center [63, 70] width 64 height 10
click at [56, 70] on span "Home" at bounding box center [63, 70] width 64 height 10
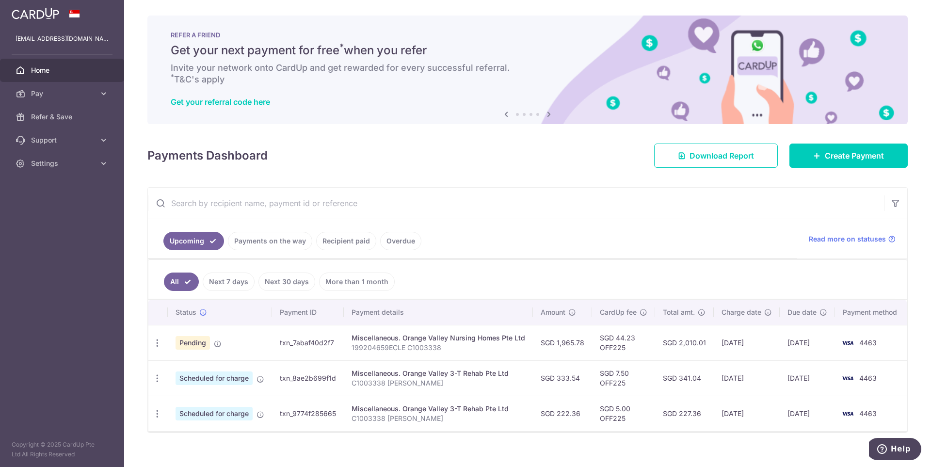
click at [48, 70] on span "Home" at bounding box center [63, 70] width 64 height 10
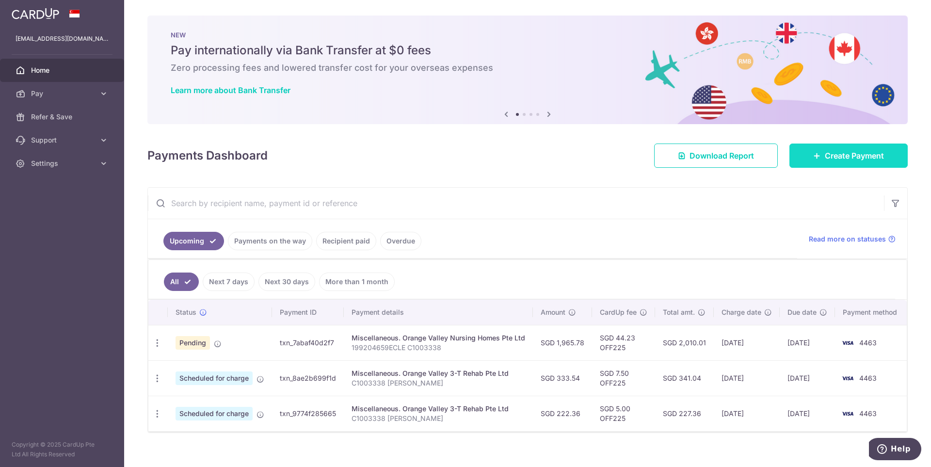
click at [825, 154] on span "Create Payment" at bounding box center [854, 156] width 59 height 12
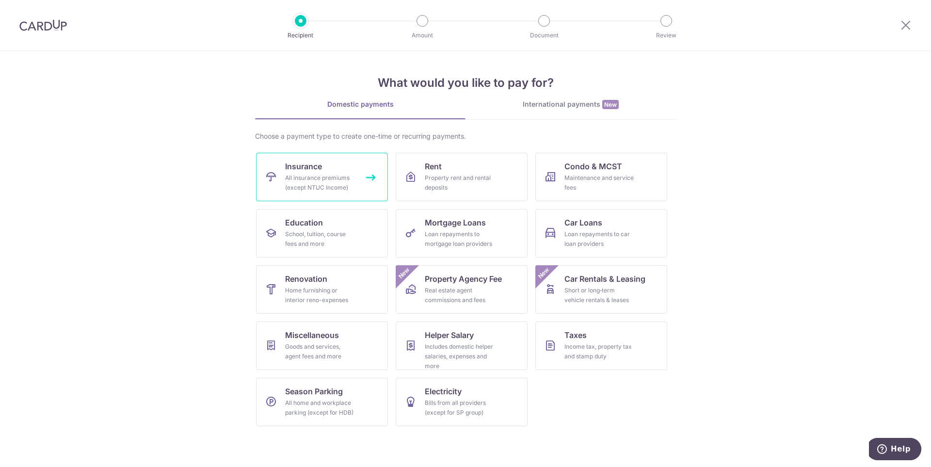
click at [322, 163] on link "Insurance All insurance premiums (except NTUC Income)" at bounding box center [322, 177] width 132 height 48
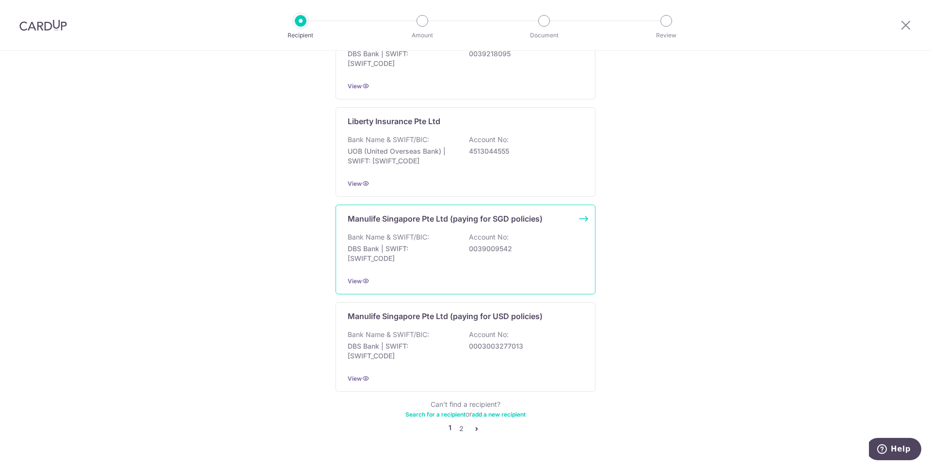
scroll to position [857, 0]
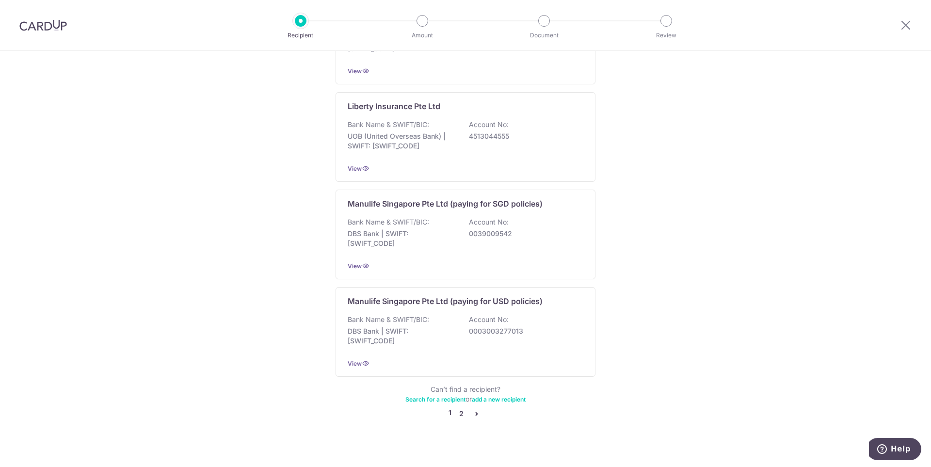
click at [460, 408] on link "2" at bounding box center [461, 414] width 12 height 12
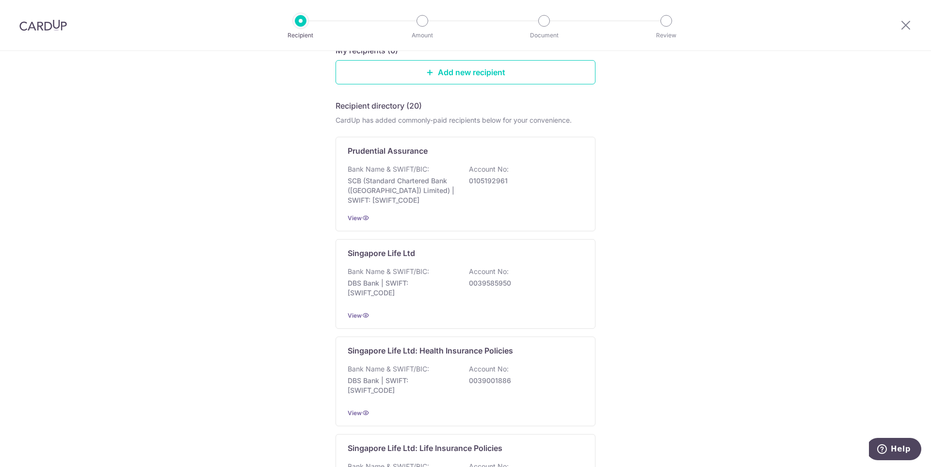
scroll to position [0, 0]
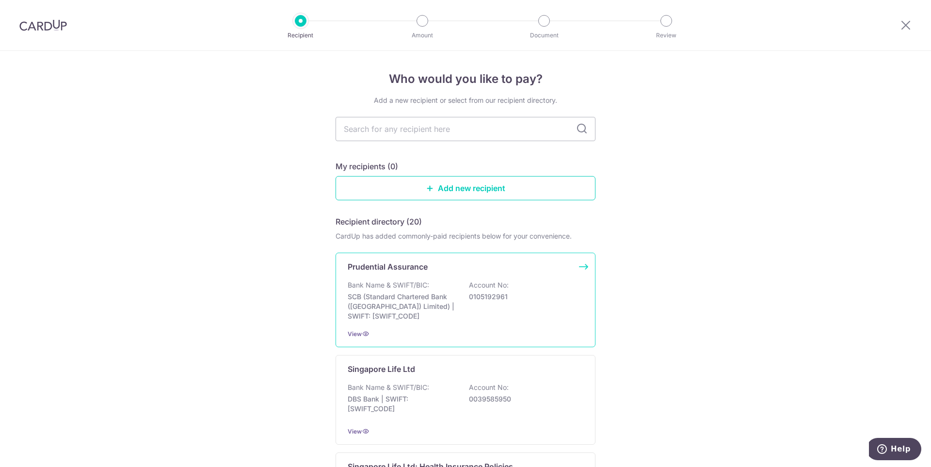
click at [432, 276] on div "Prudential Assurance Bank Name & SWIFT/BIC: SCB (Standard Chartered Bank (Singa…" at bounding box center [466, 300] width 260 height 95
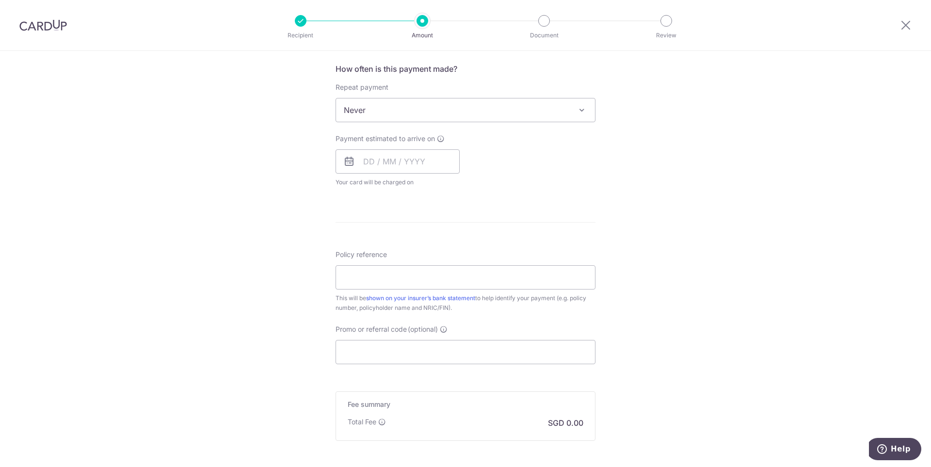
scroll to position [461, 0]
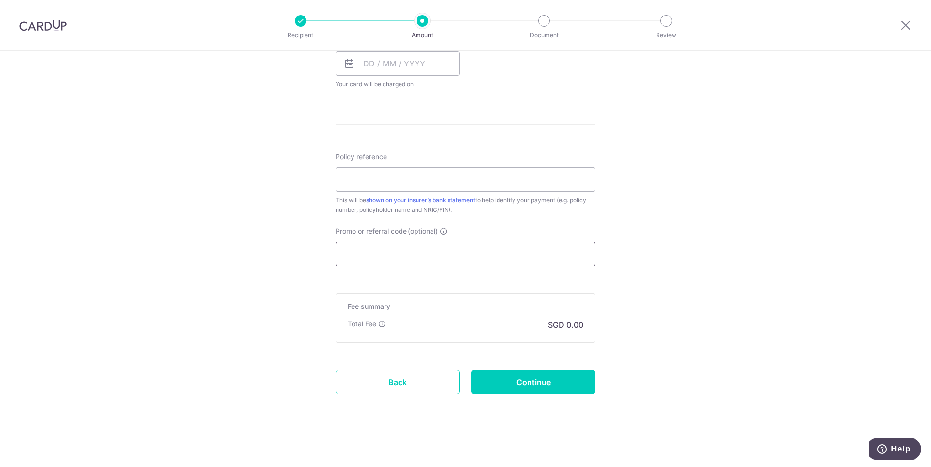
click at [446, 251] on input "Promo or referral code (optional)" at bounding box center [466, 254] width 260 height 24
paste input "3NEWR6"
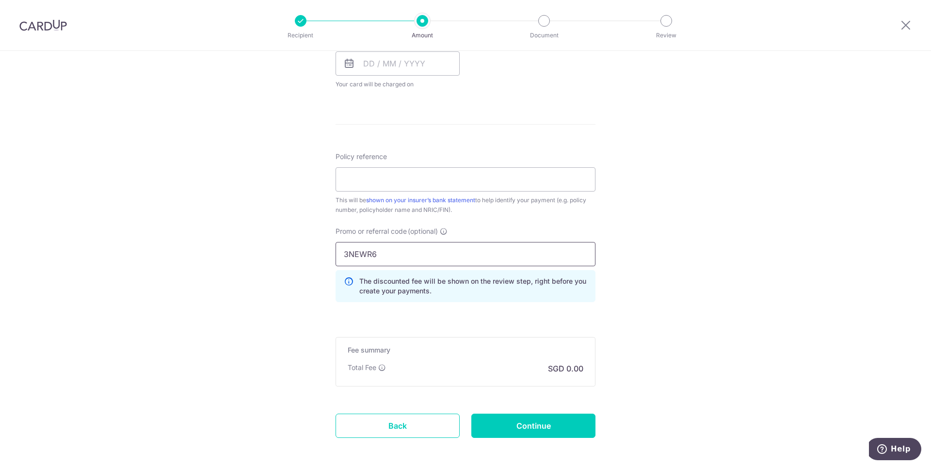
type input "3NEWR6"
click at [721, 260] on div "Tell us more about your payment Enter payment amount SGD Select Card Select opt…" at bounding box center [465, 50] width 931 height 921
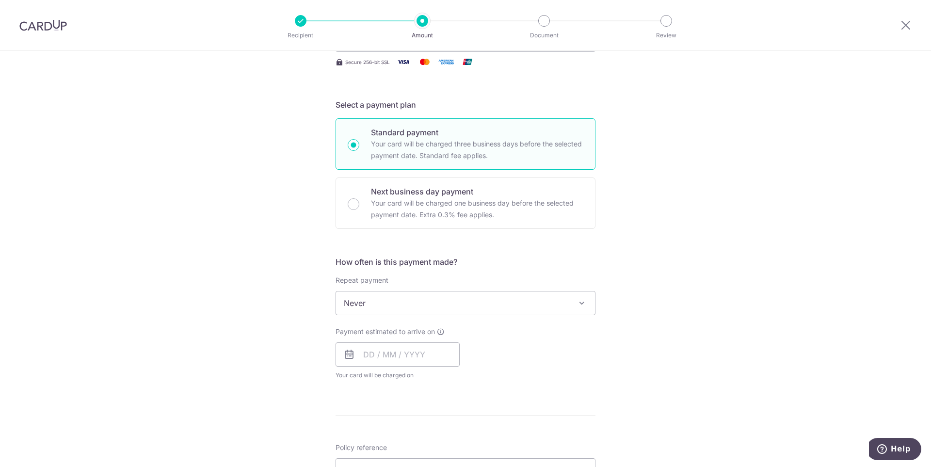
scroll to position [0, 0]
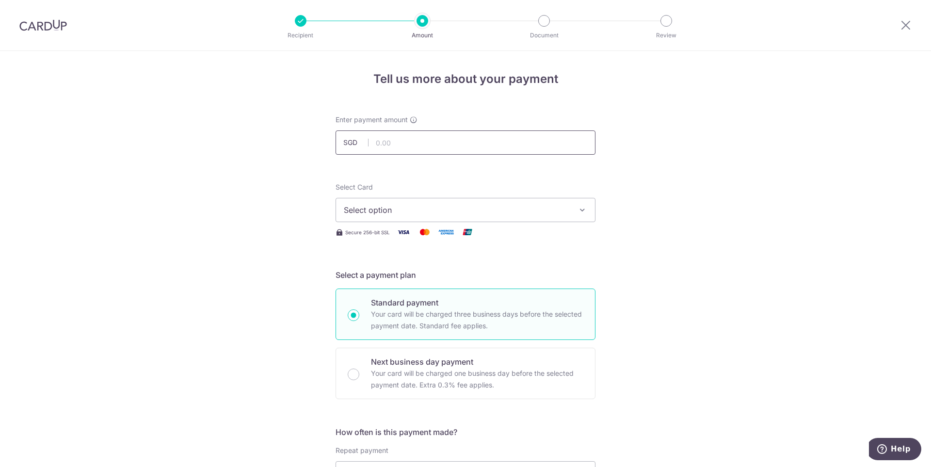
click at [411, 141] on input "text" at bounding box center [466, 142] width 260 height 24
click at [423, 135] on input "text" at bounding box center [466, 142] width 260 height 24
paste input "256.98"
type input "256.98"
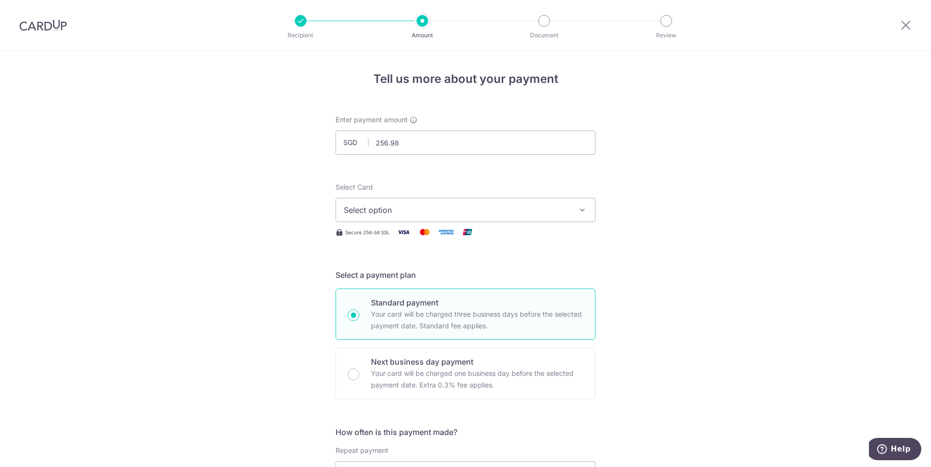
click at [497, 209] on span "Select option" at bounding box center [457, 210] width 226 height 12
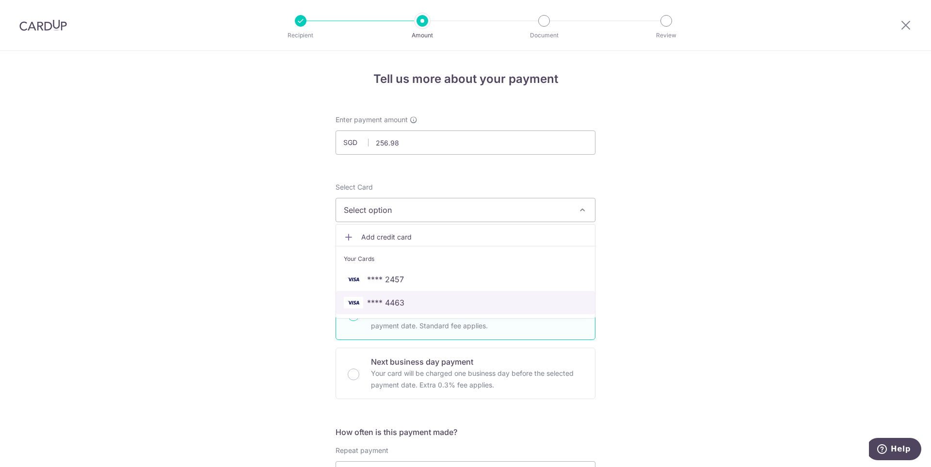
click at [394, 301] on span "**** 4463" at bounding box center [385, 303] width 37 height 12
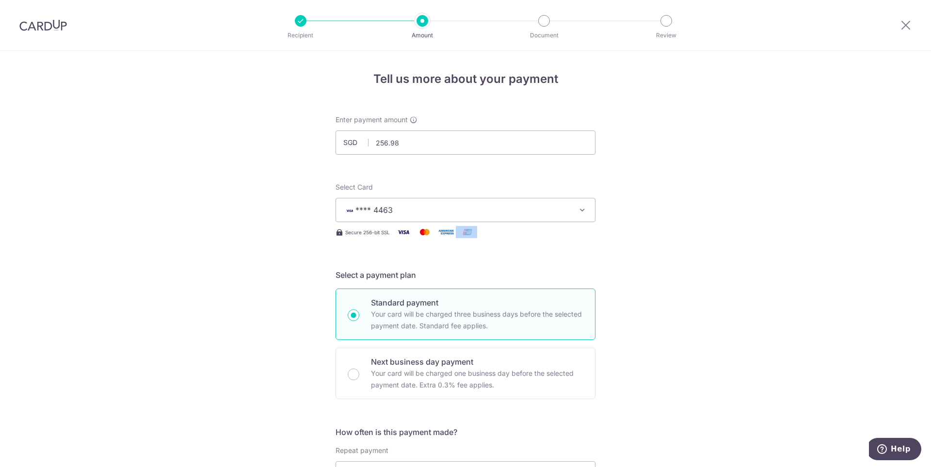
drag, startPoint x: 676, startPoint y: 238, endPoint x: 671, endPoint y: 237, distance: 5.1
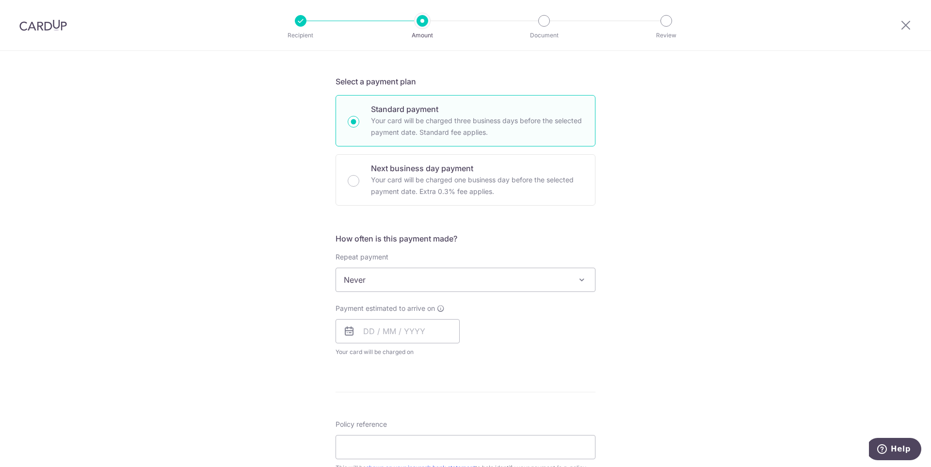
scroll to position [194, 0]
click at [396, 280] on span "Never" at bounding box center [465, 279] width 259 height 23
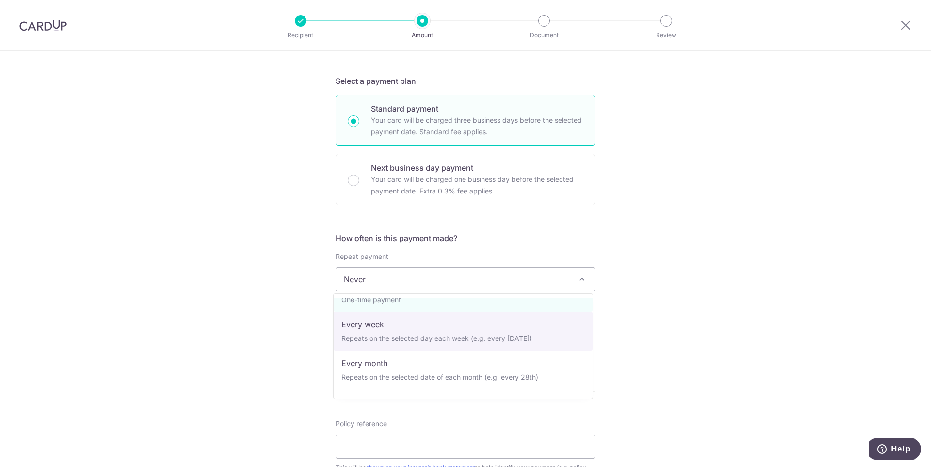
scroll to position [48, 0]
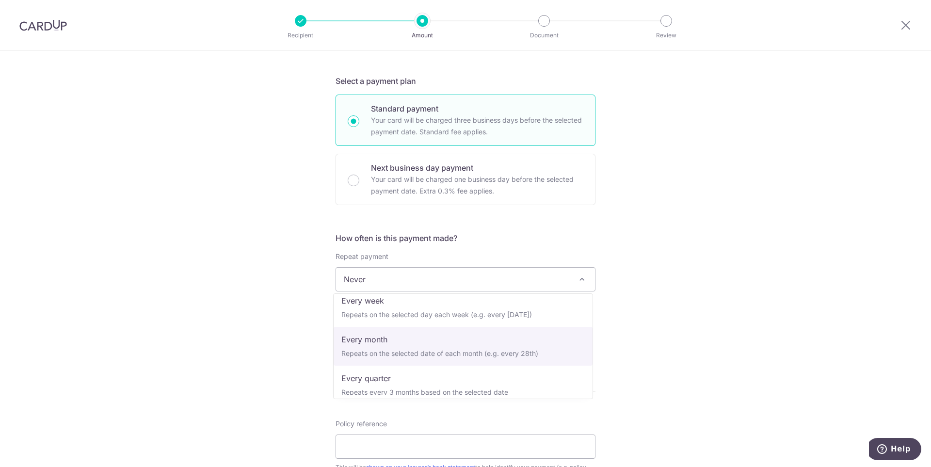
select select "3"
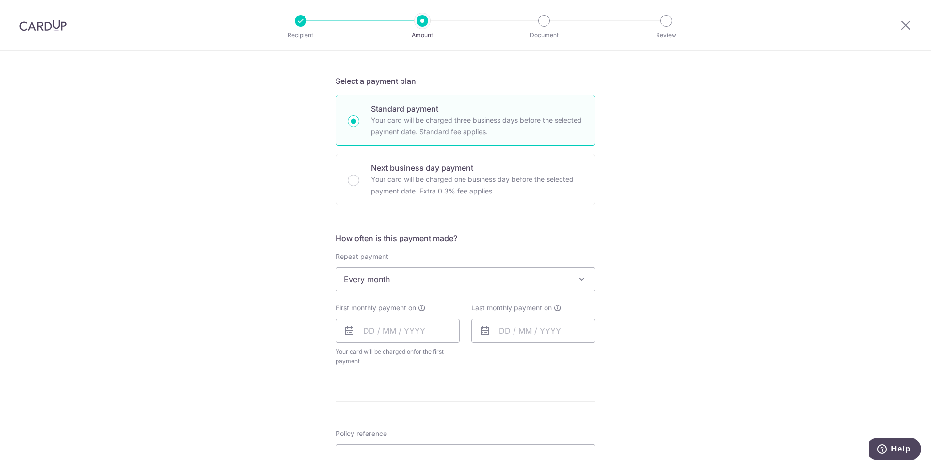
click at [673, 273] on div "Tell us more about your payment Enter payment amount SGD 256.98 256.98 Select C…" at bounding box center [465, 322] width 931 height 931
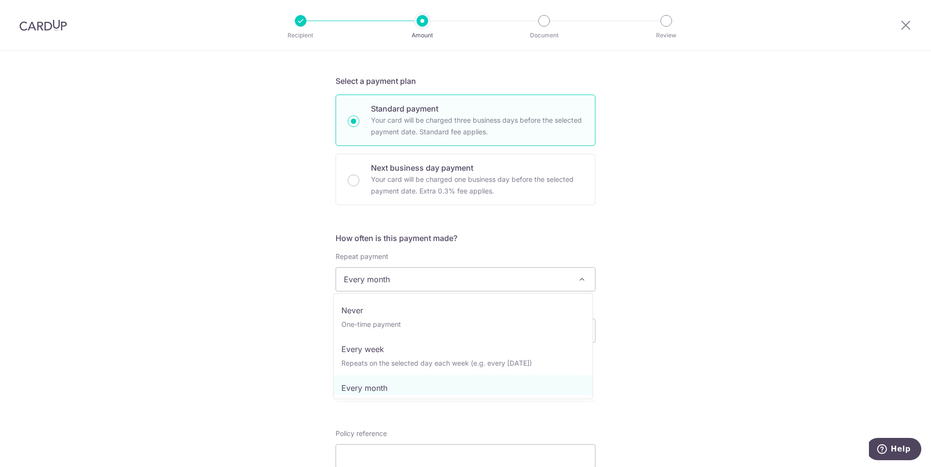
click at [582, 281] on span at bounding box center [582, 280] width 12 height 12
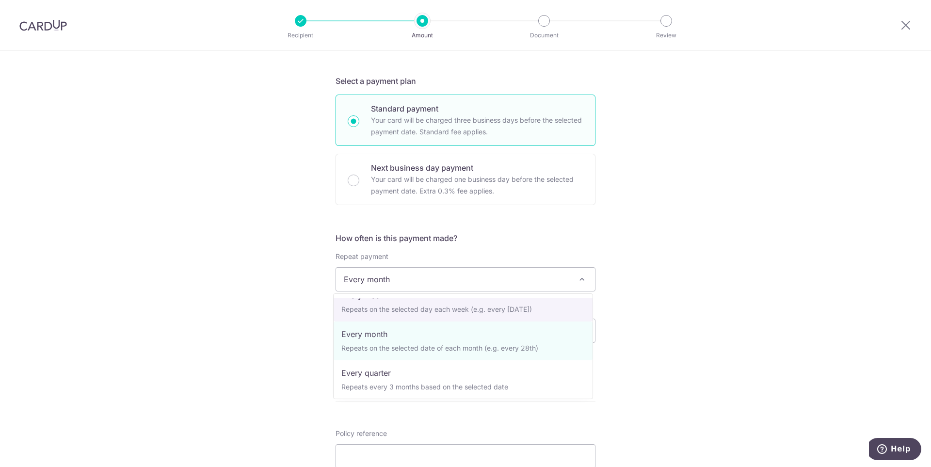
scroll to position [49, 0]
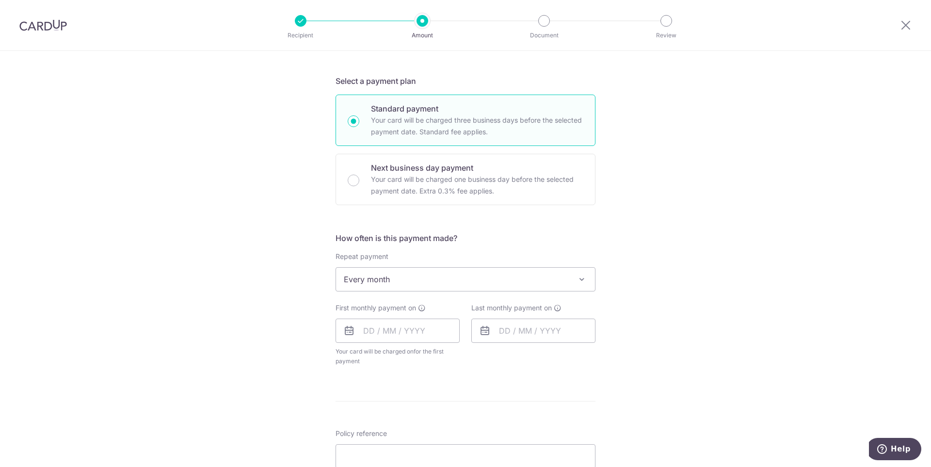
click at [679, 319] on div "Tell us more about your payment Enter payment amount SGD 256.98 256.98 Select C…" at bounding box center [465, 322] width 931 height 931
click at [402, 326] on input "text" at bounding box center [398, 331] width 124 height 24
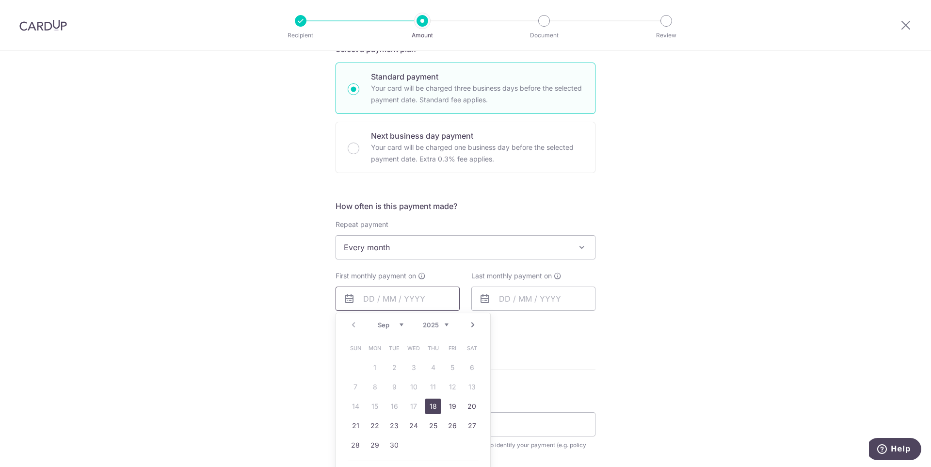
scroll to position [242, 0]
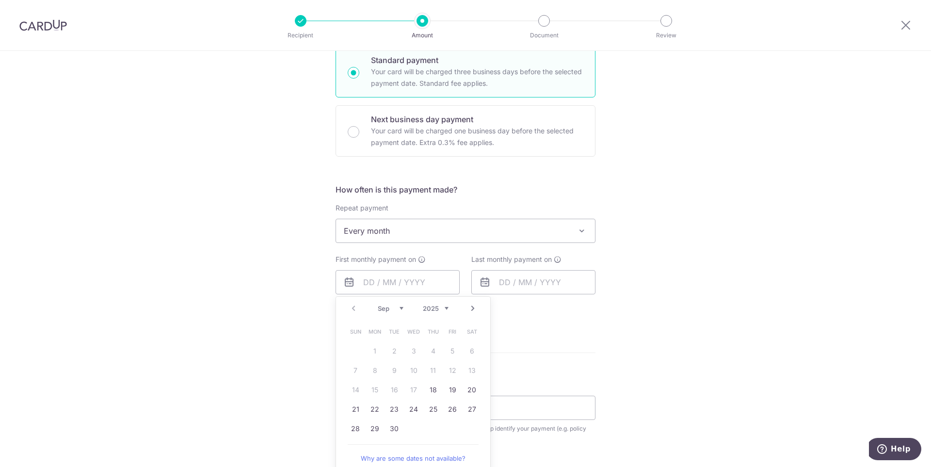
click at [471, 308] on link "Next" at bounding box center [473, 309] width 12 height 12
click at [371, 391] on link "13" at bounding box center [375, 390] width 16 height 16
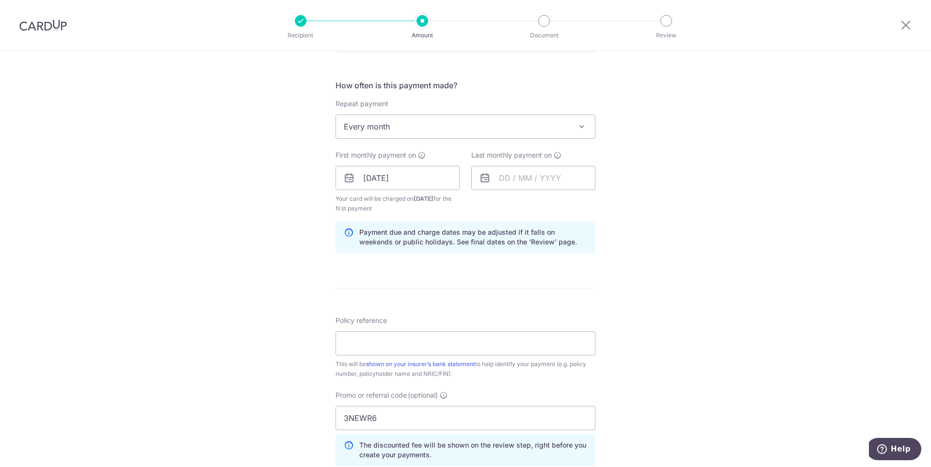
scroll to position [291, 0]
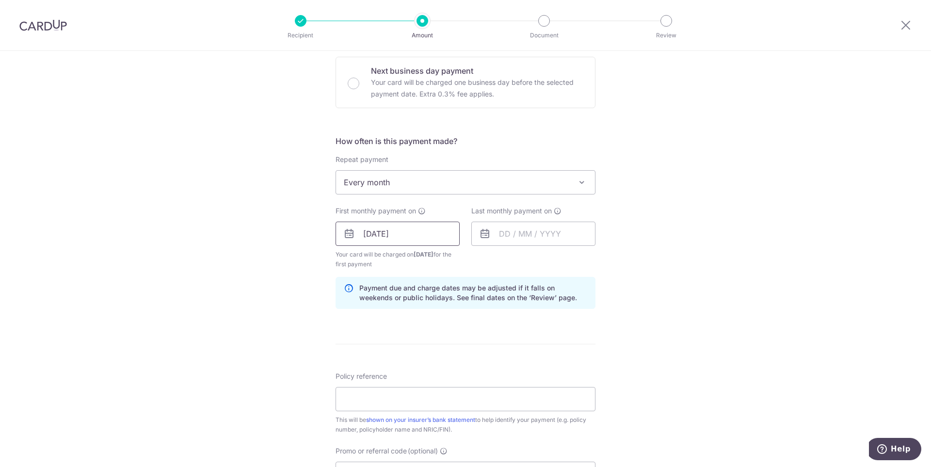
click at [393, 236] on input "[DATE]" at bounding box center [398, 234] width 124 height 24
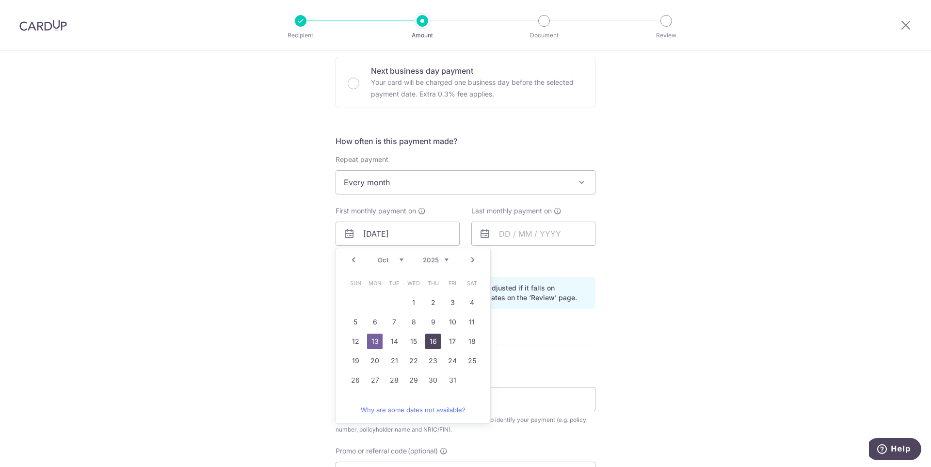
click at [426, 341] on link "16" at bounding box center [433, 342] width 16 height 16
type input "[DATE]"
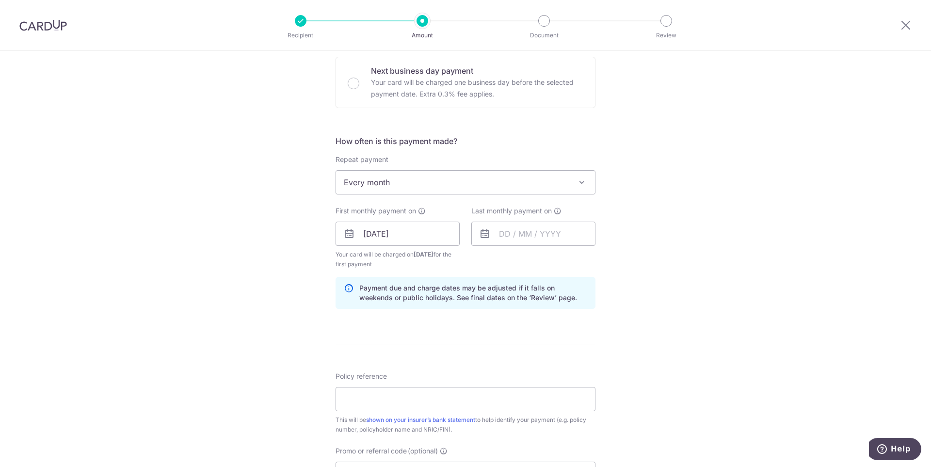
click at [694, 307] on div "Tell us more about your payment Enter payment amount SGD 256.98 256.98 Select C…" at bounding box center [465, 245] width 931 height 970
click at [374, 232] on input "[DATE]" at bounding box center [398, 234] width 124 height 24
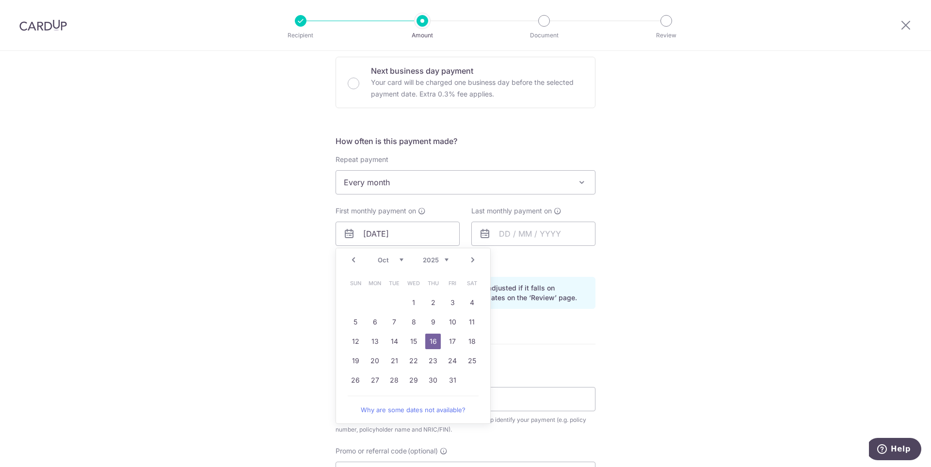
click at [432, 342] on link "16" at bounding box center [433, 342] width 16 height 16
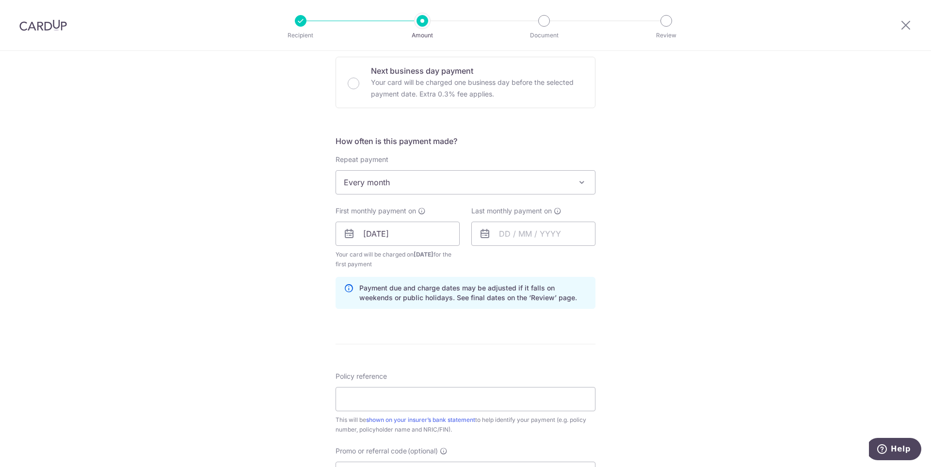
click at [691, 319] on div "Tell us more about your payment Enter payment amount SGD 256.98 256.98 Select C…" at bounding box center [465, 245] width 931 height 970
click at [695, 275] on div "Tell us more about your payment Enter payment amount SGD 256.98 256.98 Select C…" at bounding box center [465, 245] width 931 height 970
click at [517, 231] on input "text" at bounding box center [533, 234] width 124 height 24
click at [580, 260] on select "2025 2026 2027 2028 2029 2030 2031 2032 2033 2034 2035" at bounding box center [572, 260] width 26 height 8
click at [577, 262] on select "2025 2026 2027 2028 2029 2030 2031 2032 2033 2034 2035" at bounding box center [572, 260] width 26 height 8
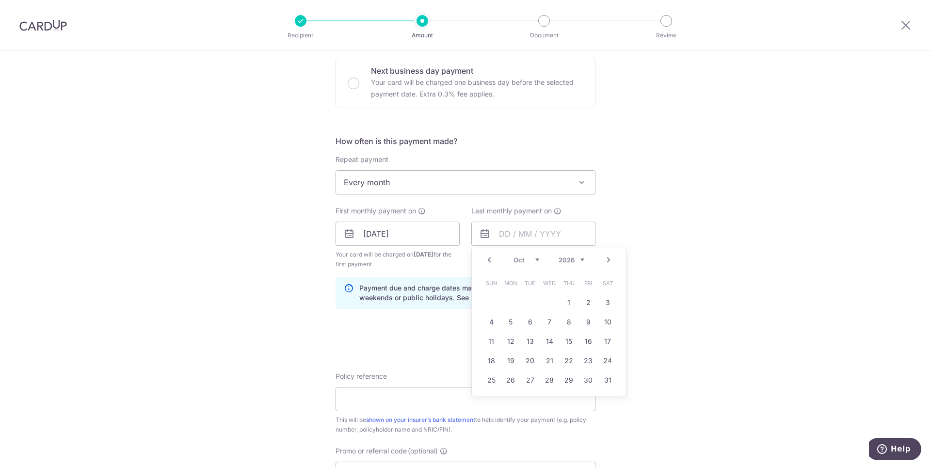
click at [559, 256] on select "2025 2026 2027 2028 2029 2030 2031 2032 2033 2034 2035" at bounding box center [572, 260] width 26 height 8
click at [532, 261] on select "Jan Feb Mar Apr May Jun Jul Aug Sep Oct Nov Dec" at bounding box center [527, 260] width 26 height 8
click at [661, 324] on div "Tell us more about your payment Enter payment amount SGD 256.98 256.98 Select C…" at bounding box center [465, 245] width 931 height 970
click at [536, 235] on input "text" at bounding box center [533, 234] width 124 height 24
click at [682, 253] on div "Tell us more about your payment Enter payment amount SGD 256.98 256.98 Select C…" at bounding box center [465, 245] width 931 height 970
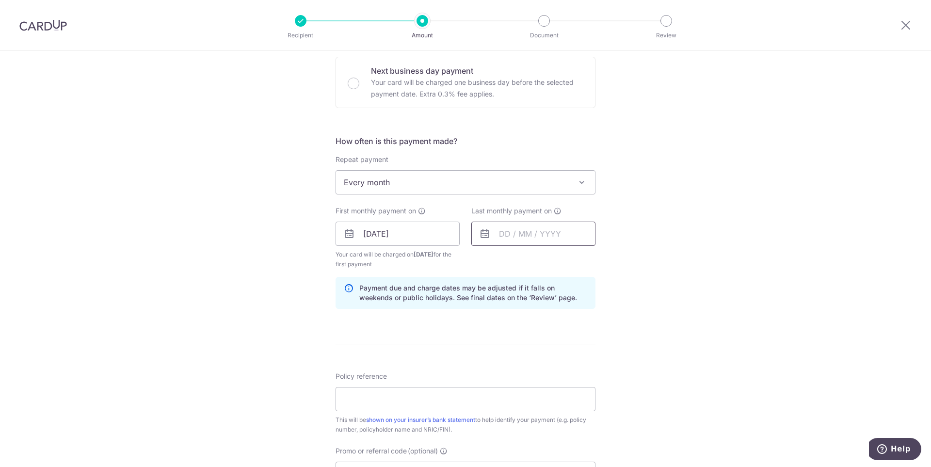
click at [500, 233] on input "text" at bounding box center [533, 234] width 124 height 24
click at [529, 256] on select "Oct Nov Dec" at bounding box center [527, 260] width 26 height 8
click at [525, 345] on link "16" at bounding box center [530, 342] width 16 height 16
click at [723, 290] on div "Tell us more about your payment Enter payment amount SGD 256.98 256.98 Select C…" at bounding box center [465, 245] width 931 height 970
click at [534, 237] on input "[DATE]" at bounding box center [533, 234] width 124 height 24
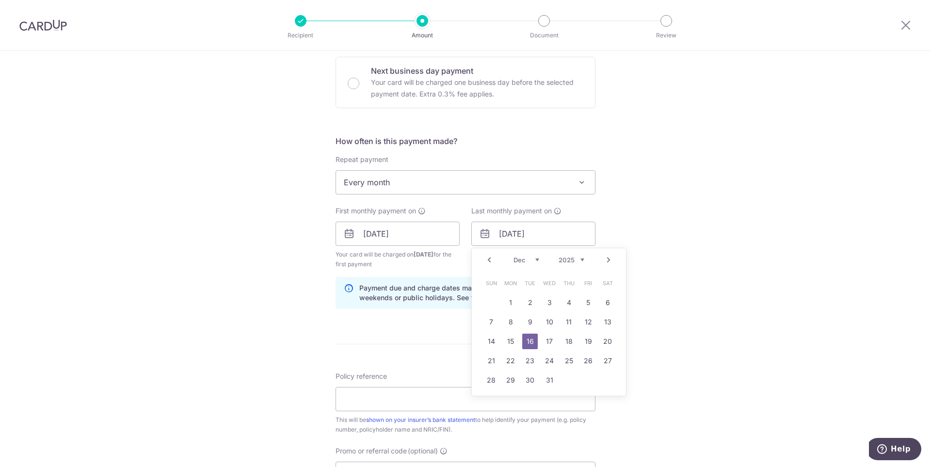
click at [579, 259] on select "2025 2026 2027 2028 2029 2030 2031 2032 2033 2034 2035" at bounding box center [572, 260] width 26 height 8
click at [544, 339] on link "16" at bounding box center [550, 342] width 16 height 16
type input "16/12/2026"
click at [748, 325] on div "Tell us more about your payment Enter payment amount SGD 256.98 256.98 Select C…" at bounding box center [465, 245] width 931 height 970
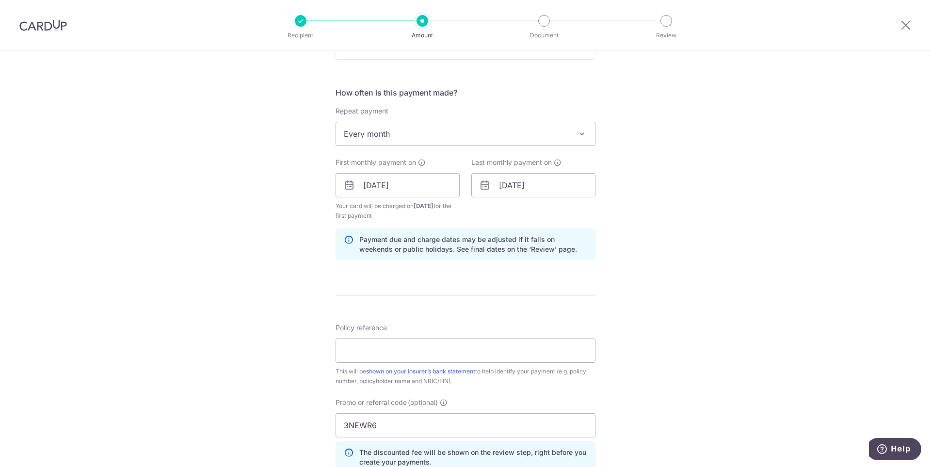
scroll to position [485, 0]
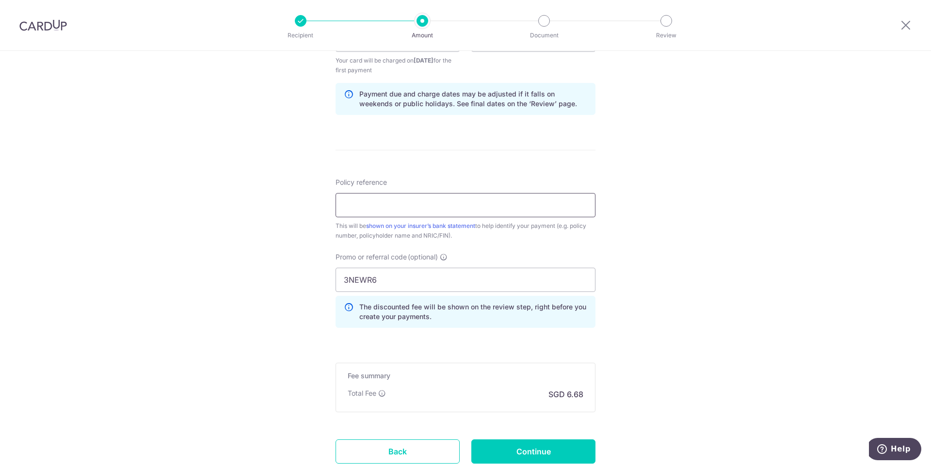
click at [423, 206] on input "Policy reference" at bounding box center [466, 205] width 260 height 24
paste input "72032623"
click at [359, 205] on input "72032623" at bounding box center [466, 205] width 260 height 24
click at [439, 205] on input "72032623" at bounding box center [466, 205] width 260 height 24
type input "72032623"
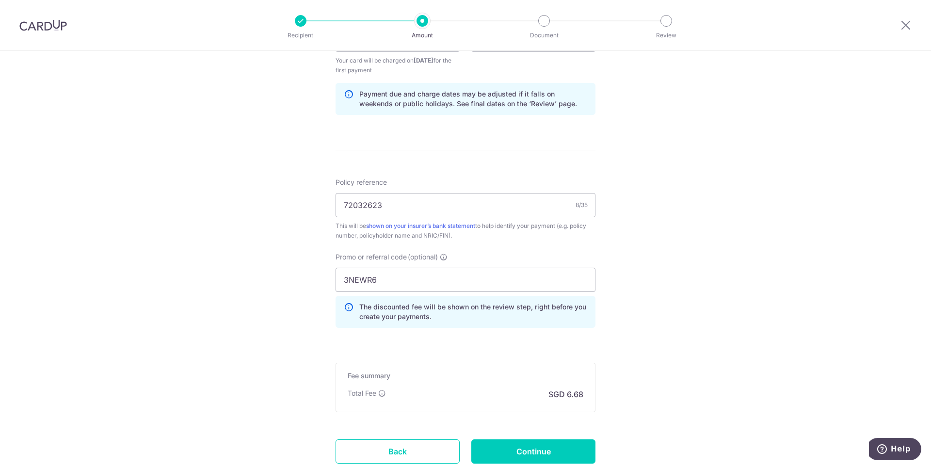
click at [653, 237] on div "Tell us more about your payment Enter payment amount SGD 256.98 256.98 Select C…" at bounding box center [465, 51] width 931 height 970
click at [622, 231] on div "Tell us more about your payment Enter payment amount SGD 256.98 256.98 Select C…" at bounding box center [465, 51] width 931 height 970
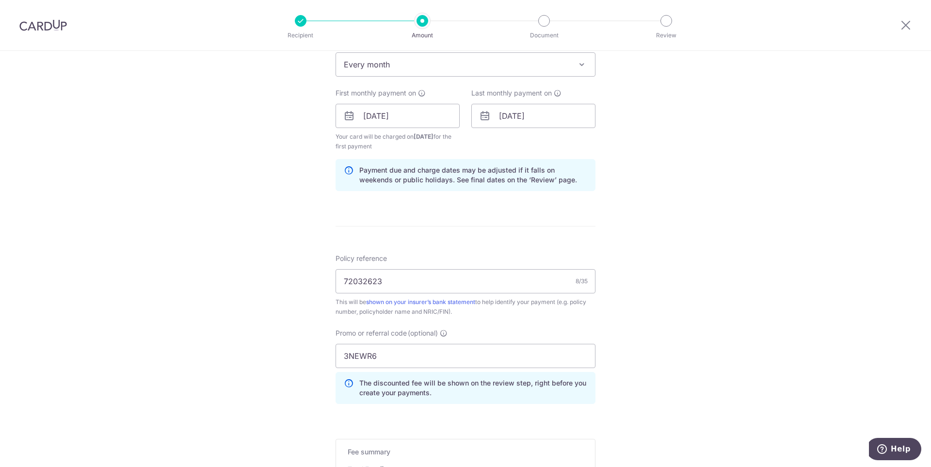
scroll to position [360, 0]
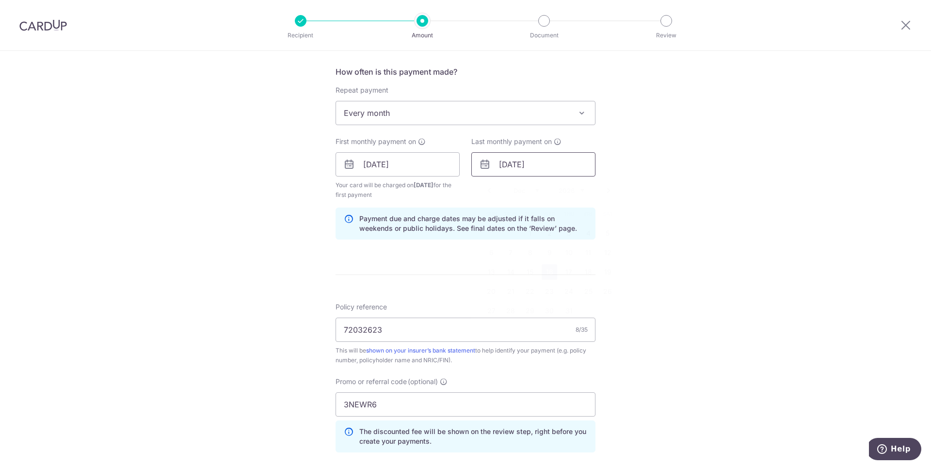
click at [530, 165] on input "16/12/2026" at bounding box center [533, 164] width 124 height 24
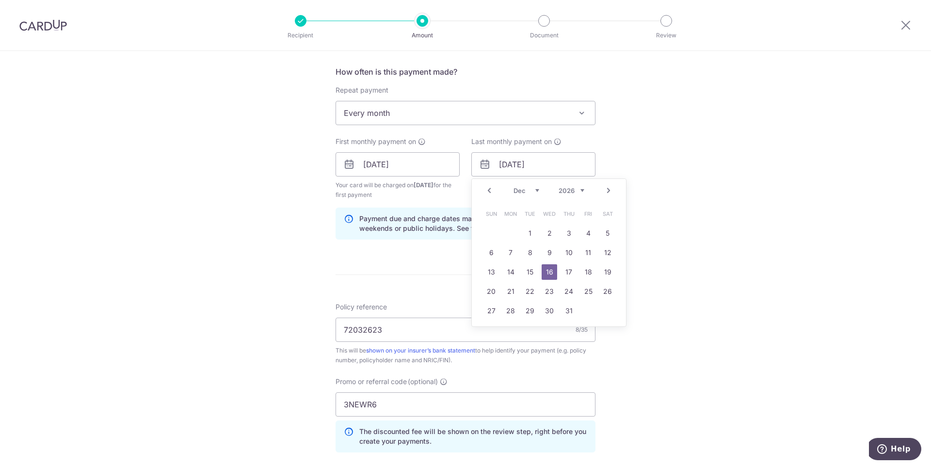
click at [579, 189] on select "2025 2026 2027 2028 2029 2030 2031 2032 2033 2034 2035" at bounding box center [572, 191] width 26 height 8
click at [536, 190] on select "Jan Feb Mar Apr May Jun Jul Aug Sep Oct Nov Dec" at bounding box center [527, 191] width 26 height 8
click at [564, 273] on link "16" at bounding box center [569, 272] width 16 height 16
type input "16/08/2029"
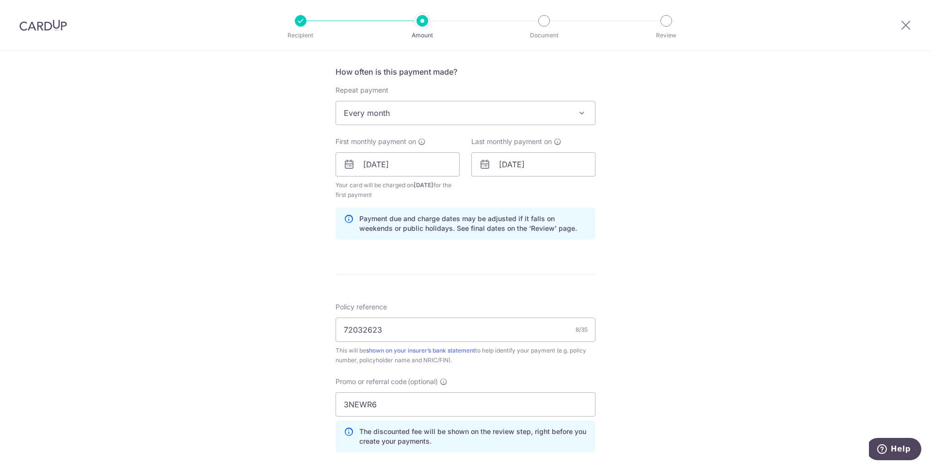
click at [692, 258] on div "Tell us more about your payment Enter payment amount SGD 256.98 256.98 Select C…" at bounding box center [465, 176] width 931 height 970
click at [708, 233] on div "Tell us more about your payment Enter payment amount SGD 256.98 256.98 Select C…" at bounding box center [465, 176] width 931 height 970
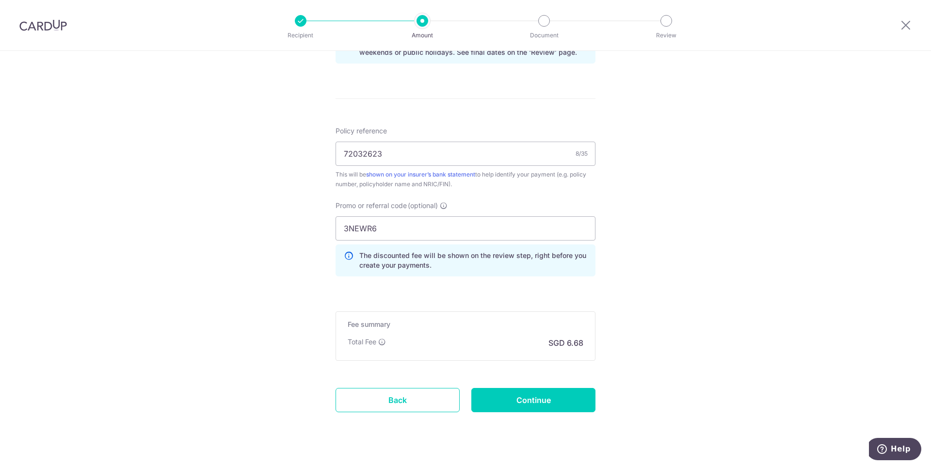
scroll to position [554, 0]
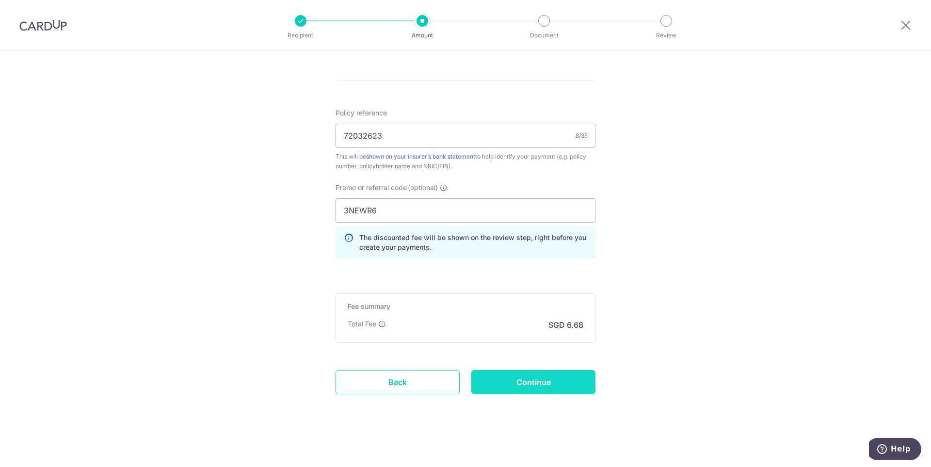
click at [534, 382] on input "Continue" at bounding box center [533, 382] width 124 height 24
type input "Create Schedule"
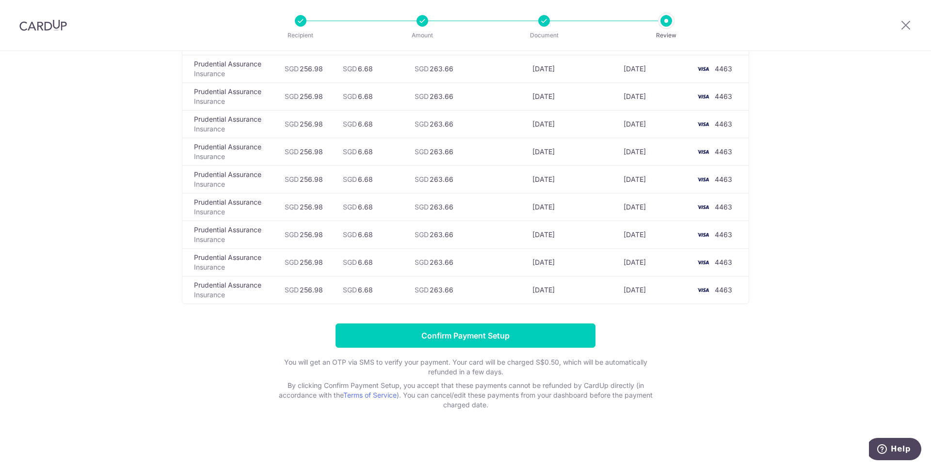
scroll to position [782, 0]
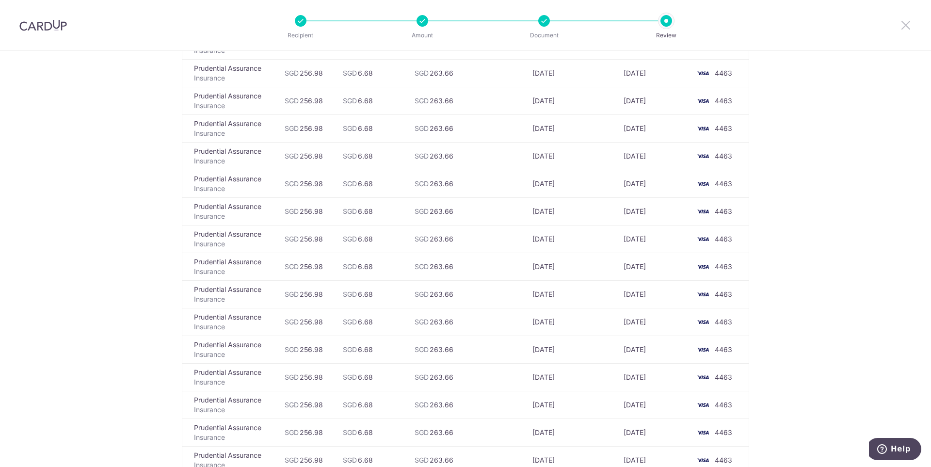
click at [910, 25] on icon at bounding box center [906, 25] width 12 height 12
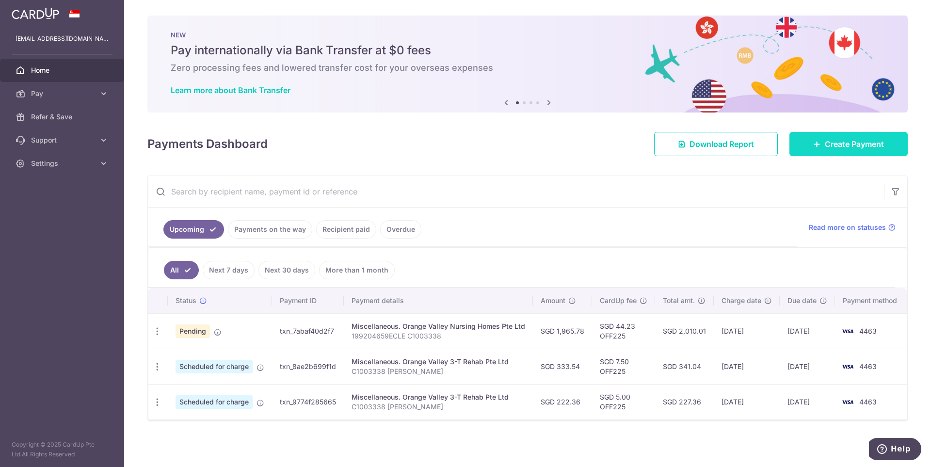
click at [841, 139] on span "Create Payment" at bounding box center [854, 144] width 59 height 12
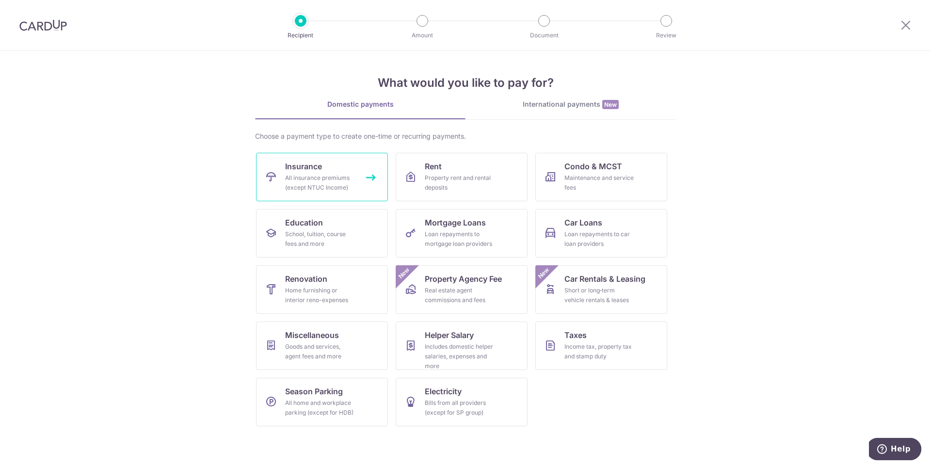
click at [323, 161] on link "Insurance All insurance premiums (except NTUC Income)" at bounding box center [322, 177] width 132 height 48
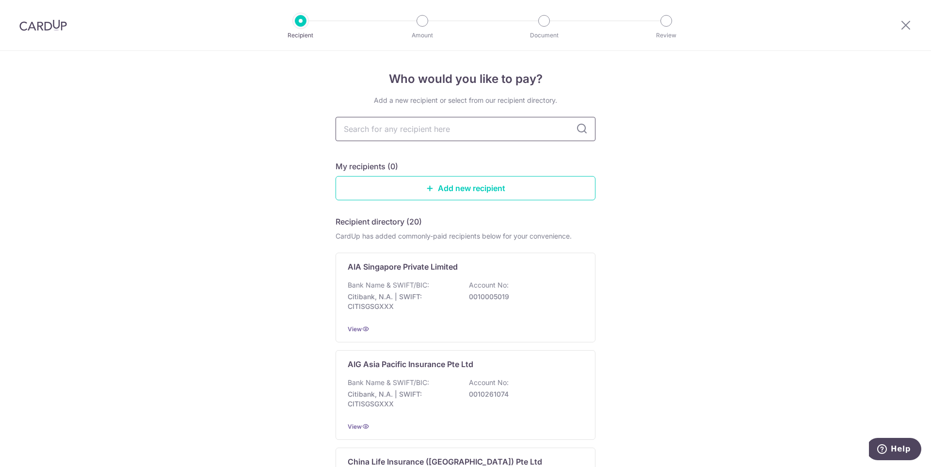
click at [475, 133] on input "text" at bounding box center [466, 129] width 260 height 24
type input "prudential"
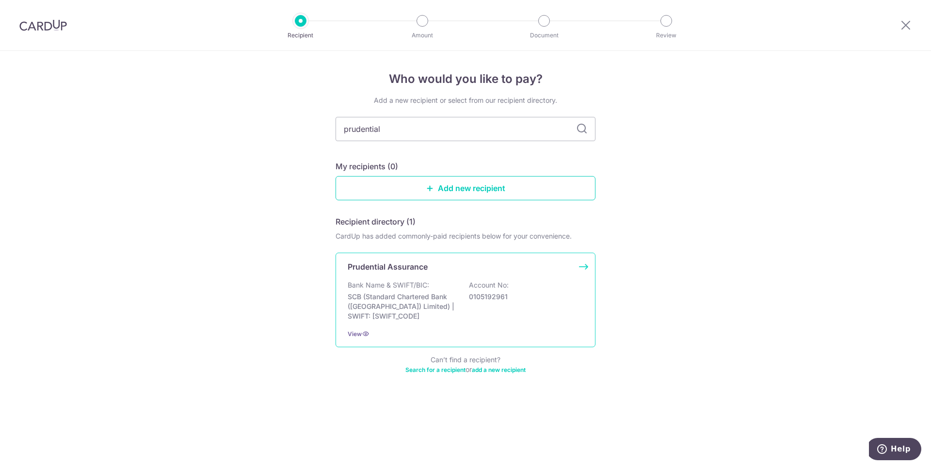
click at [453, 277] on div "Prudential Assurance Bank Name & SWIFT/BIC: SCB (Standard Chartered Bank (Singa…" at bounding box center [466, 300] width 260 height 95
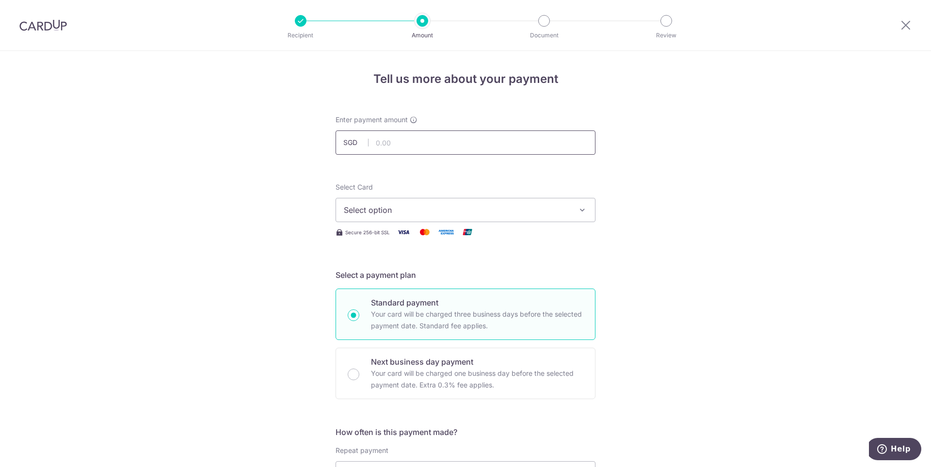
click at [402, 140] on input "text" at bounding box center [466, 142] width 260 height 24
paste input "256.98"
type input "256.98"
drag, startPoint x: 680, startPoint y: 210, endPoint x: 674, endPoint y: 211, distance: 6.4
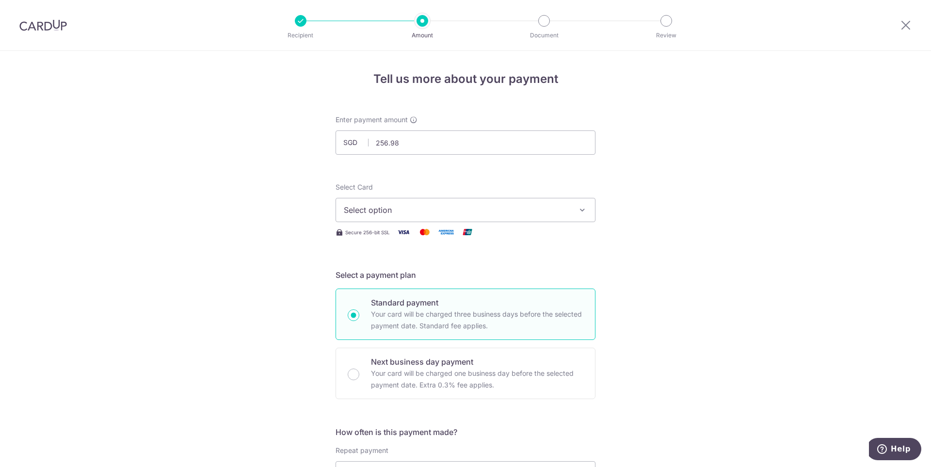
click at [584, 208] on icon "button" at bounding box center [583, 210] width 10 height 10
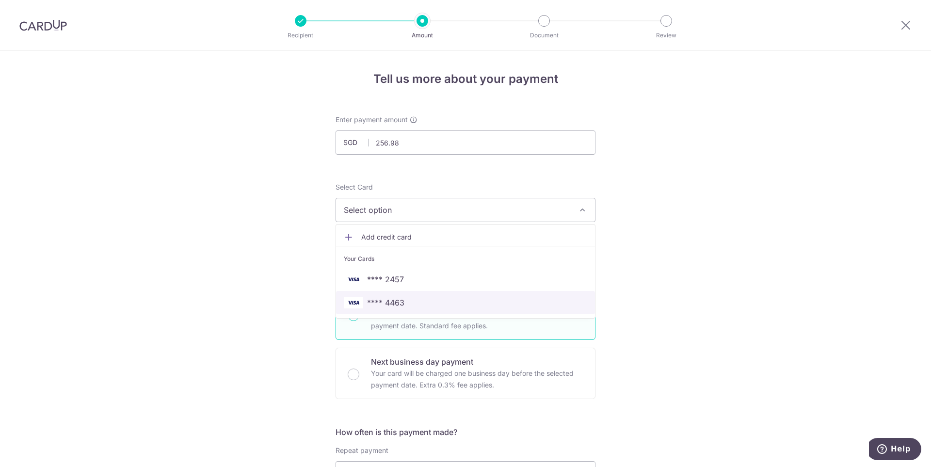
click at [386, 298] on span "**** 4463" at bounding box center [385, 303] width 37 height 12
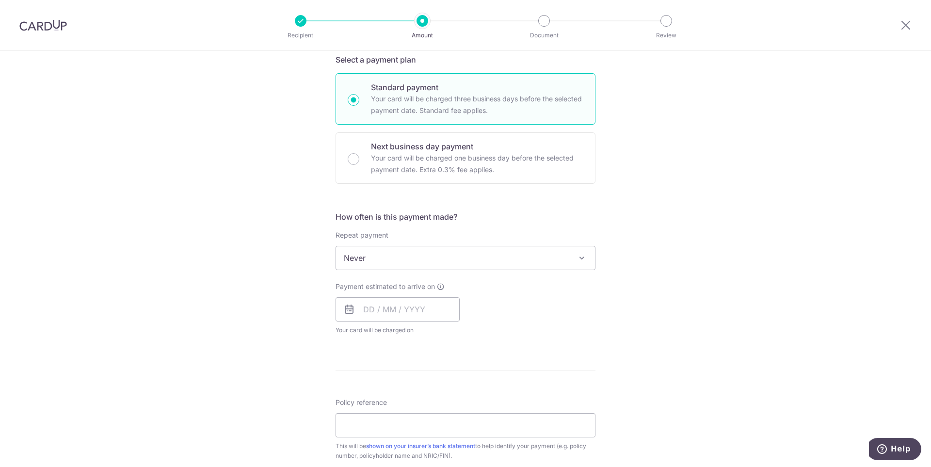
scroll to position [291, 0]
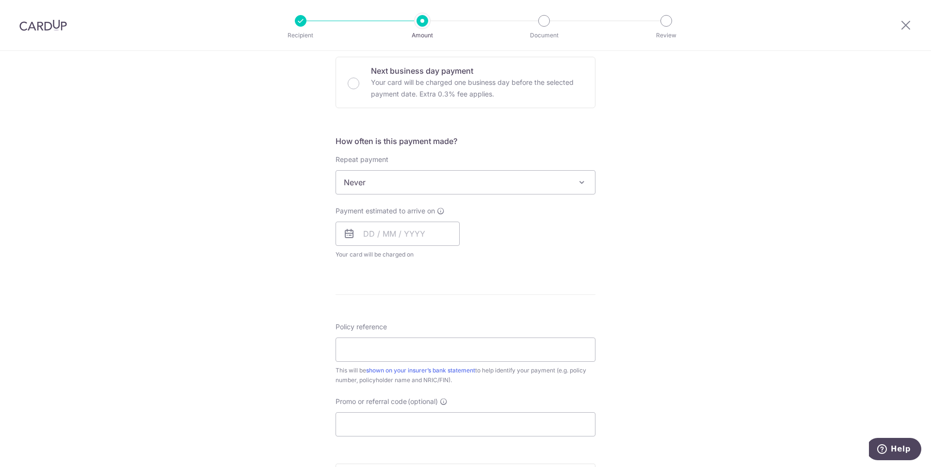
click at [439, 175] on span "Never" at bounding box center [465, 182] width 259 height 23
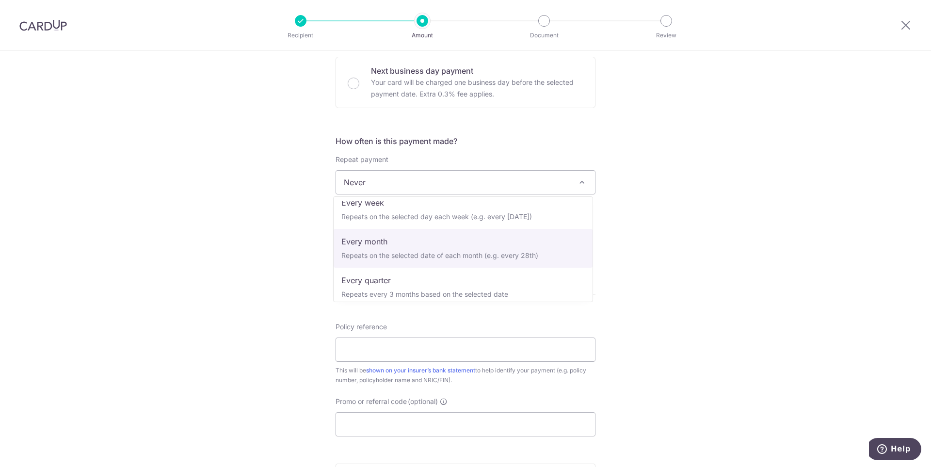
select select "3"
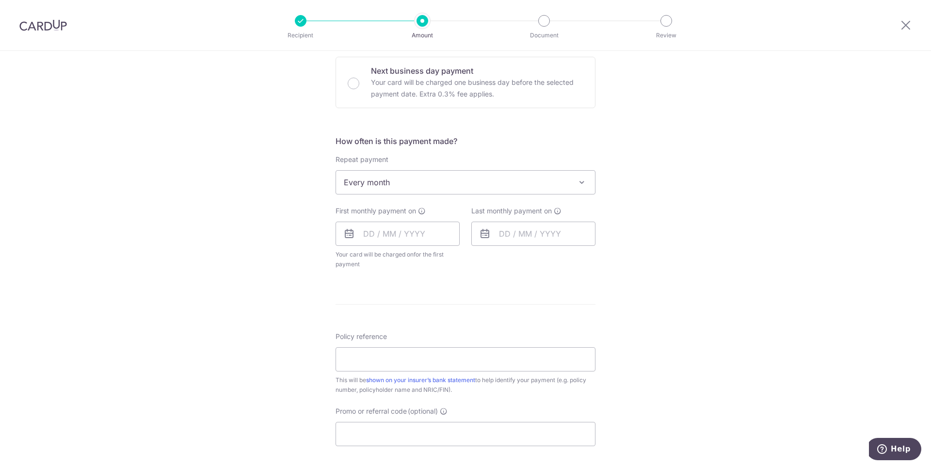
click at [680, 252] on div "Tell us more about your payment Enter payment amount SGD 256.98 256.98 Select C…" at bounding box center [465, 203] width 931 height 887
click at [406, 234] on input "text" at bounding box center [398, 234] width 124 height 24
click at [471, 261] on link "Next" at bounding box center [473, 260] width 12 height 12
click at [431, 341] on link "16" at bounding box center [433, 342] width 16 height 16
click at [637, 282] on div "Tell us more about your payment Enter payment amount SGD 256.98 256.98 Select C…" at bounding box center [465, 203] width 931 height 887
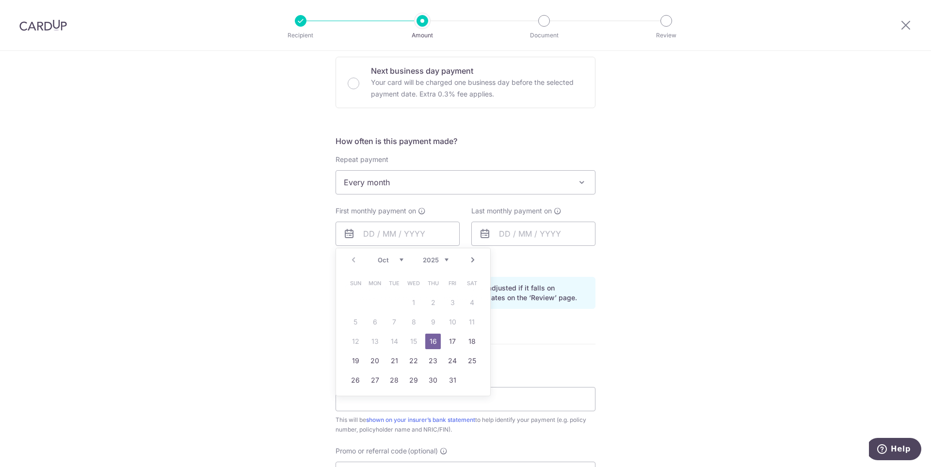
type input "[DATE]"
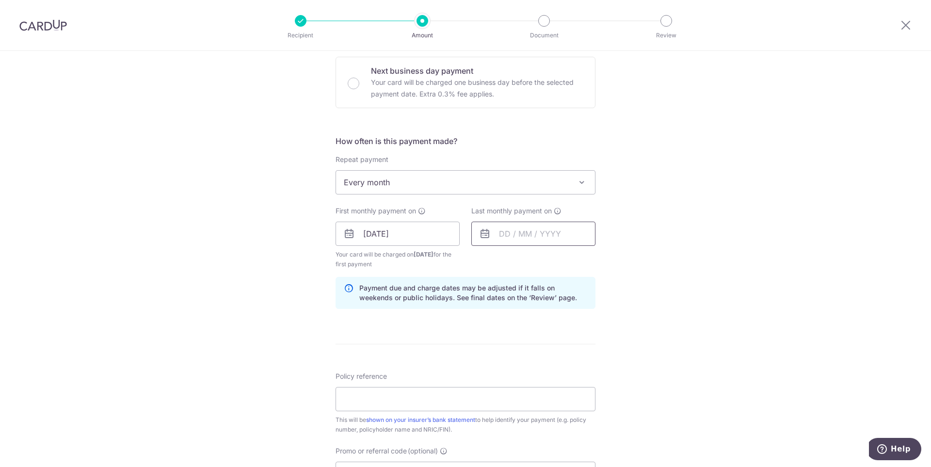
click at [518, 237] on input "text" at bounding box center [533, 234] width 124 height 24
click at [534, 256] on select "Oct Nov Dec" at bounding box center [527, 260] width 26 height 8
click at [526, 339] on link "16" at bounding box center [530, 342] width 16 height 16
type input "[DATE]"
click at [702, 306] on div "Tell us more about your payment Enter payment amount SGD 256.98 256.98 Select C…" at bounding box center [465, 223] width 931 height 927
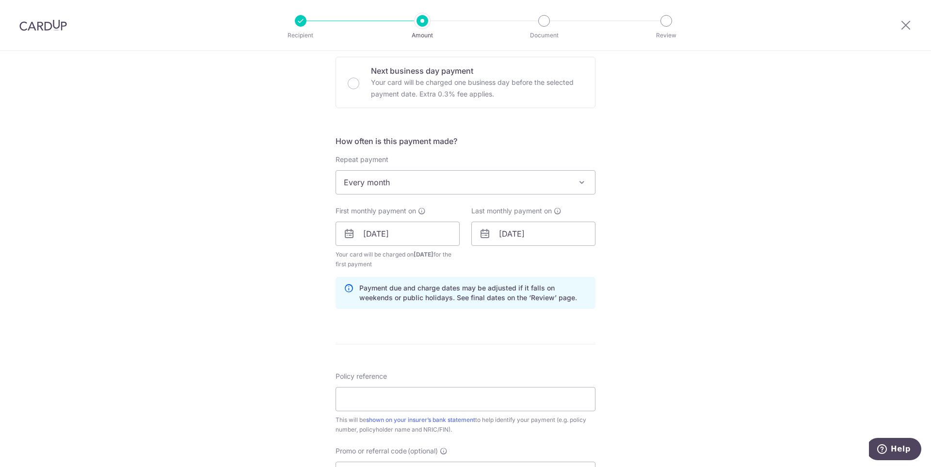
click at [700, 282] on div "Tell us more about your payment Enter payment amount SGD 256.98 256.98 Select C…" at bounding box center [465, 223] width 931 height 927
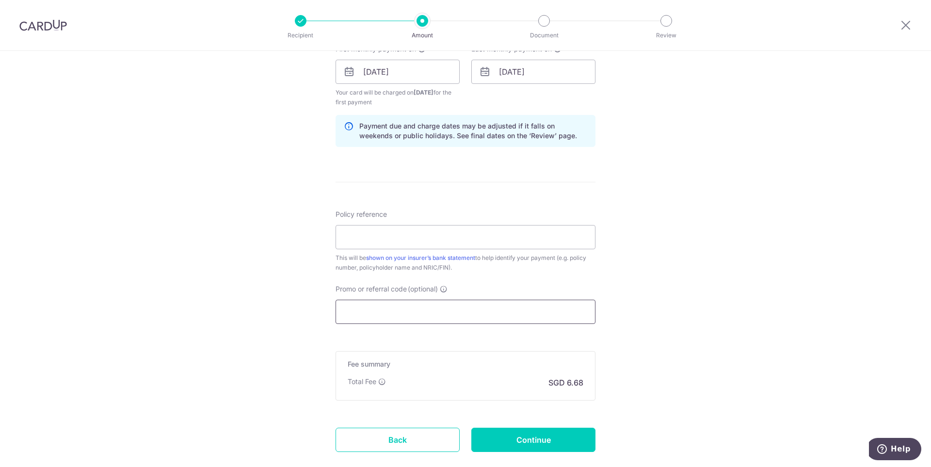
scroll to position [485, 0]
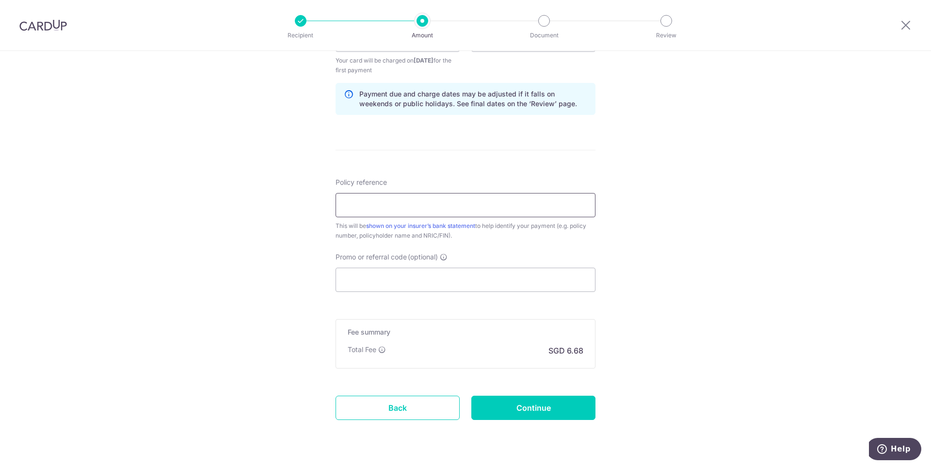
click at [452, 208] on input "Policy reference" at bounding box center [466, 205] width 260 height 24
paste input "256.98"
type input "256.98"
drag, startPoint x: 412, startPoint y: 208, endPoint x: 301, endPoint y: 201, distance: 110.8
click at [301, 201] on div "Tell us more about your payment Enter payment amount SGD 256.98 256.98 Select C…" at bounding box center [465, 29] width 931 height 927
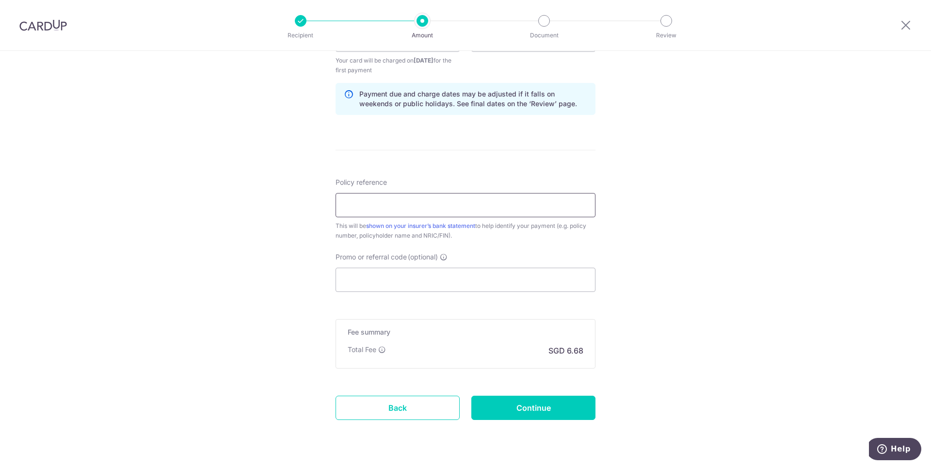
click at [448, 203] on input "Policy reference" at bounding box center [466, 205] width 260 height 24
type input "72032623"
click at [638, 242] on div "Tell us more about your payment Enter payment amount SGD 256.98 256.98 Select C…" at bounding box center [465, 29] width 931 height 927
click at [439, 278] on input "Promo or referral code (optional)" at bounding box center [466, 280] width 260 height 24
paste input "3NEWR6"
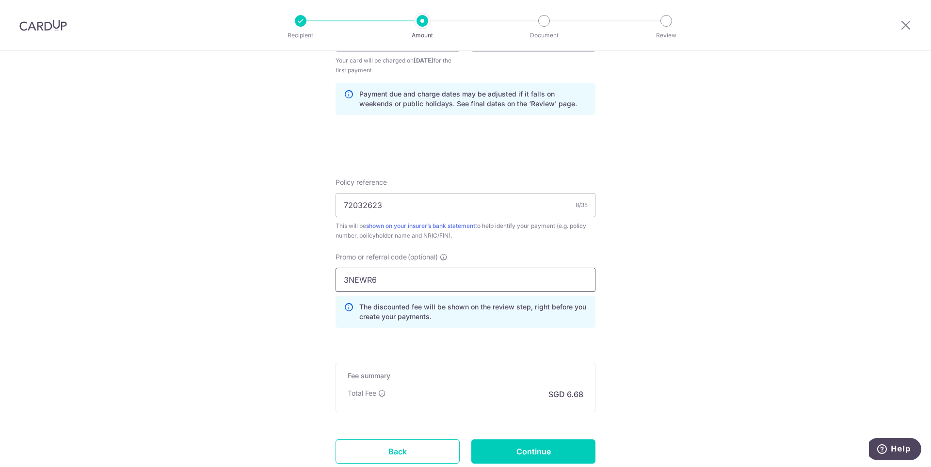
type input "3NEWR6"
click at [713, 294] on div "Tell us more about your payment Enter payment amount SGD 256.98 256.98 Select C…" at bounding box center [465, 51] width 931 height 970
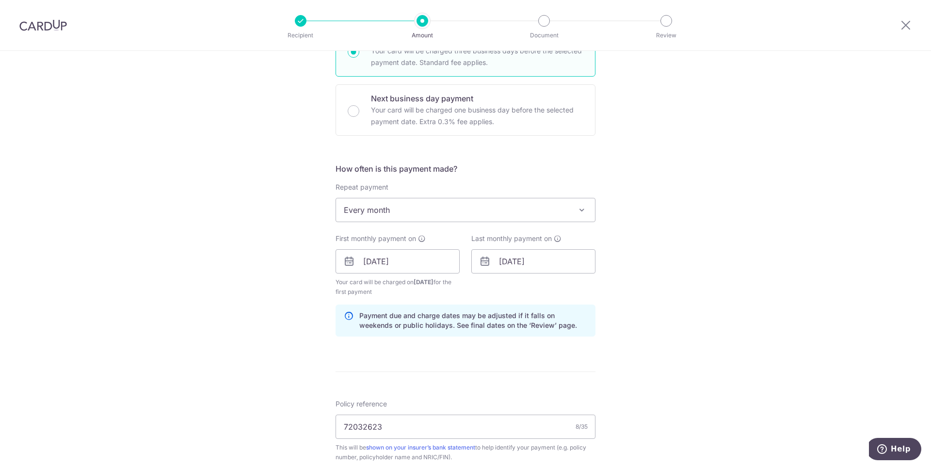
click at [708, 302] on div "Tell us more about your payment Enter payment amount SGD 256.98 256.98 Select C…" at bounding box center [465, 273] width 931 height 970
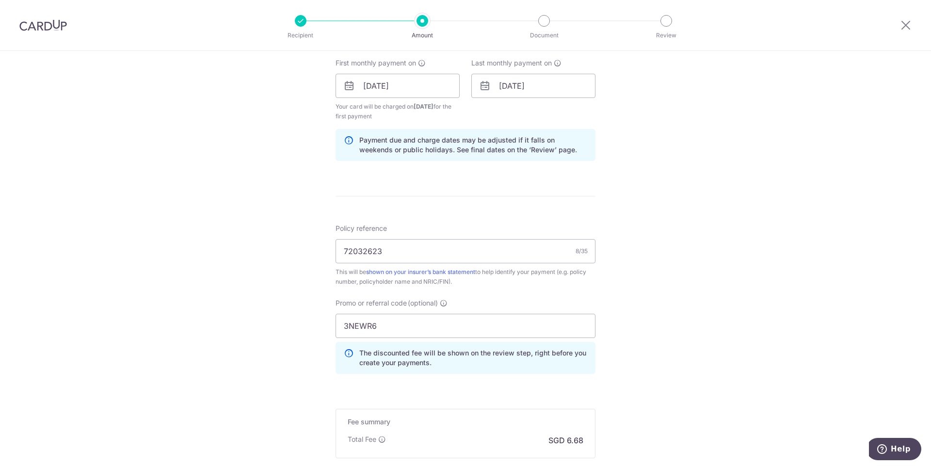
scroll to position [554, 0]
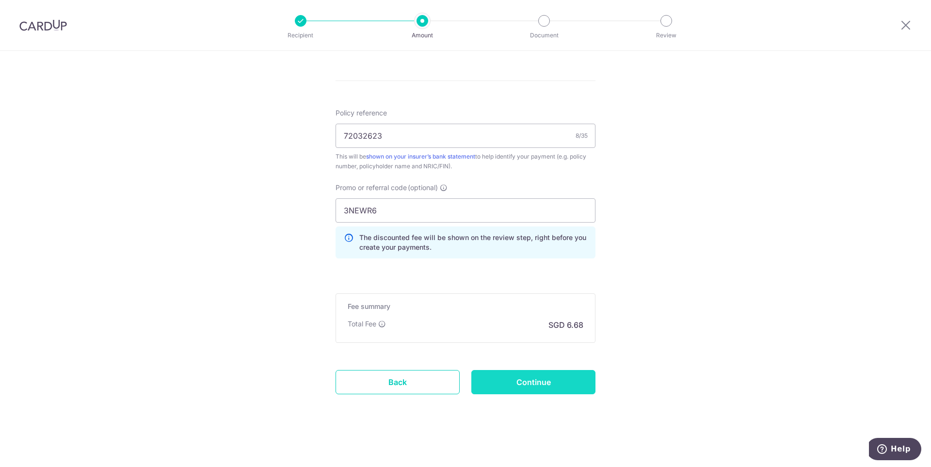
click at [556, 381] on input "Continue" at bounding box center [533, 382] width 124 height 24
type input "Create Schedule"
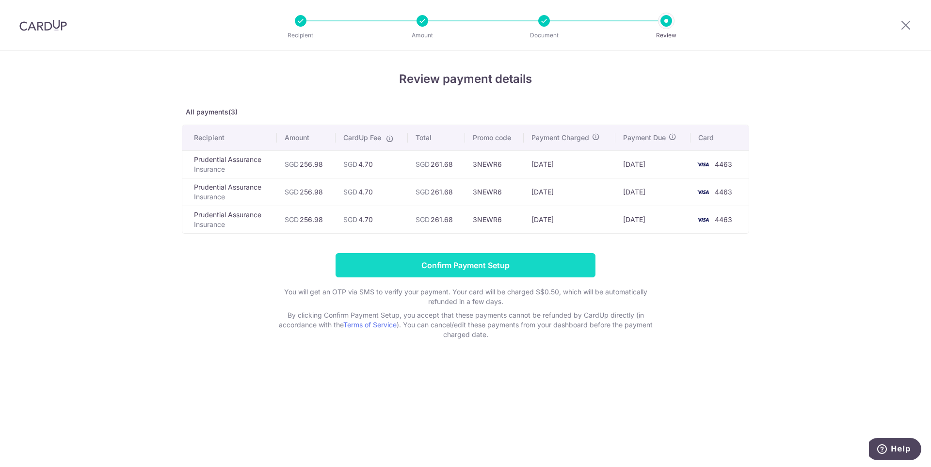
click at [469, 266] on input "Confirm Payment Setup" at bounding box center [466, 265] width 260 height 24
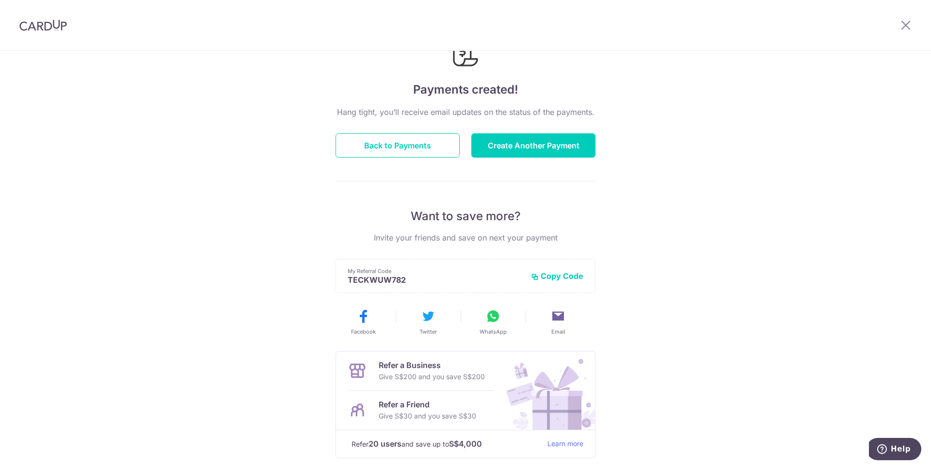
scroll to position [102, 0]
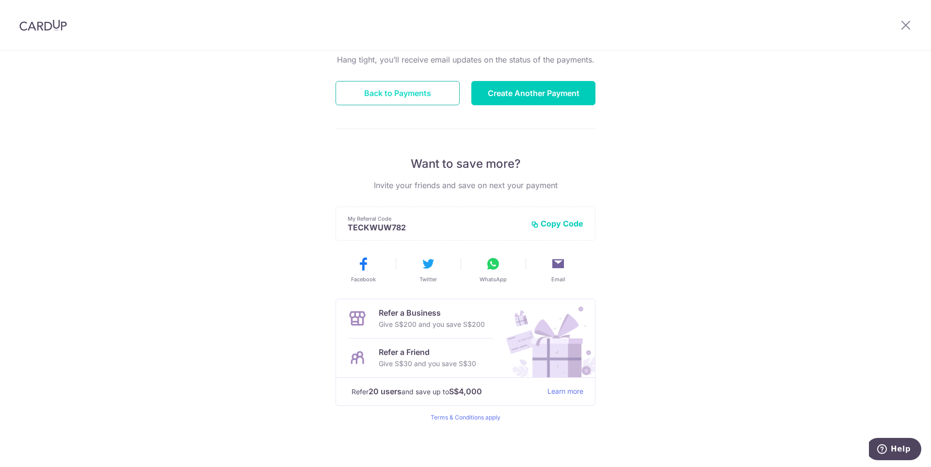
click at [376, 94] on button "Back to Payments" at bounding box center [398, 93] width 124 height 24
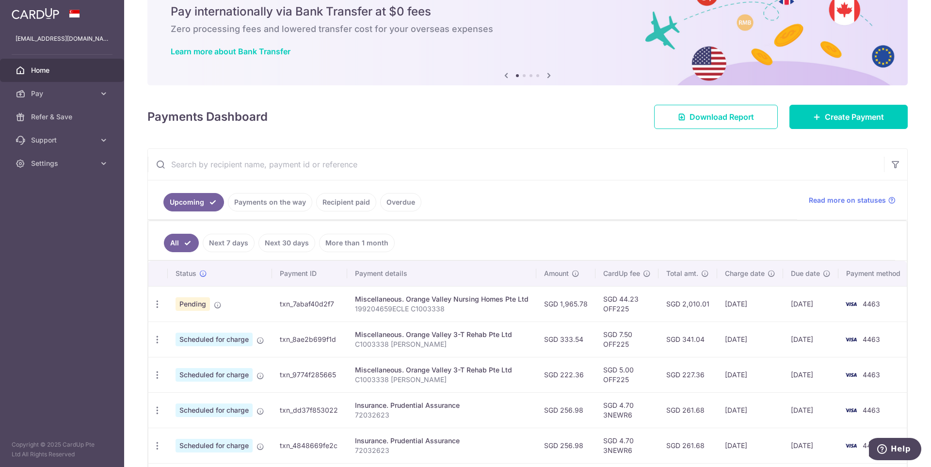
scroll to position [123, 0]
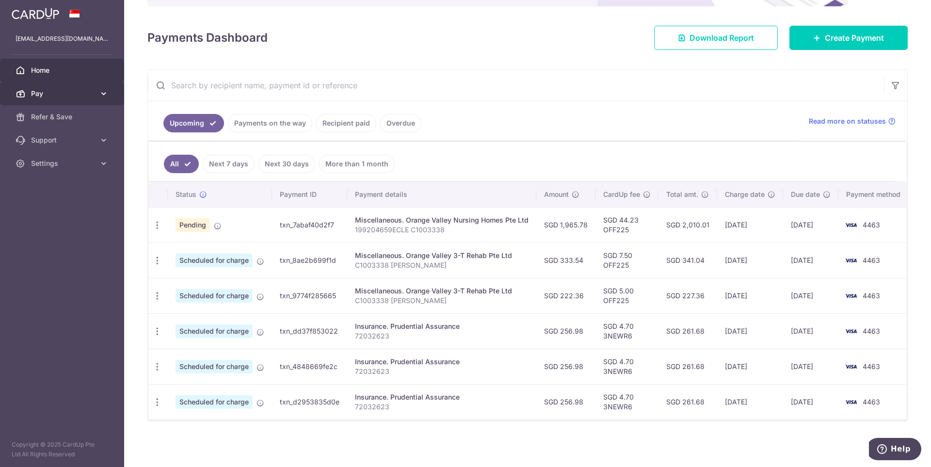
click at [46, 92] on span "Pay" at bounding box center [63, 94] width 64 height 10
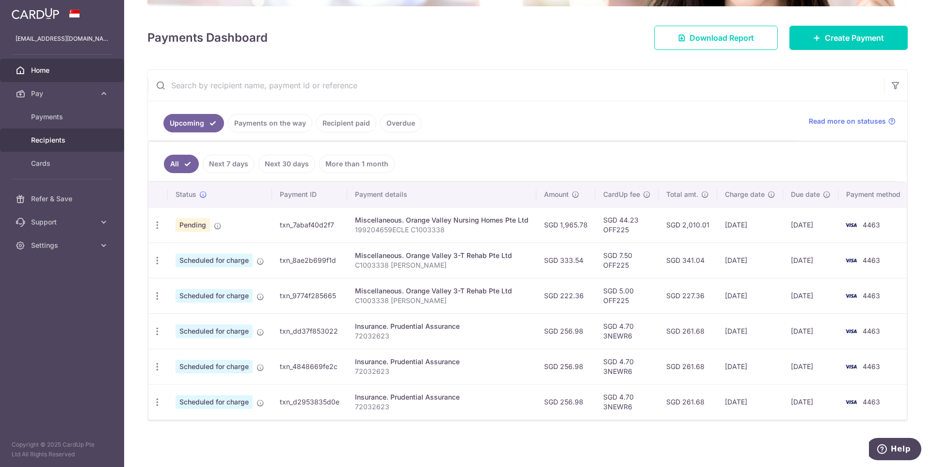
click at [57, 140] on span "Recipients" at bounding box center [63, 140] width 64 height 10
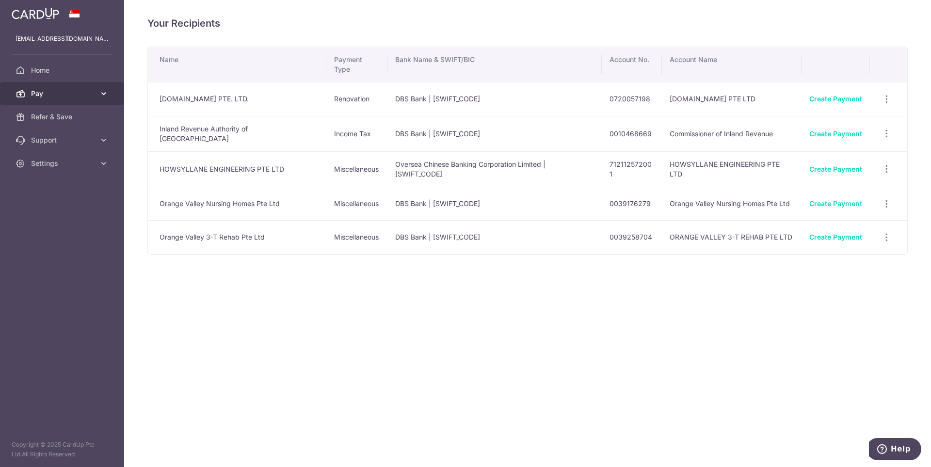
click at [57, 93] on span "Pay" at bounding box center [63, 94] width 64 height 10
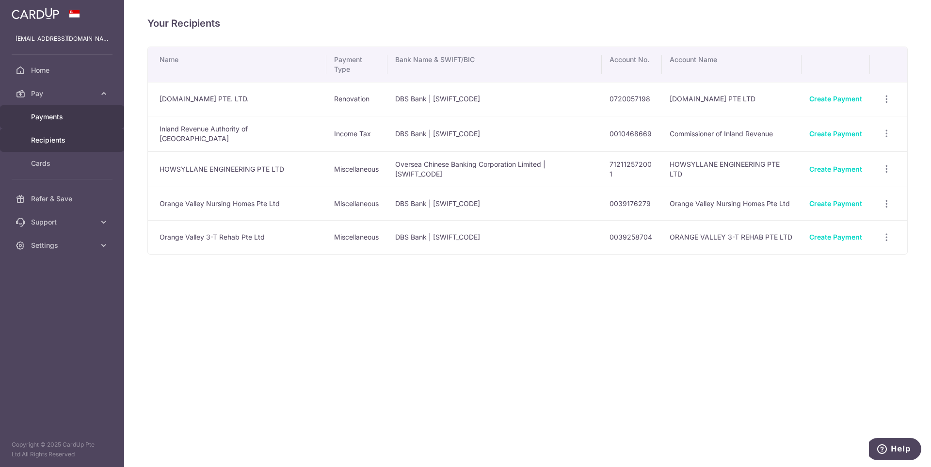
click at [59, 114] on span "Payments" at bounding box center [63, 117] width 64 height 10
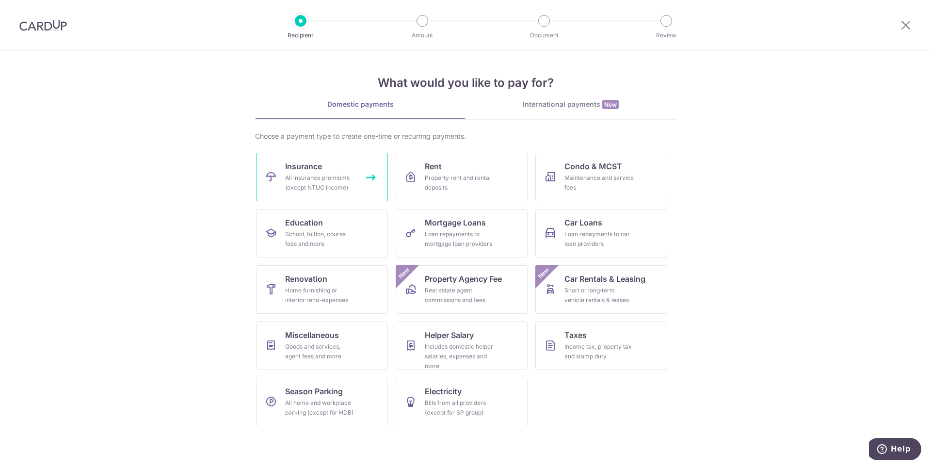
click at [330, 172] on link "Insurance All insurance premiums (except NTUC Income)" at bounding box center [322, 177] width 132 height 48
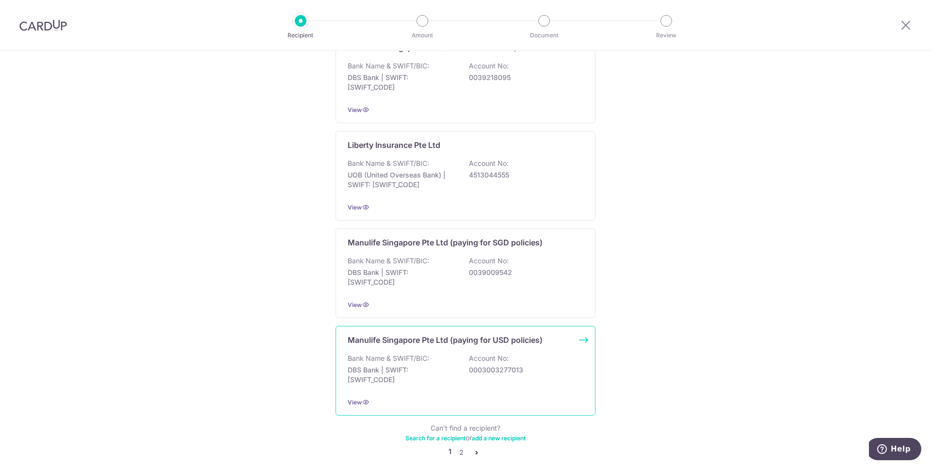
scroll to position [857, 0]
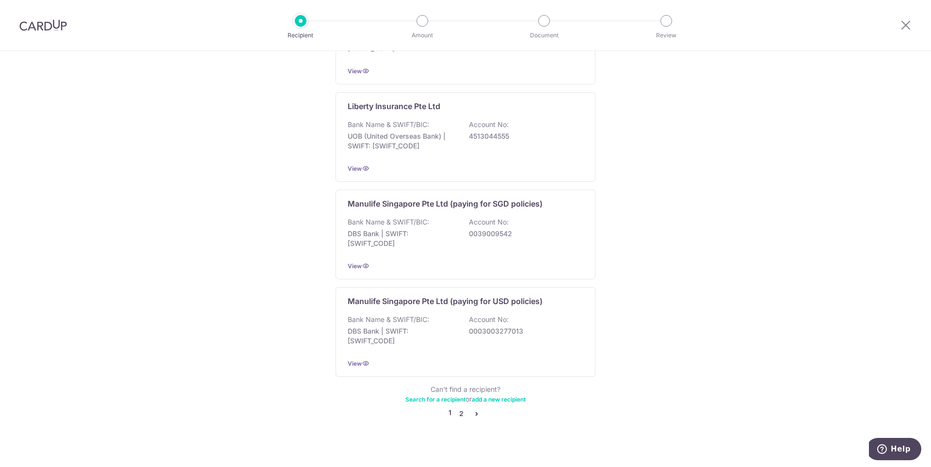
click at [459, 408] on link "2" at bounding box center [461, 414] width 12 height 12
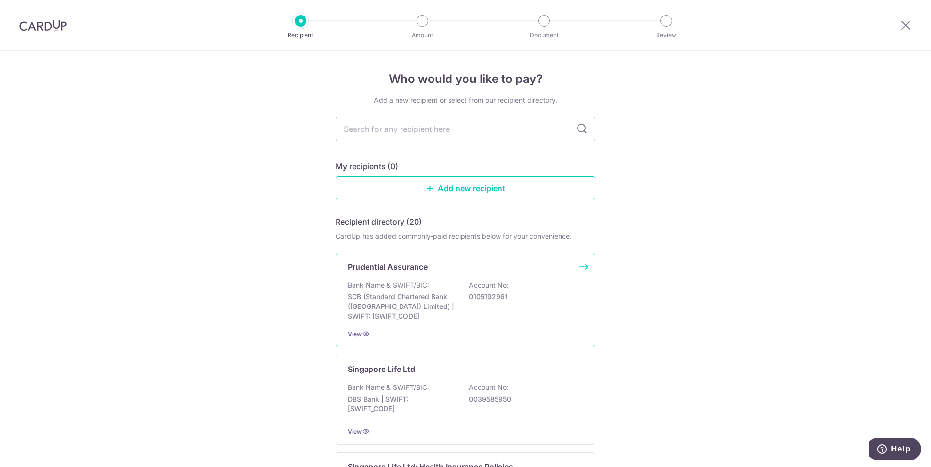
click at [419, 286] on p "Bank Name & SWIFT/BIC:" at bounding box center [388, 285] width 81 height 10
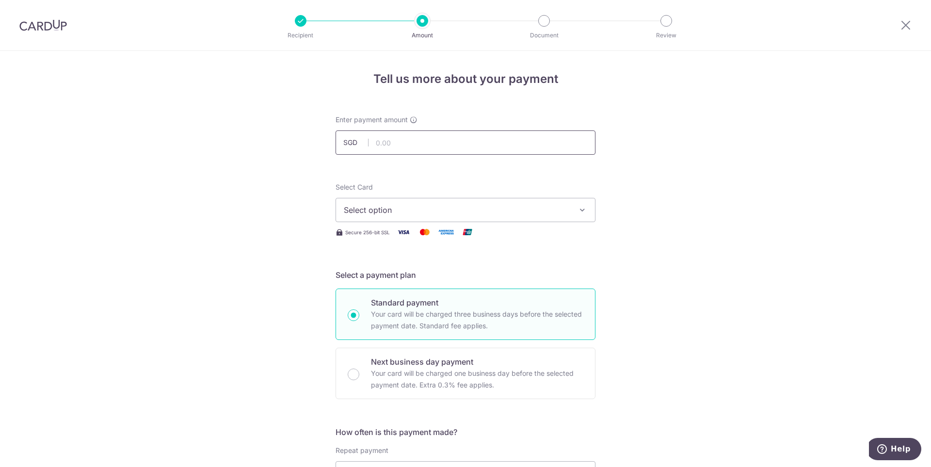
click at [423, 141] on input "text" at bounding box center [466, 142] width 260 height 24
paste input "21.51"
type input "21.51"
click at [523, 205] on span "Select option" at bounding box center [457, 210] width 226 height 12
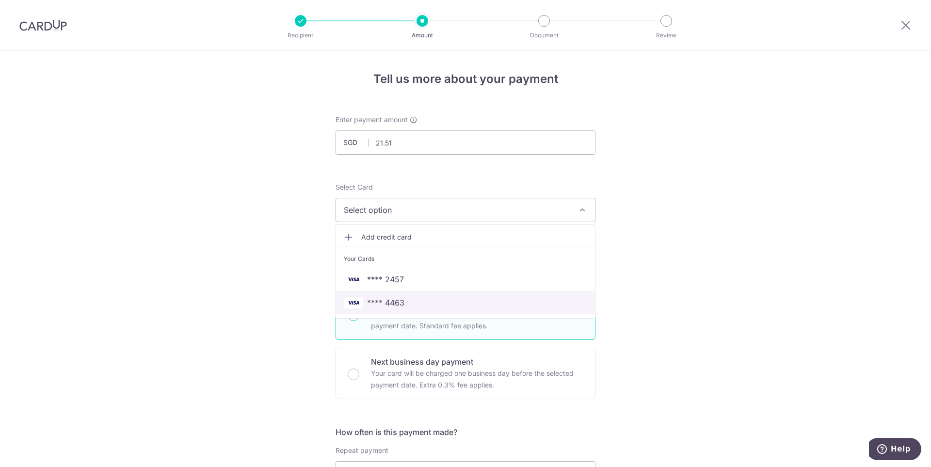
click at [404, 301] on span "**** 4463" at bounding box center [465, 303] width 243 height 12
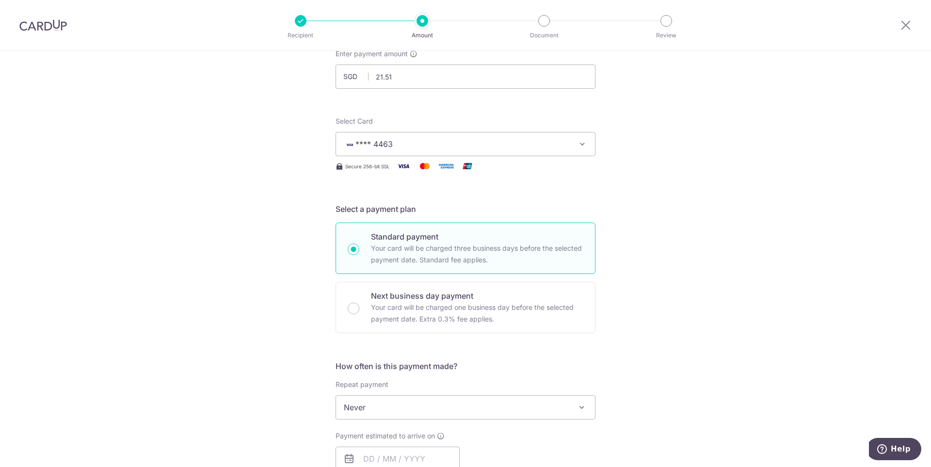
scroll to position [194, 0]
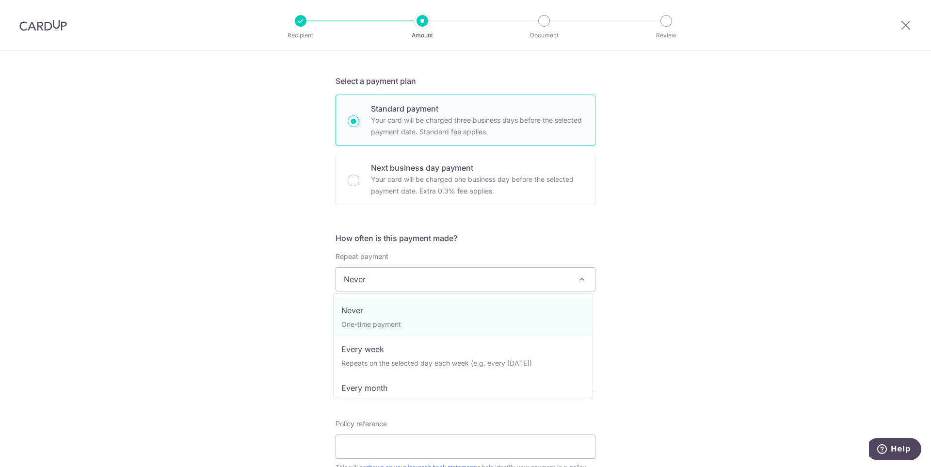
click at [451, 285] on span "Never" at bounding box center [465, 279] width 259 height 23
select select "3"
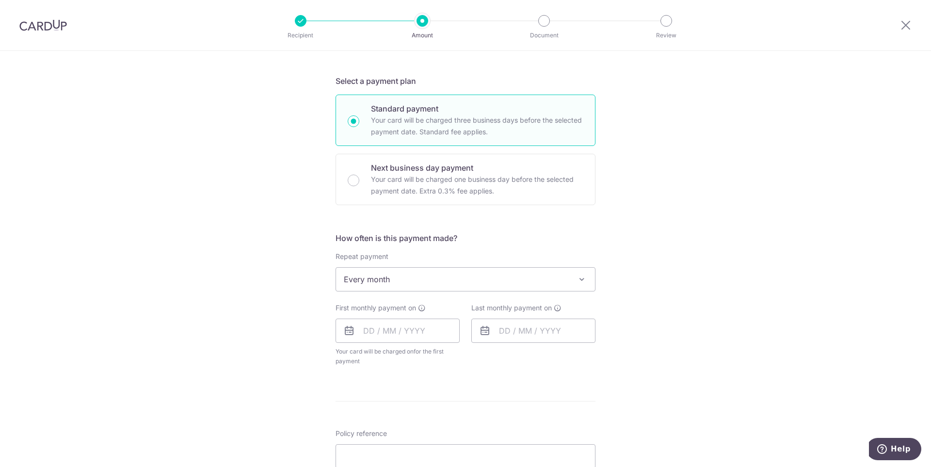
click at [692, 330] on div "Tell us more about your payment Enter payment amount SGD 21.51 21.51 Select Car…" at bounding box center [465, 320] width 931 height 927
click at [387, 328] on input "text" at bounding box center [398, 331] width 124 height 24
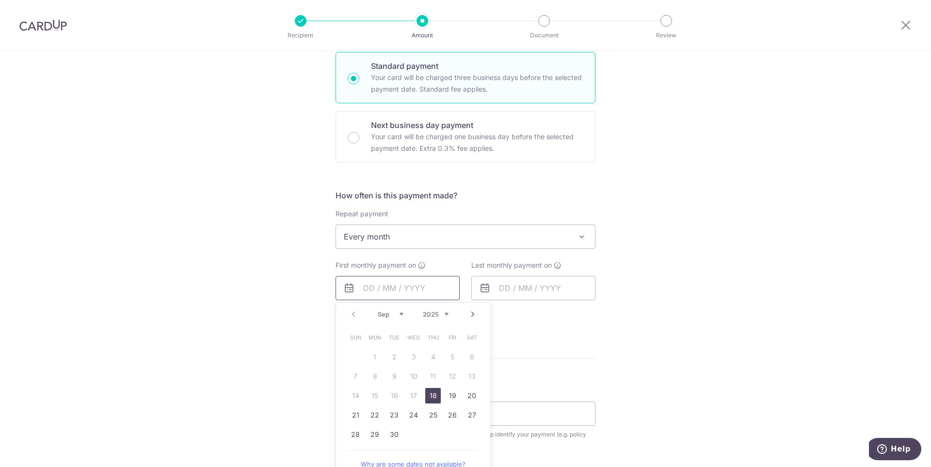
scroll to position [291, 0]
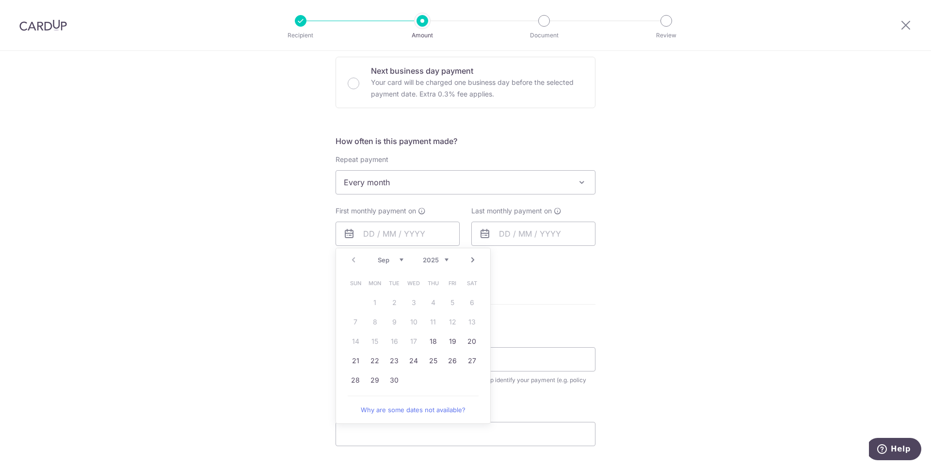
click at [398, 259] on select "Sep Oct Nov Dec" at bounding box center [391, 260] width 26 height 8
click at [430, 339] on link "16" at bounding box center [433, 342] width 16 height 16
type input "[DATE]"
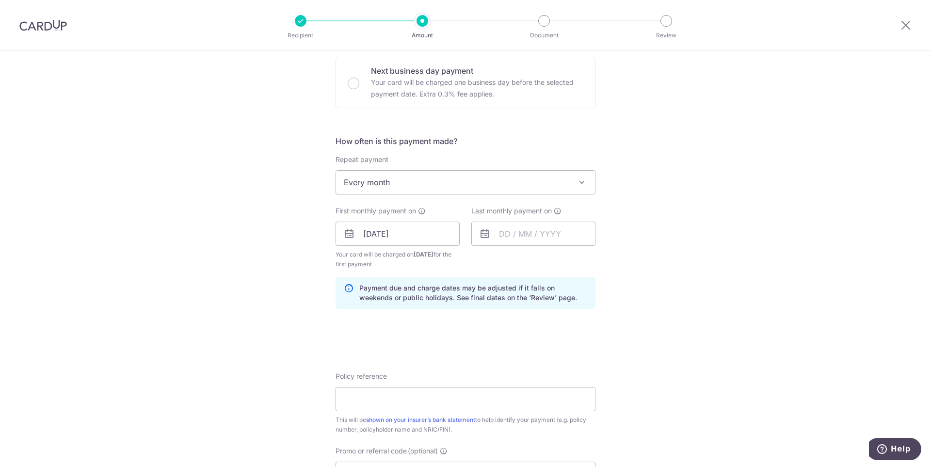
click at [713, 297] on div "Tell us more about your payment Enter payment amount SGD 21.51 21.51 Select Car…" at bounding box center [465, 243] width 931 height 966
click at [531, 233] on input "text" at bounding box center [533, 234] width 124 height 24
click at [529, 258] on select "Oct Nov Dec" at bounding box center [527, 260] width 26 height 8
click at [525, 343] on link "16" at bounding box center [530, 342] width 16 height 16
type input "16/12/2025"
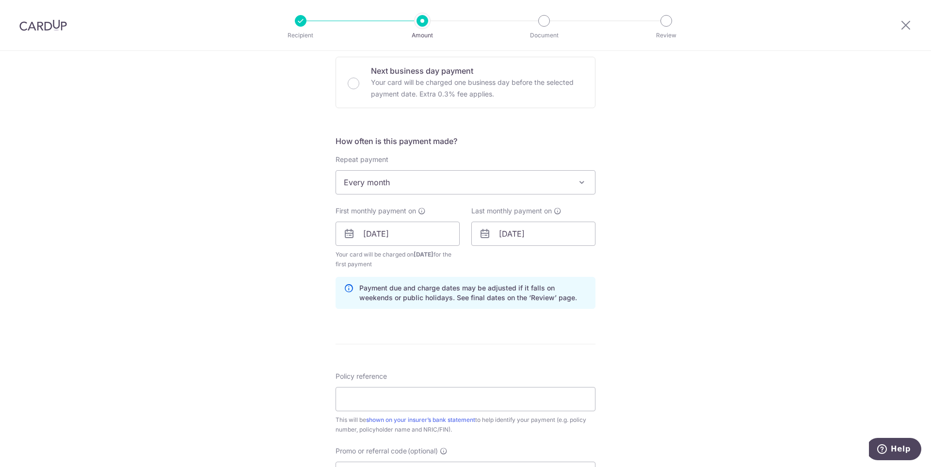
click at [702, 298] on div "Tell us more about your payment Enter payment amount SGD 21.51 21.51 Select Car…" at bounding box center [465, 243] width 931 height 966
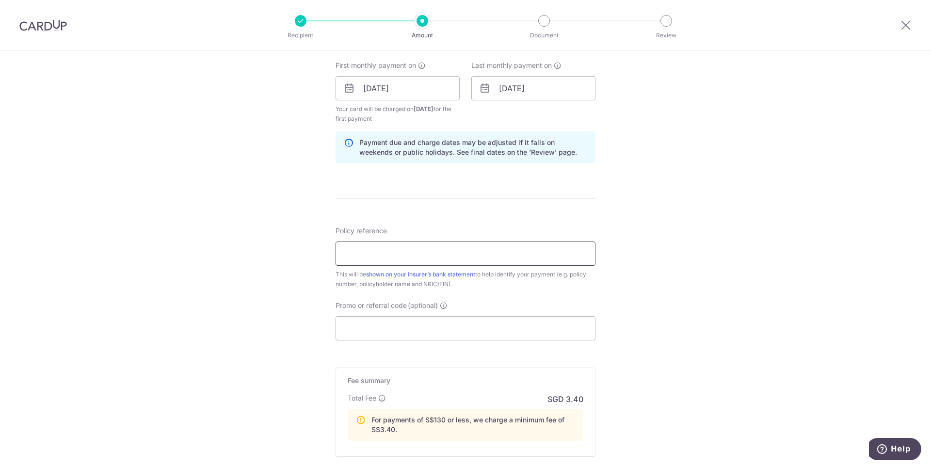
click at [426, 243] on input "Policy reference" at bounding box center [466, 253] width 260 height 24
click at [385, 259] on input "Policy reference" at bounding box center [466, 253] width 260 height 24
paste input "72032749"
type input "72032749"
click at [700, 310] on div "Tell us more about your payment Enter payment amount SGD 21.51 21.51 Select Car…" at bounding box center [465, 97] width 931 height 966
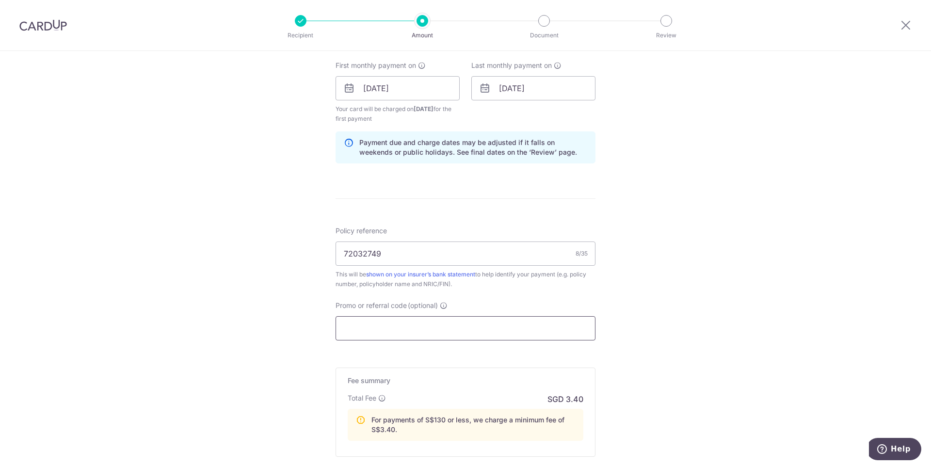
click at [463, 329] on input "Promo or referral code (optional)" at bounding box center [466, 328] width 260 height 24
click at [396, 331] on input "Promo or referral code (optional)" at bounding box center [466, 328] width 260 height 24
paste input "REC185"
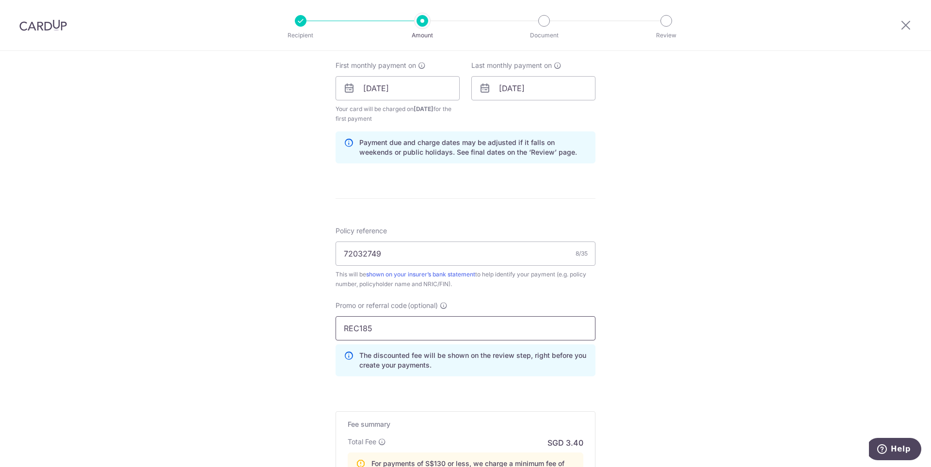
type input "REC185"
click at [752, 322] on div "Tell us more about your payment Enter payment amount SGD 21.51 21.51 Select Car…" at bounding box center [465, 119] width 931 height 1010
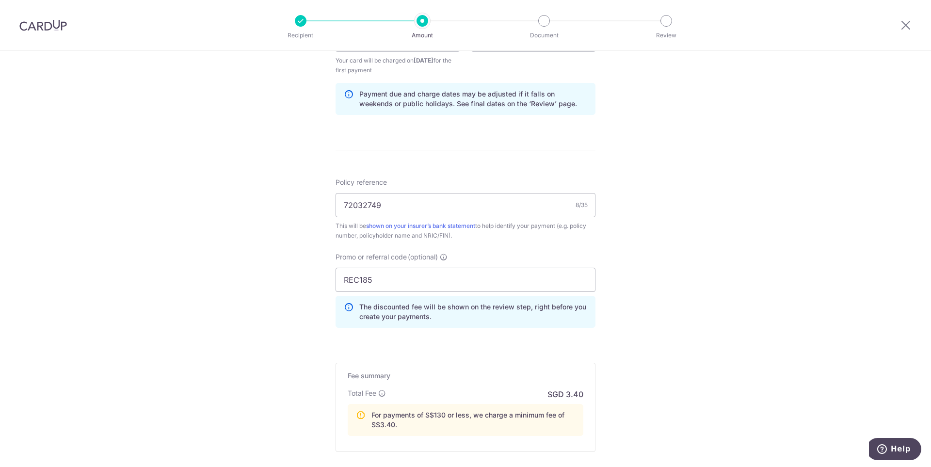
scroll to position [582, 0]
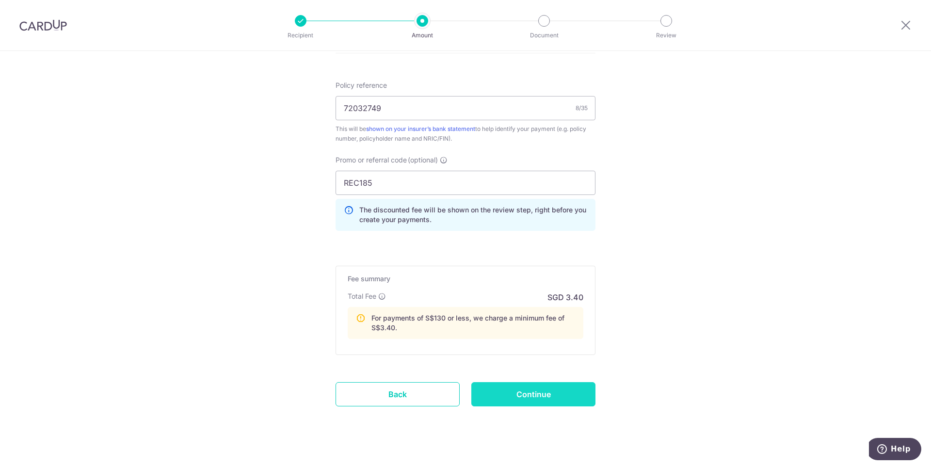
click at [543, 390] on input "Continue" at bounding box center [533, 394] width 124 height 24
type input "Create Schedule"
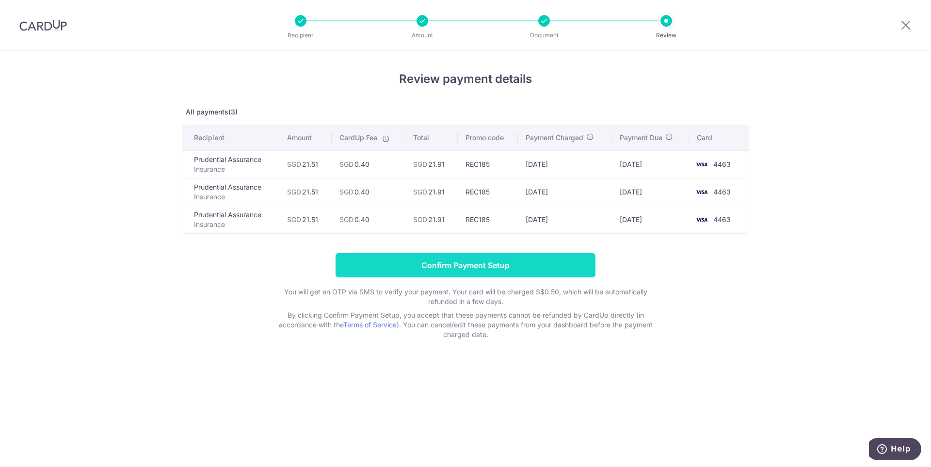
click at [506, 266] on input "Confirm Payment Setup" at bounding box center [466, 265] width 260 height 24
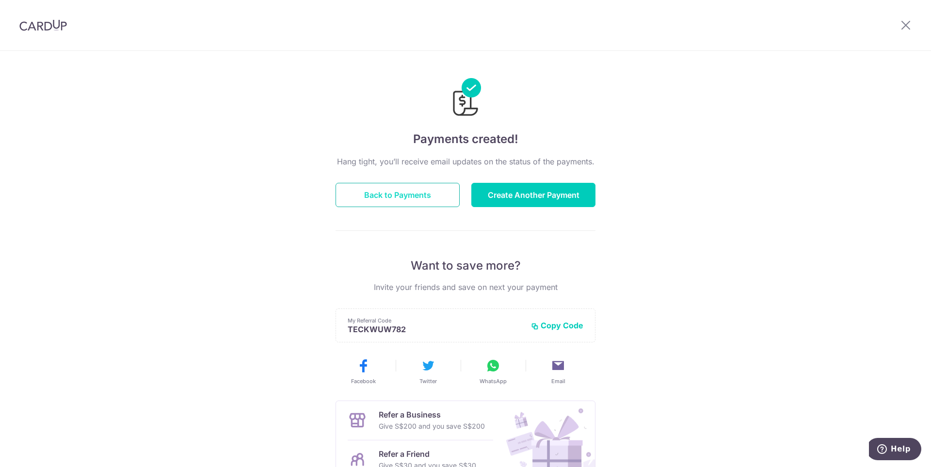
click at [399, 194] on button "Back to Payments" at bounding box center [398, 195] width 124 height 24
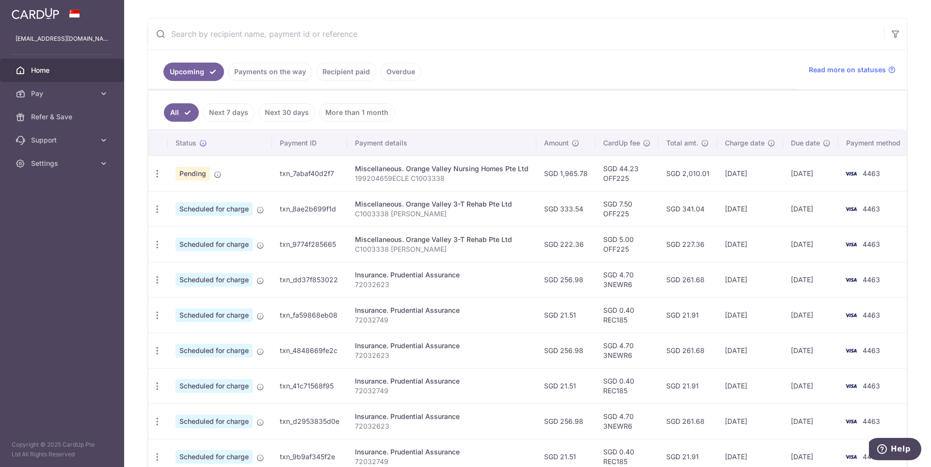
scroll to position [224, 0]
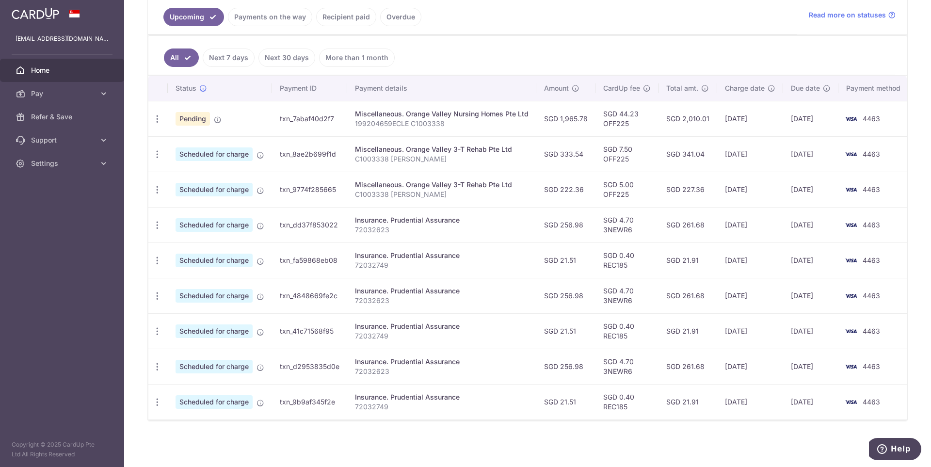
click at [53, 72] on span "Home" at bounding box center [63, 70] width 64 height 10
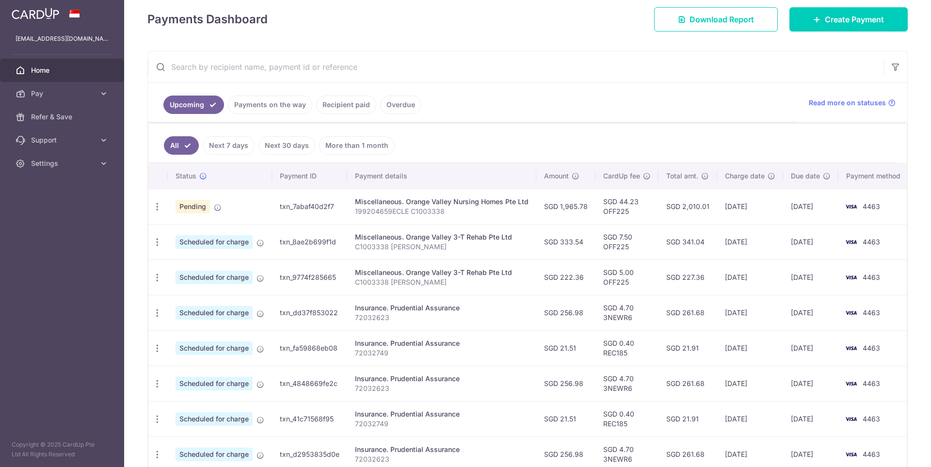
scroll to position [229, 0]
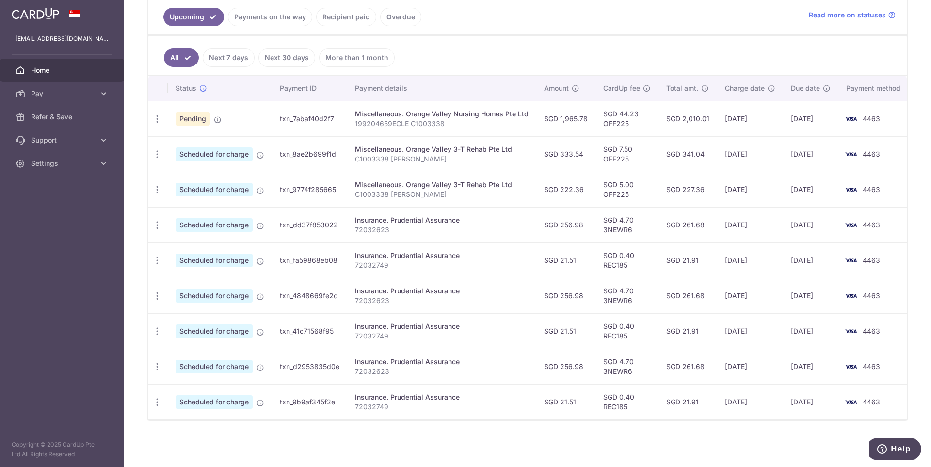
click at [57, 74] on span "Home" at bounding box center [63, 70] width 64 height 10
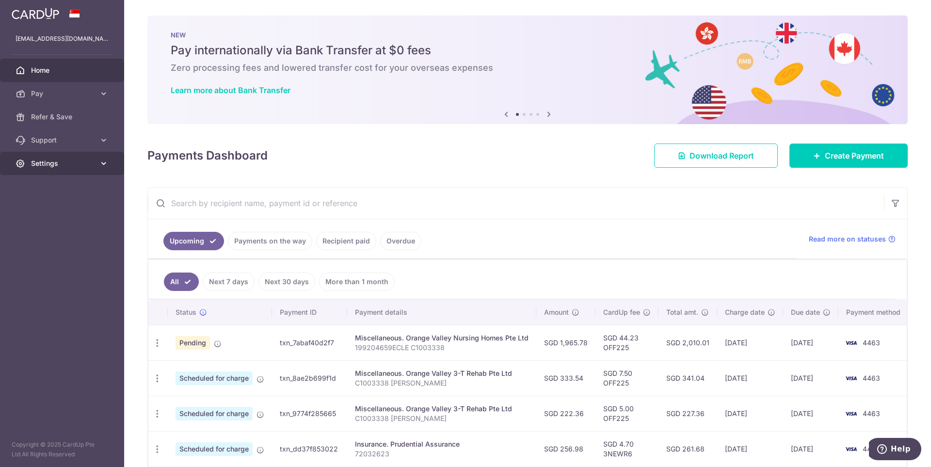
click at [50, 159] on span "Settings" at bounding box center [63, 164] width 64 height 10
click at [57, 119] on span "Refer & Save" at bounding box center [63, 117] width 64 height 10
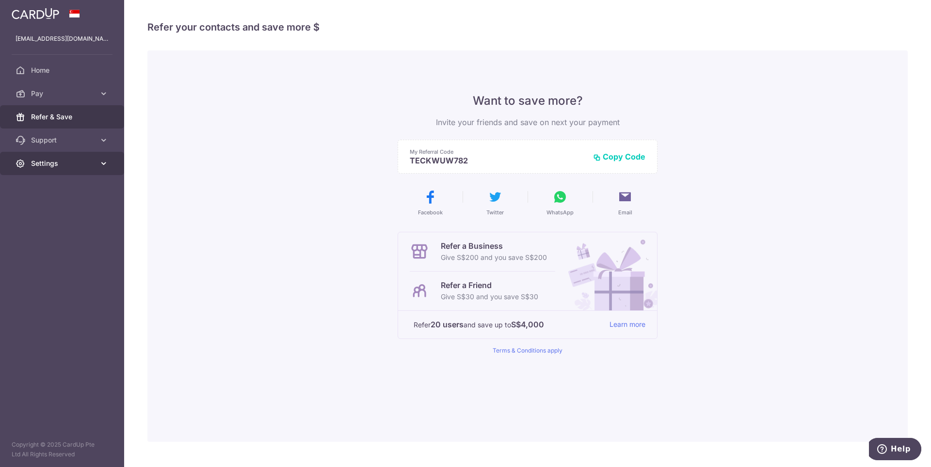
click at [43, 163] on span "Settings" at bounding box center [63, 164] width 64 height 10
click at [43, 211] on span "Logout" at bounding box center [63, 210] width 64 height 10
